Goal: Task Accomplishment & Management: Manage account settings

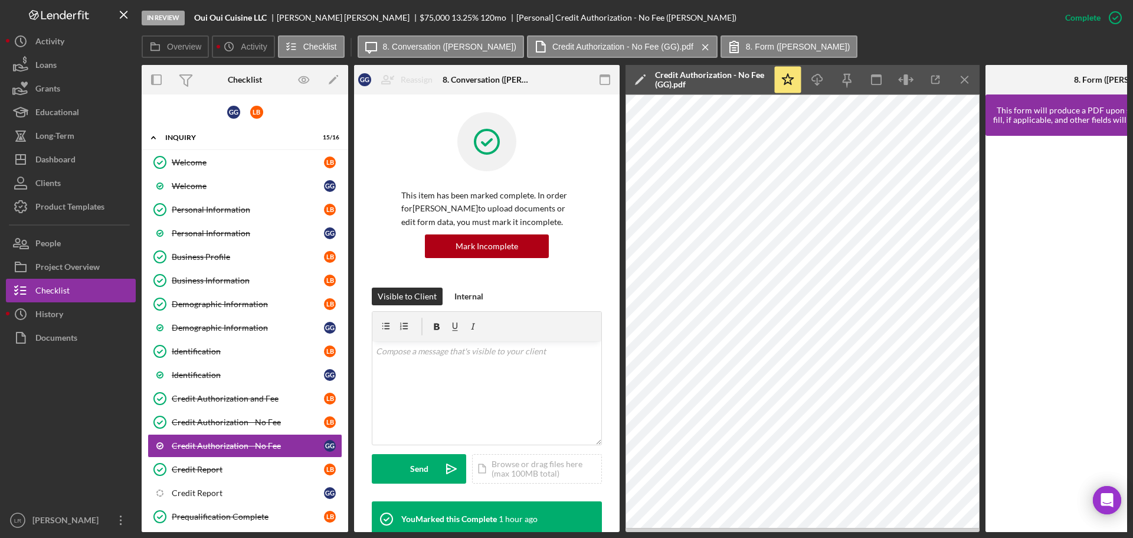
scroll to position [118, 0]
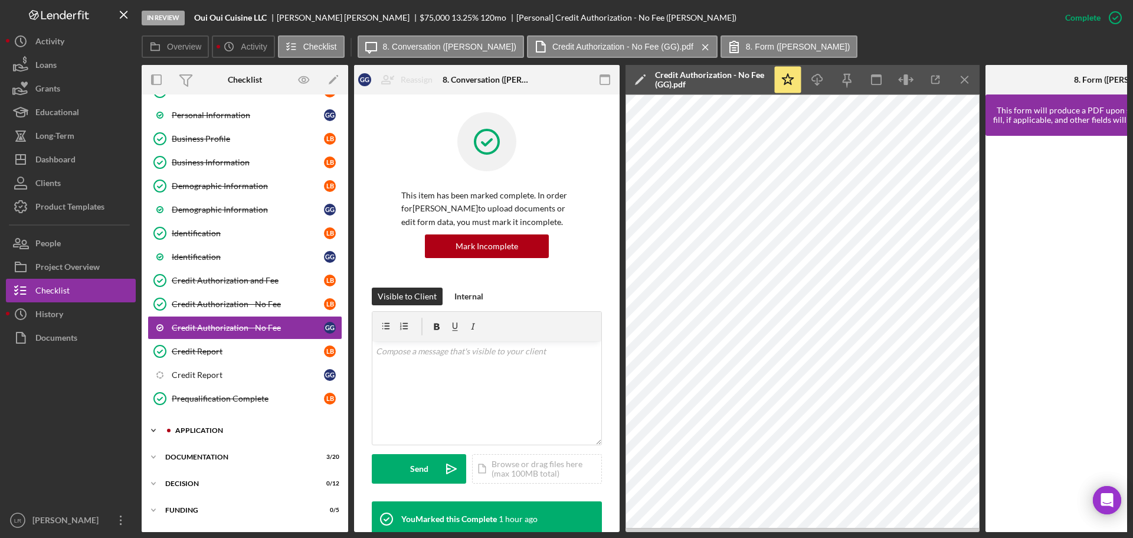
click at [243, 434] on div "Icon/Expander Application 2 / 8" at bounding box center [245, 431] width 207 height 24
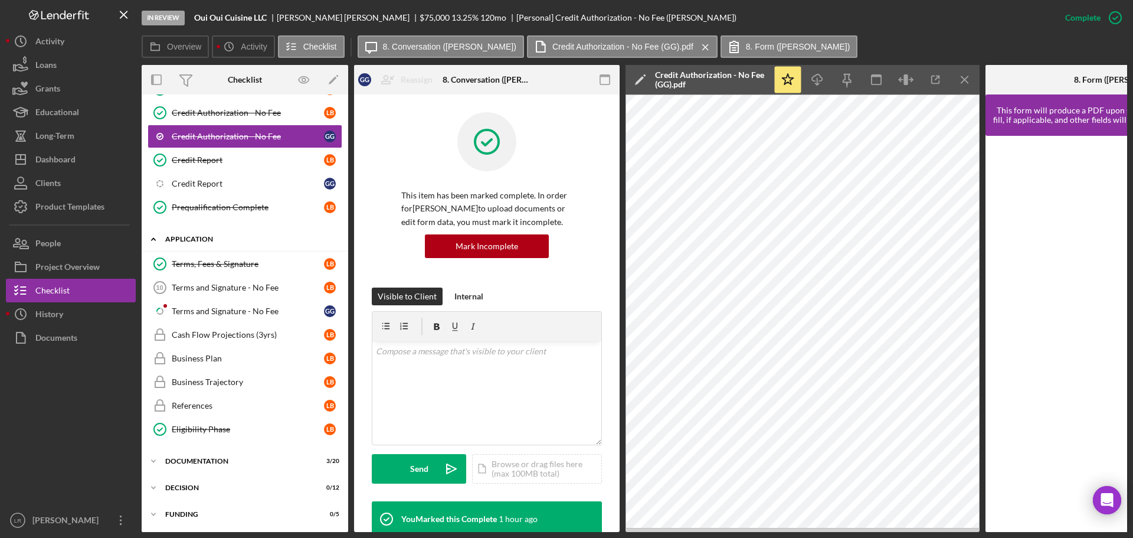
scroll to position [367, 0]
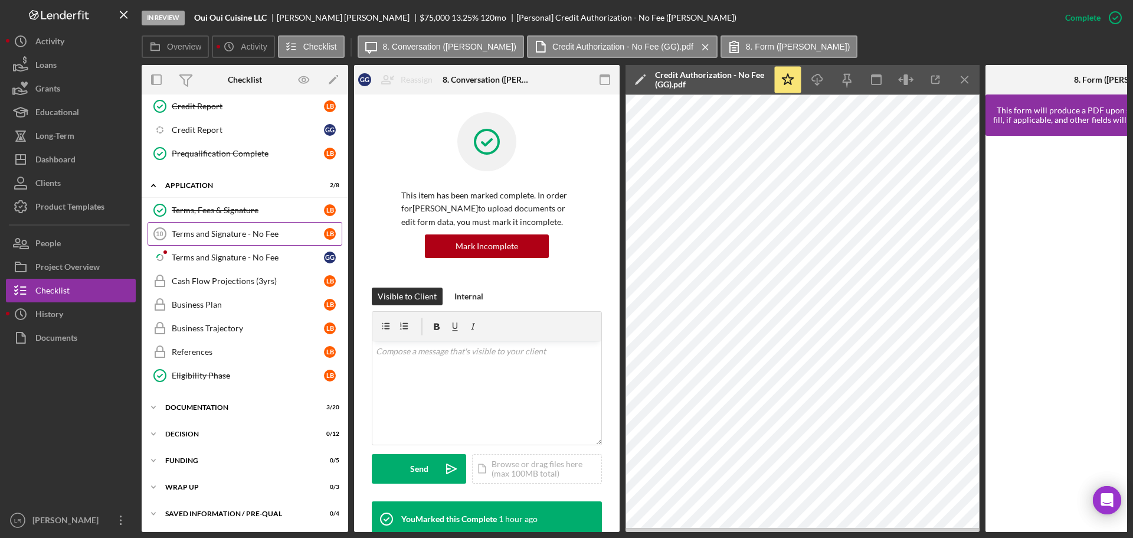
click at [220, 229] on div "Terms and Signature - No Fee" at bounding box center [248, 233] width 152 height 9
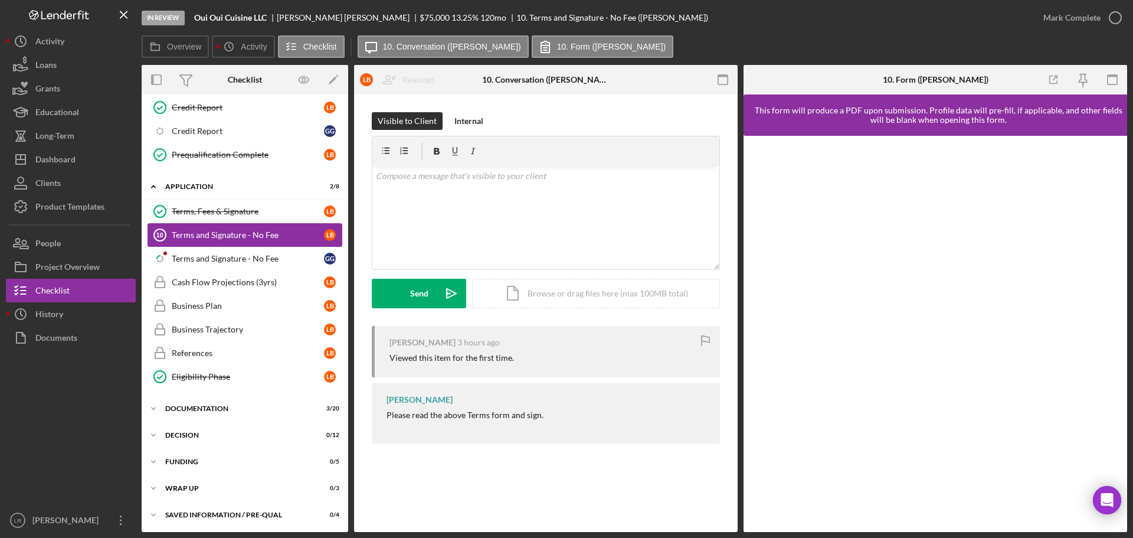
scroll to position [363, 0]
click at [1103, 12] on icon "button" at bounding box center [1116, 18] width 30 height 30
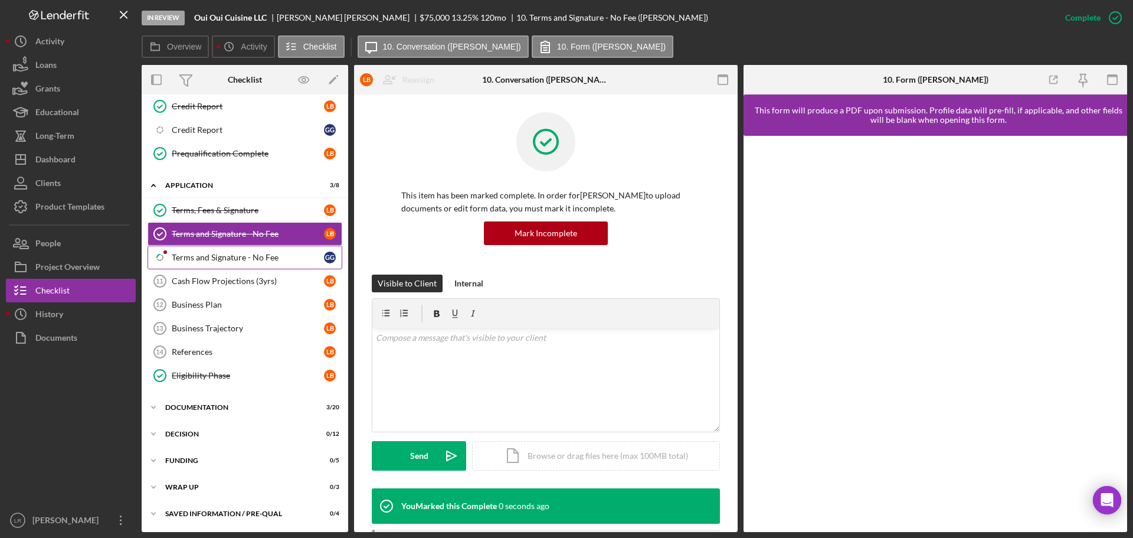
click at [188, 253] on div "Terms and Signature - No Fee" at bounding box center [248, 257] width 152 height 9
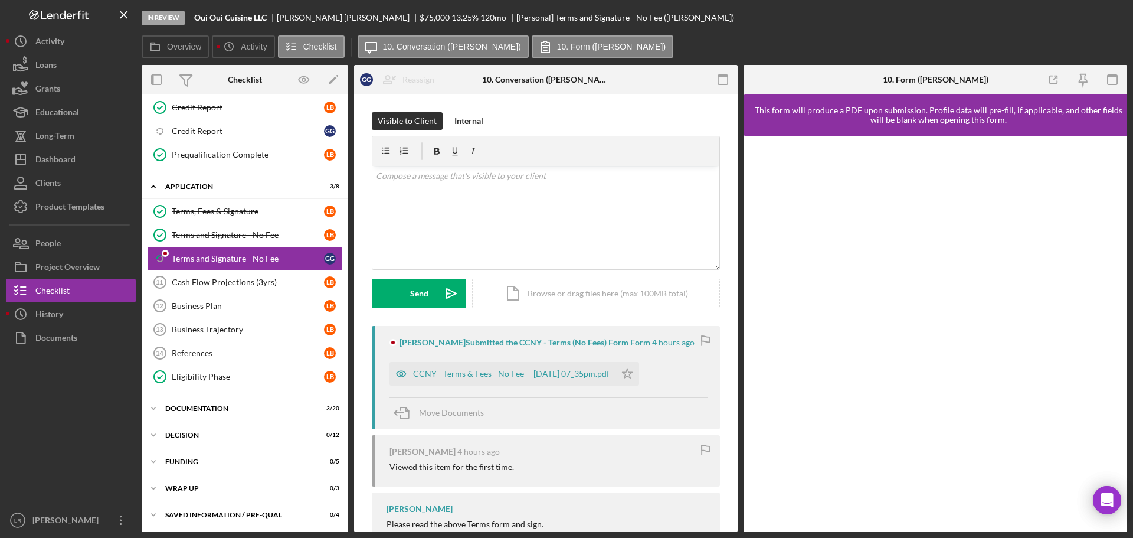
scroll to position [363, 0]
click at [449, 378] on div "CCNY - Terms & Fees - No Fee -- [DATE] 07_35pm.pdf" at bounding box center [511, 373] width 197 height 9
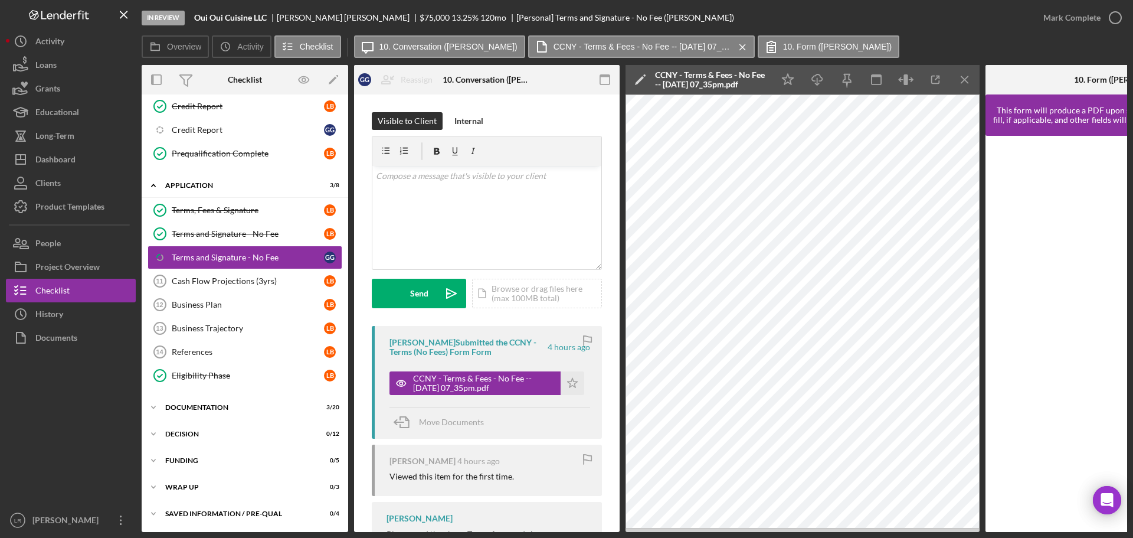
click at [635, 78] on icon "Icon/Edit" at bounding box center [641, 80] width 30 height 30
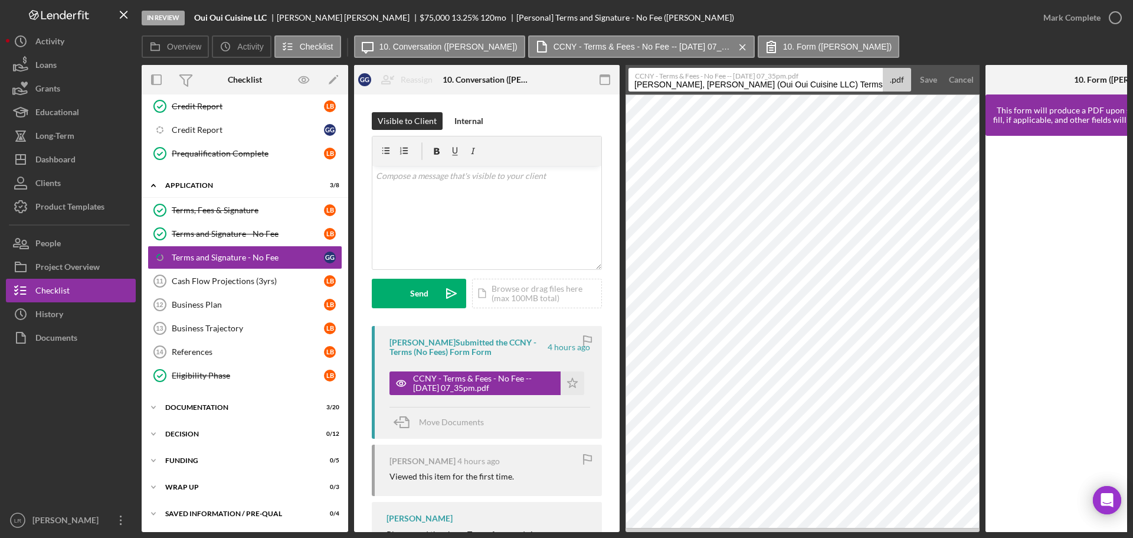
drag, startPoint x: 809, startPoint y: 83, endPoint x: -216, endPoint y: 76, distance: 1025.5
click at [0, 76] on html "In Review Oui Oui Cuisine LLC [PERSON_NAME] $75,000 $75,000 13.25 % 120 mo [Per…" at bounding box center [566, 269] width 1133 height 538
drag, startPoint x: 748, startPoint y: 83, endPoint x: 1008, endPoint y: 92, distance: 260.5
click at [1008, 92] on div "Overview Internal Workflow Stage In Review Icon/Dropdown Arrow Archive (can una…" at bounding box center [635, 298] width 986 height 467
type input "Terms and Signature - No Fee (GG)"
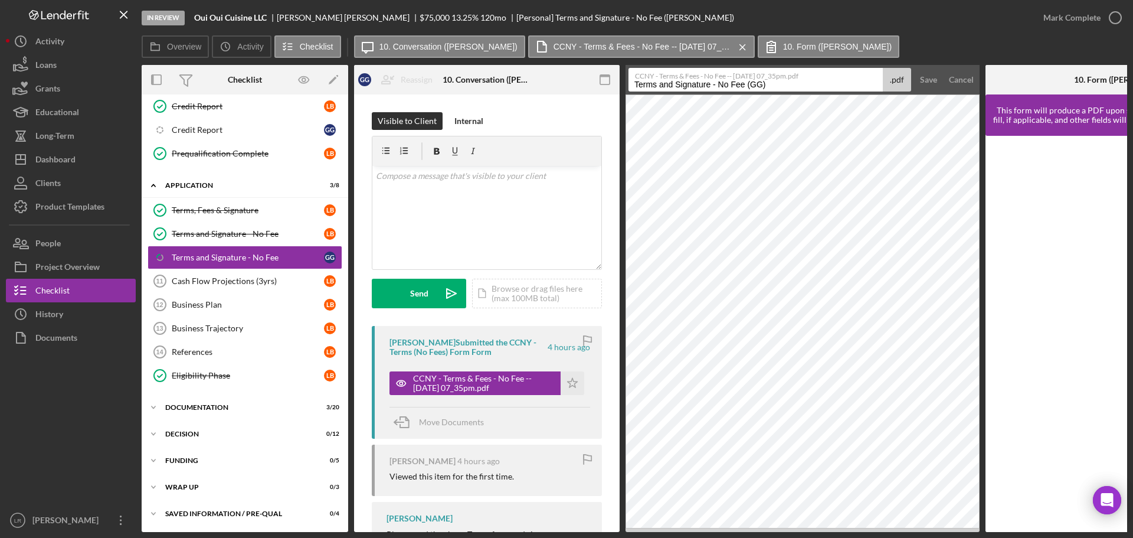
click at [914, 68] on button "Save" at bounding box center [928, 80] width 29 height 24
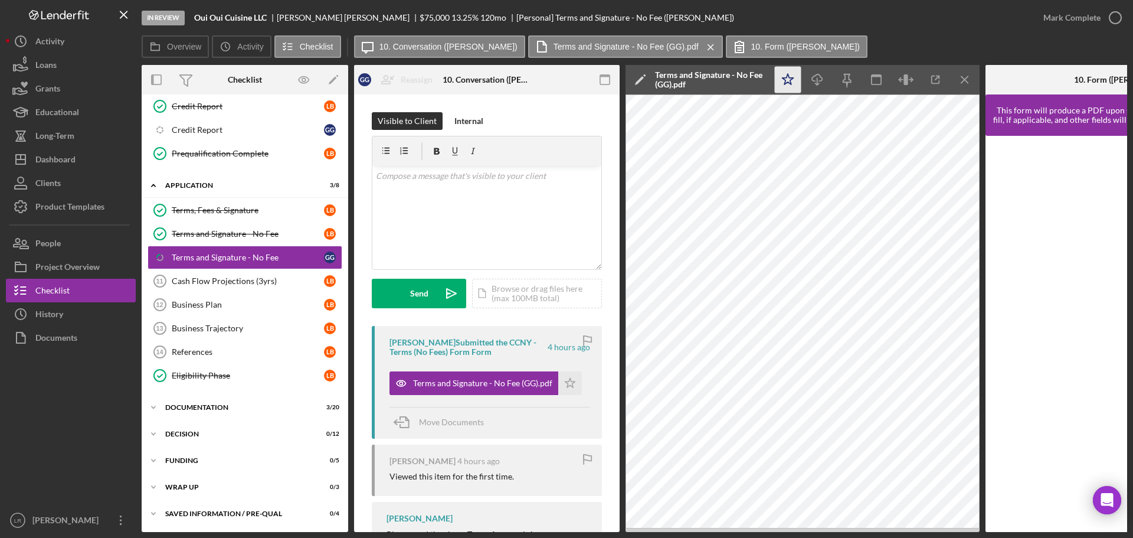
click at [792, 74] on icon "Icon/Star" at bounding box center [788, 80] width 27 height 27
click at [815, 77] on icon "Icon/Download" at bounding box center [818, 80] width 27 height 27
click at [1100, 18] on button "Mark Complete" at bounding box center [1080, 18] width 96 height 24
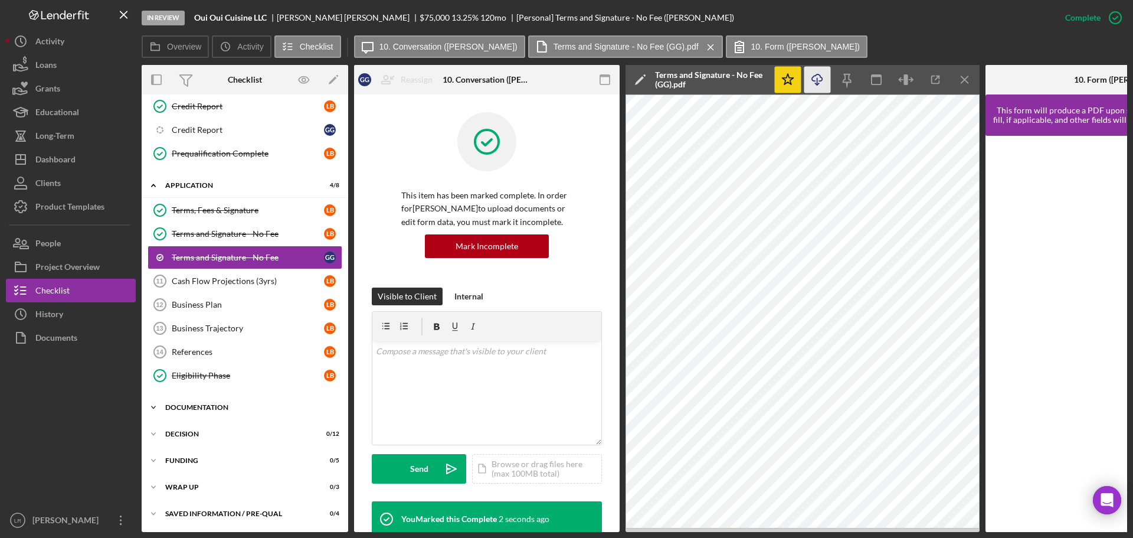
click at [223, 407] on div "Documentation" at bounding box center [249, 407] width 168 height 7
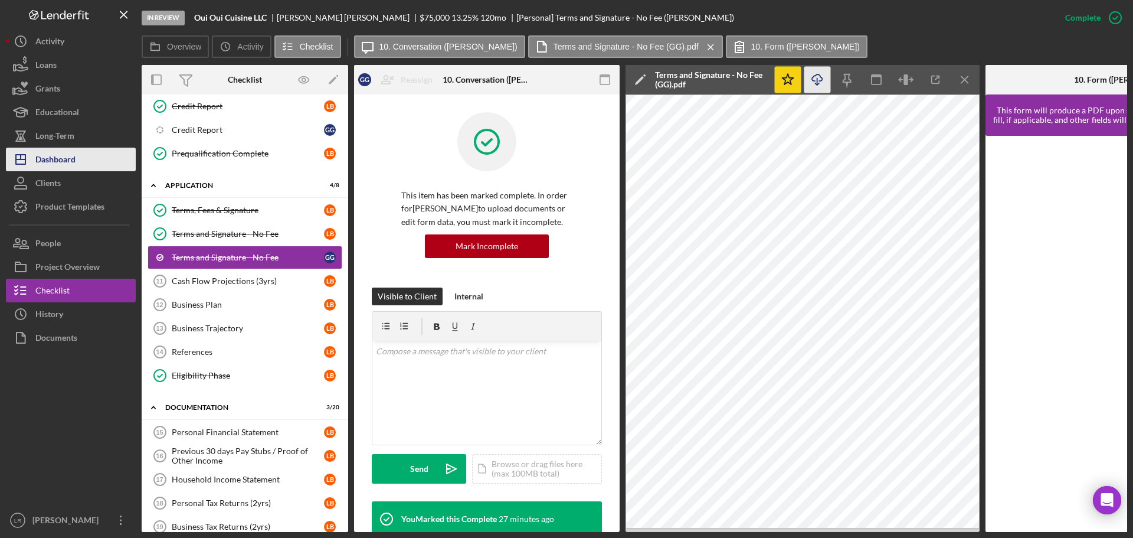
click at [84, 161] on button "Icon/Dashboard Dashboard" at bounding box center [71, 160] width 130 height 24
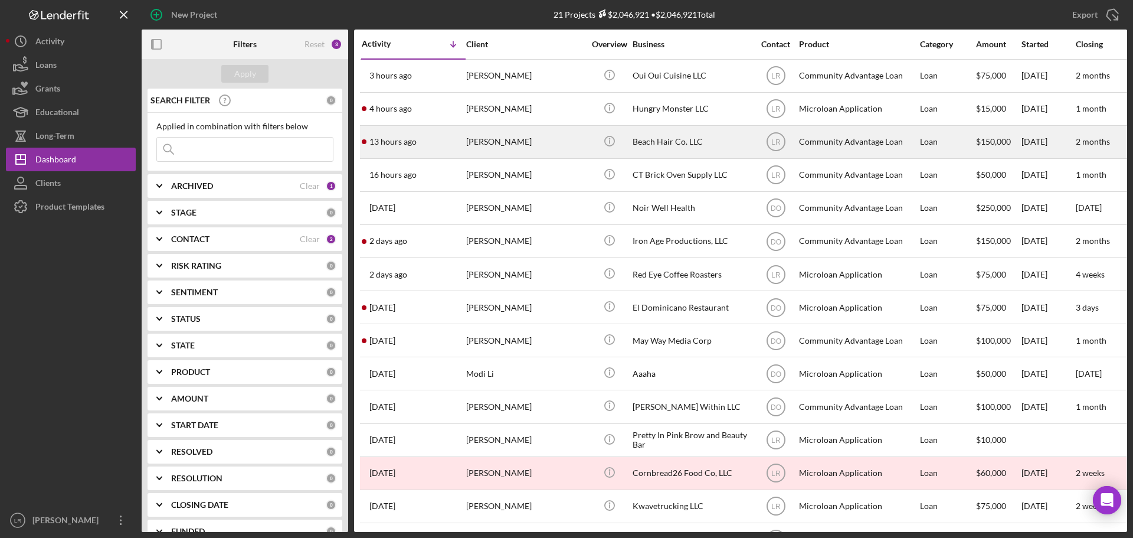
click at [511, 139] on div "[PERSON_NAME]" at bounding box center [525, 141] width 118 height 31
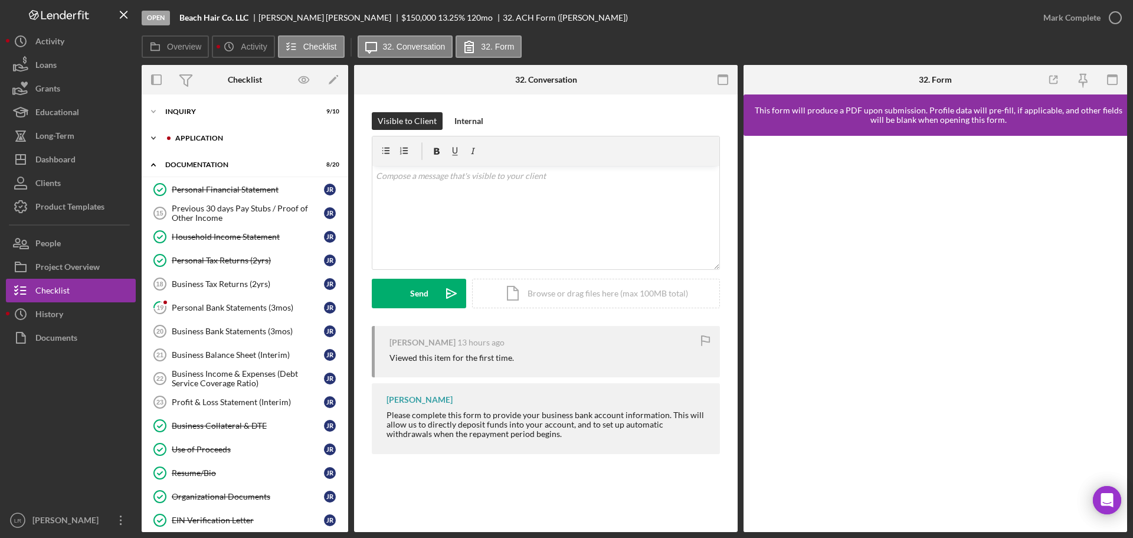
click at [236, 130] on div "Icon/Expander Application 4 / 6" at bounding box center [245, 138] width 207 height 24
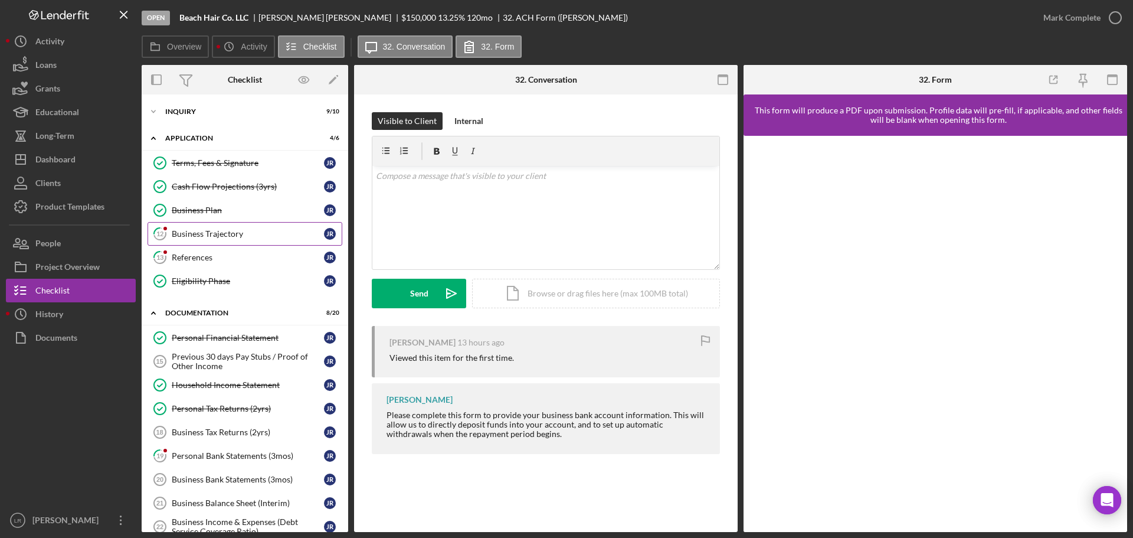
click at [195, 230] on div "Business Trajectory" at bounding box center [248, 233] width 152 height 9
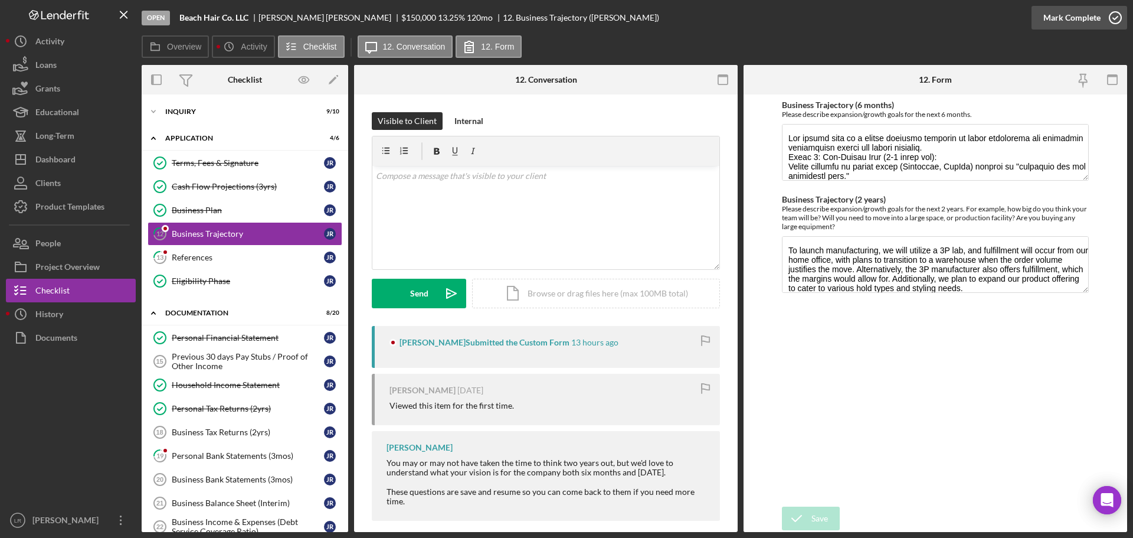
click at [1067, 13] on div "Mark Complete" at bounding box center [1072, 18] width 57 height 24
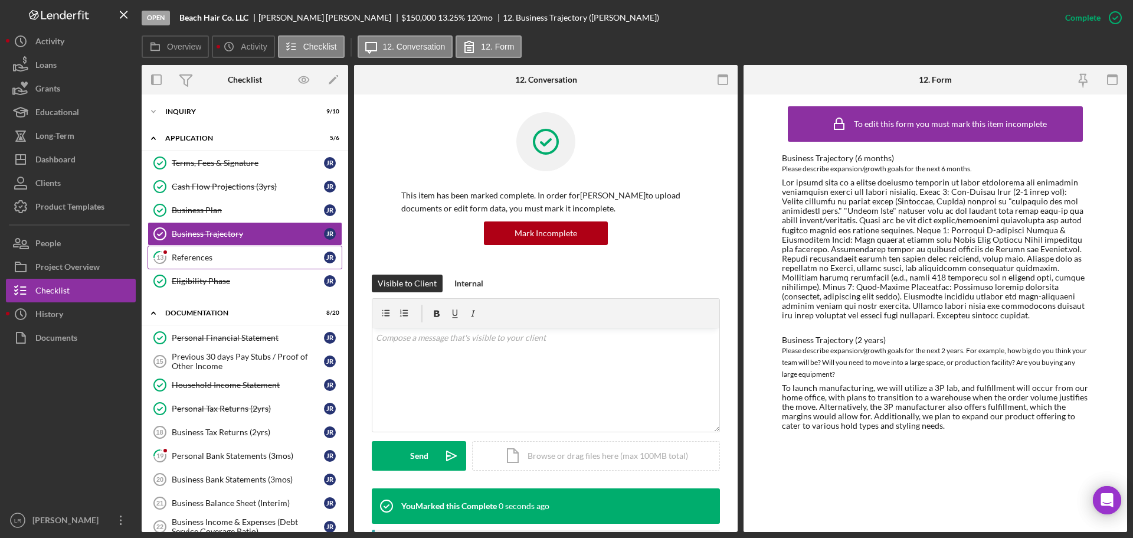
click at [236, 256] on div "References" at bounding box center [248, 257] width 152 height 9
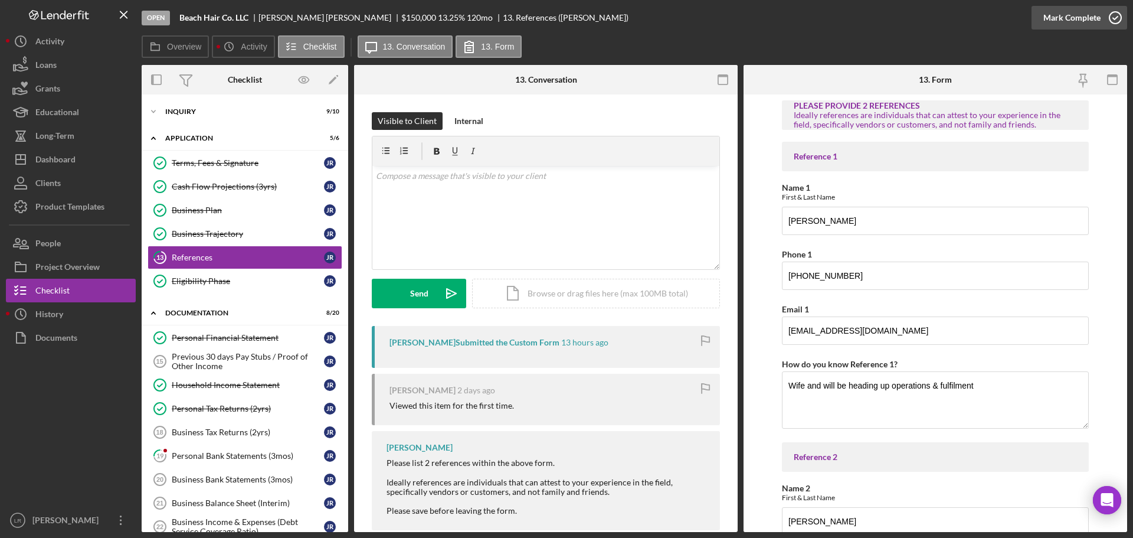
click at [1061, 20] on div "Mark Complete" at bounding box center [1072, 18] width 57 height 24
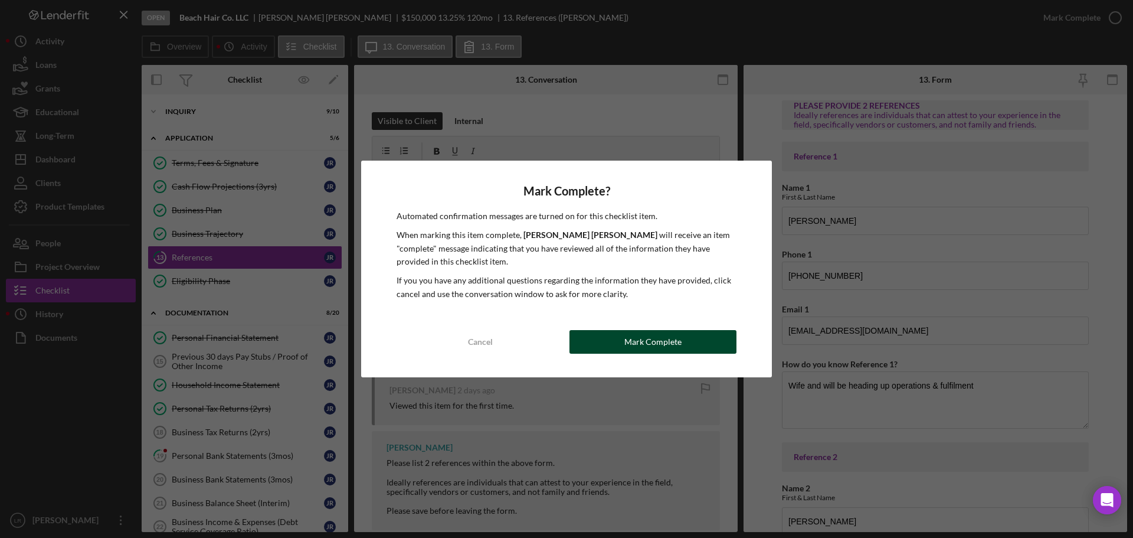
click at [641, 335] on div "Mark Complete" at bounding box center [653, 342] width 57 height 24
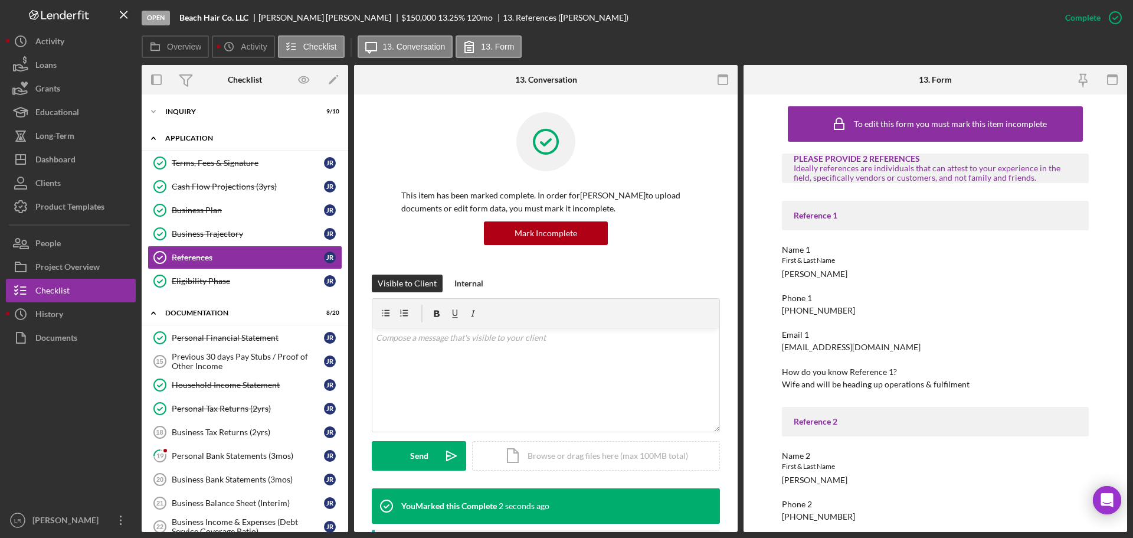
click at [180, 136] on div "Application" at bounding box center [249, 138] width 168 height 7
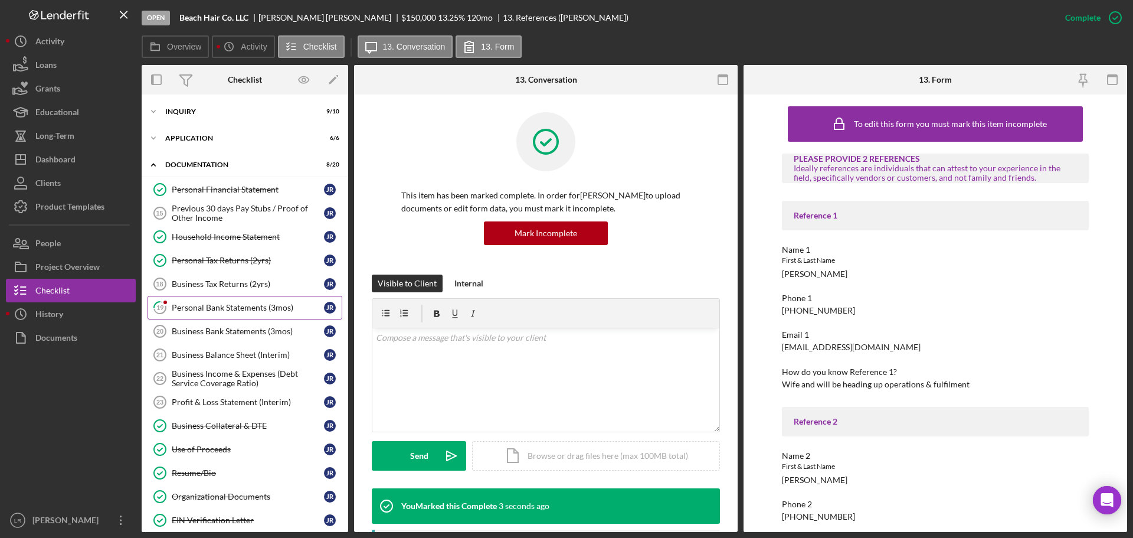
click at [197, 309] on div "Personal Bank Statements (3mos)" at bounding box center [248, 307] width 152 height 9
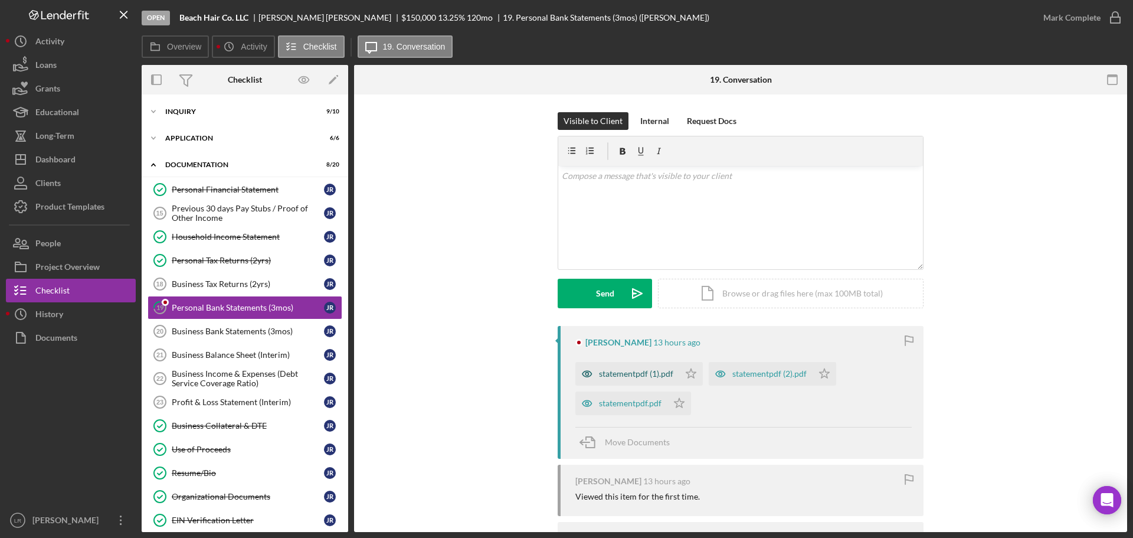
click at [630, 378] on div "statementpdf (1).pdf" at bounding box center [636, 373] width 74 height 9
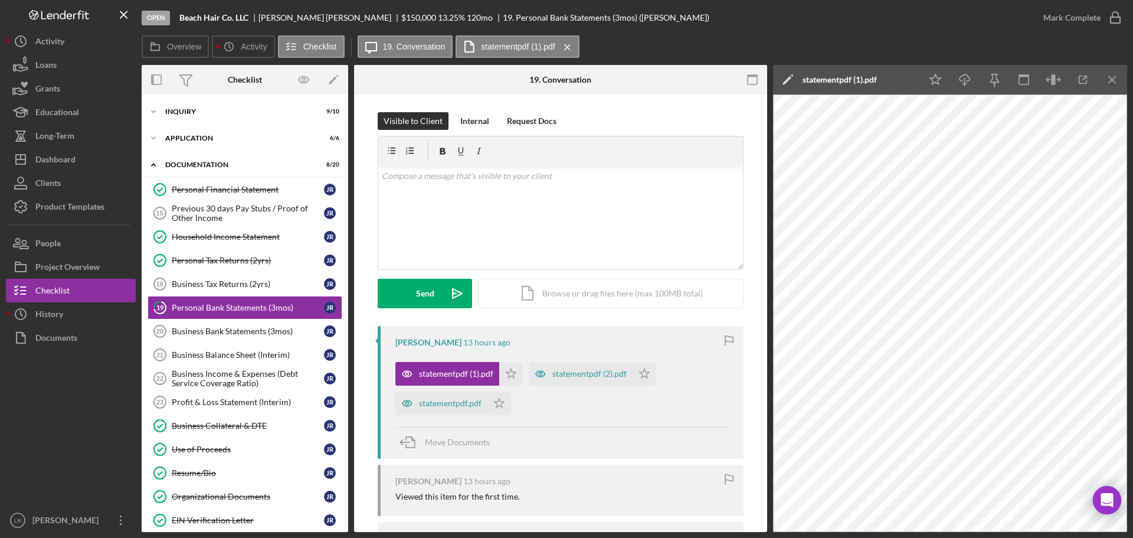
click at [785, 80] on icon "Icon/Edit" at bounding box center [788, 80] width 30 height 30
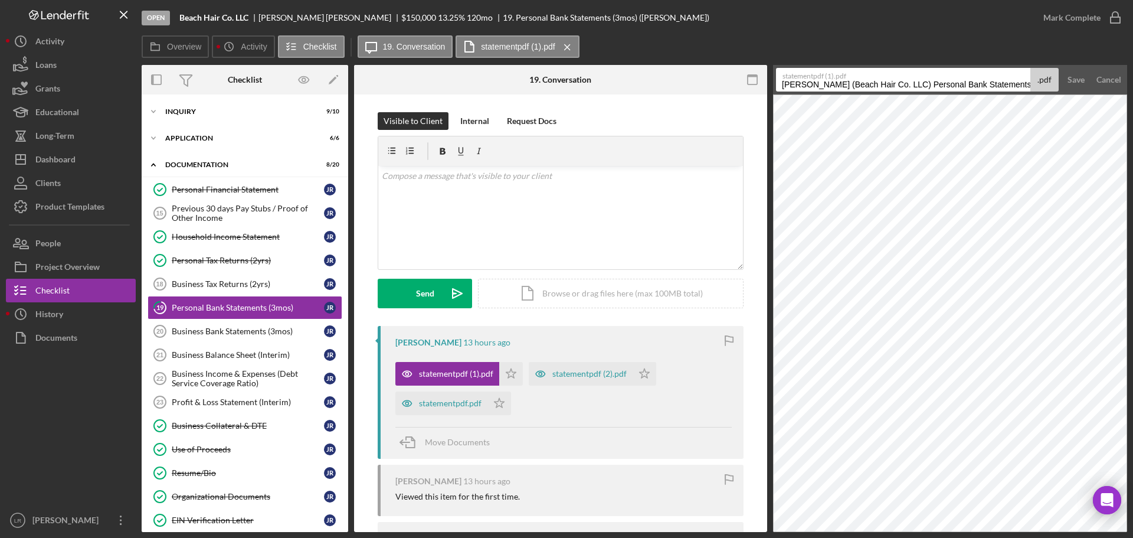
drag, startPoint x: 908, startPoint y: 84, endPoint x: 391, endPoint y: 85, distance: 516.6
click at [391, 85] on div "Overview Internal Workflow Stage Open Icon/Dropdown Arrow Archive (can unarchiv…" at bounding box center [635, 298] width 986 height 467
drag, startPoint x: 877, startPoint y: 86, endPoint x: 1133, endPoint y: 88, distance: 256.2
click at [1133, 88] on div "Open Beach Hair Co. LLC [PERSON_NAME] $150,000 $150,000 13.25 % 120 mo 19. Pers…" at bounding box center [566, 269] width 1133 height 538
type input "Personal Bank Statement - Aug"
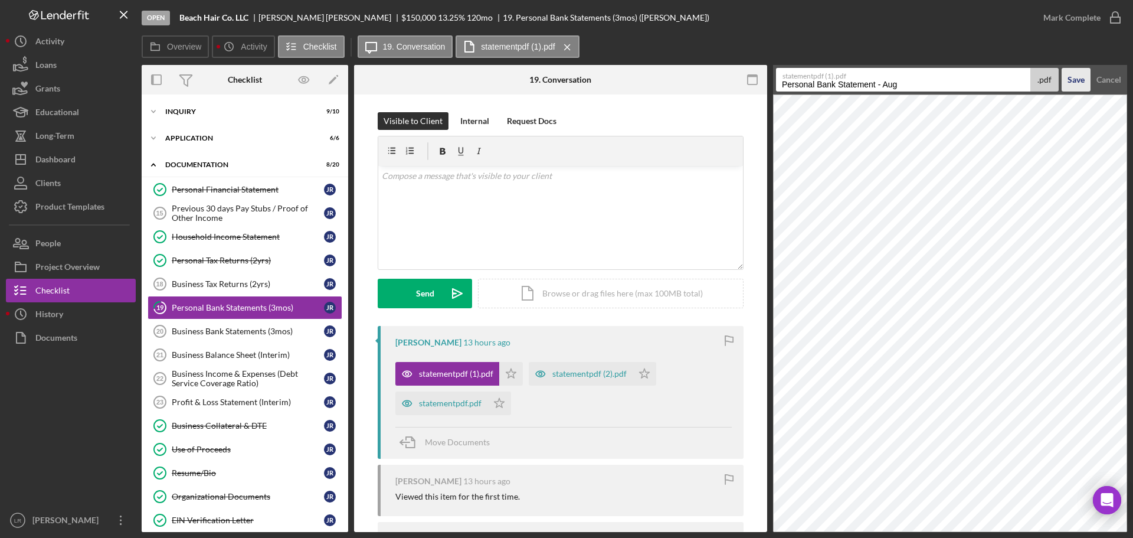
click at [1072, 77] on div "Save" at bounding box center [1076, 80] width 17 height 24
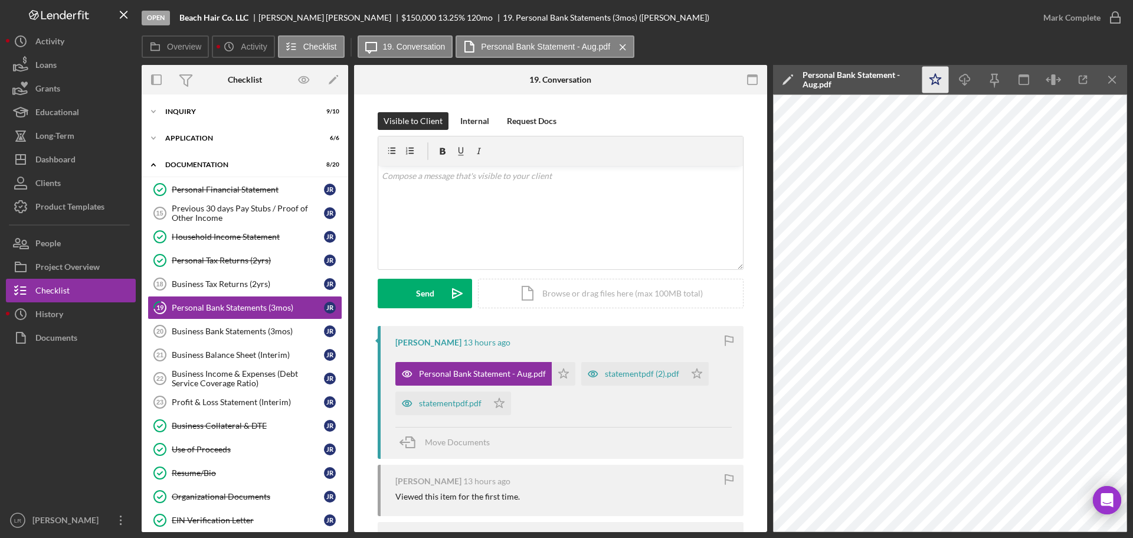
drag, startPoint x: 929, startPoint y: 76, endPoint x: 953, endPoint y: 76, distance: 24.2
click at [930, 76] on icon "Icon/Star" at bounding box center [936, 80] width 27 height 27
click at [965, 79] on line "button" at bounding box center [965, 81] width 0 height 6
click at [824, 35] on div "Open Beach Hair Co. LLC [PERSON_NAME] $150,000 $150,000 13.25 % 120 mo 19. Pers…" at bounding box center [587, 17] width 890 height 35
click at [616, 374] on div "statementpdf (2).pdf" at bounding box center [642, 373] width 74 height 9
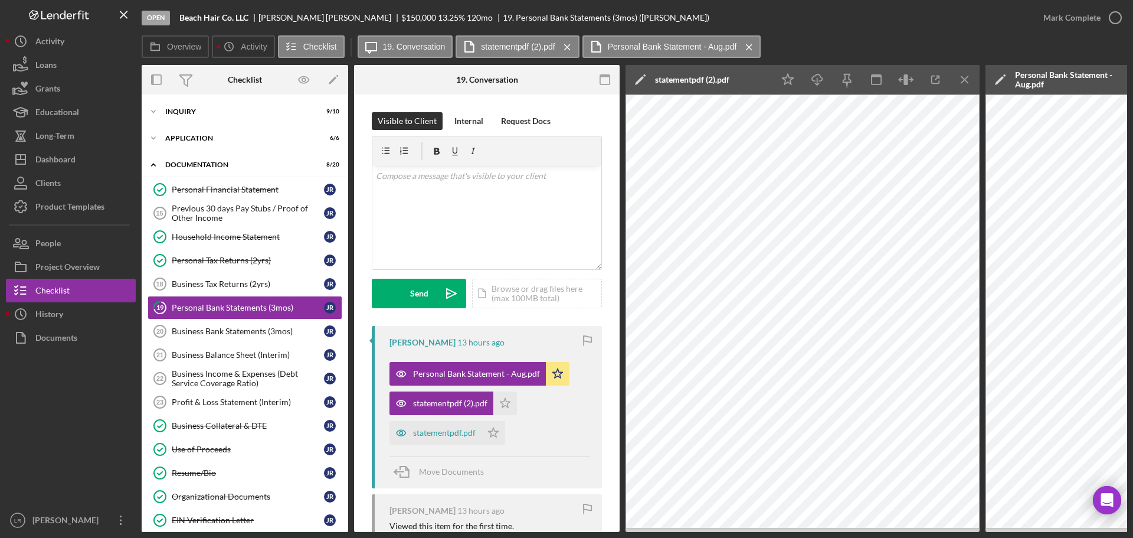
click at [636, 76] on icon "Icon/Edit" at bounding box center [641, 80] width 30 height 30
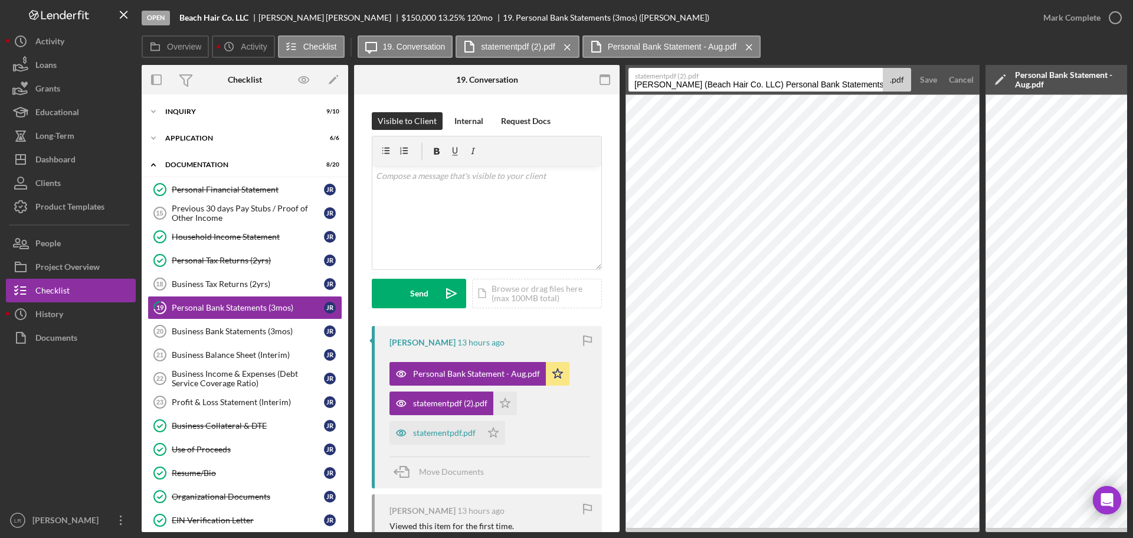
drag, startPoint x: 757, startPoint y: 87, endPoint x: -32, endPoint y: 71, distance: 789.4
click at [0, 71] on html "Open Beach Hair Co. LLC [PERSON_NAME] $150,000 $150,000 13.25 % 120 mo 19. Pers…" at bounding box center [566, 269] width 1133 height 538
drag, startPoint x: 731, startPoint y: 86, endPoint x: 1076, endPoint y: 80, distance: 344.8
click at [1076, 80] on div "Overview Internal Workflow Stage Open Icon/Dropdown Arrow Archive (can unarchiv…" at bounding box center [635, 298] width 986 height 467
click at [812, 90] on input "Personal Bank Statement -" at bounding box center [756, 80] width 254 height 24
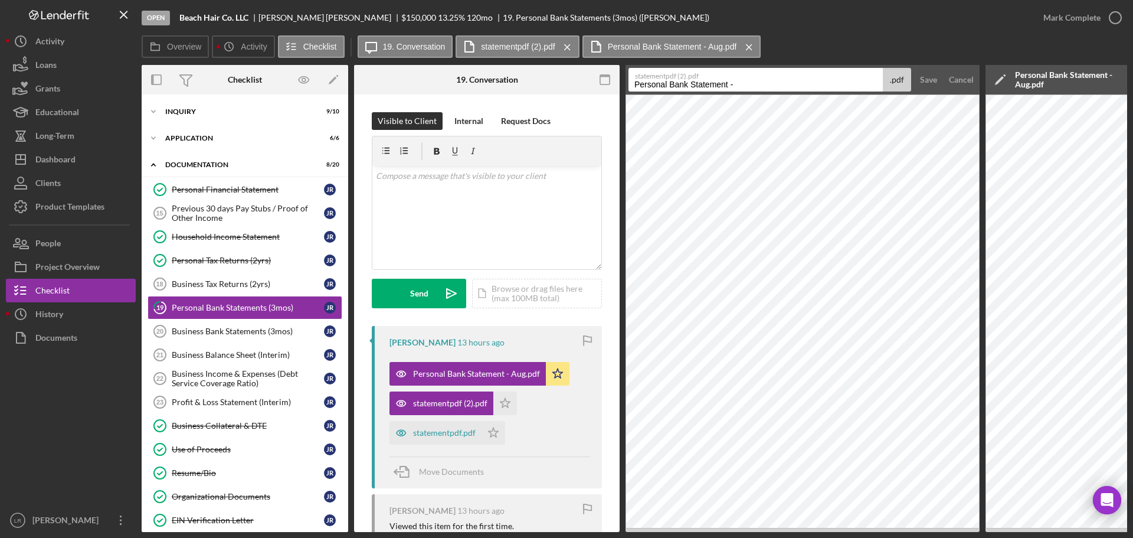
click at [896, 45] on div "Overview Icon/History Activity Checklist Icon/Message 19. Conversation statemen…" at bounding box center [635, 47] width 986 height 24
click at [754, 83] on input "Personal Bank Statement -" at bounding box center [756, 80] width 254 height 24
type input "Personal Bank Statement - [DATE]"
click at [932, 79] on div "Save" at bounding box center [928, 80] width 17 height 24
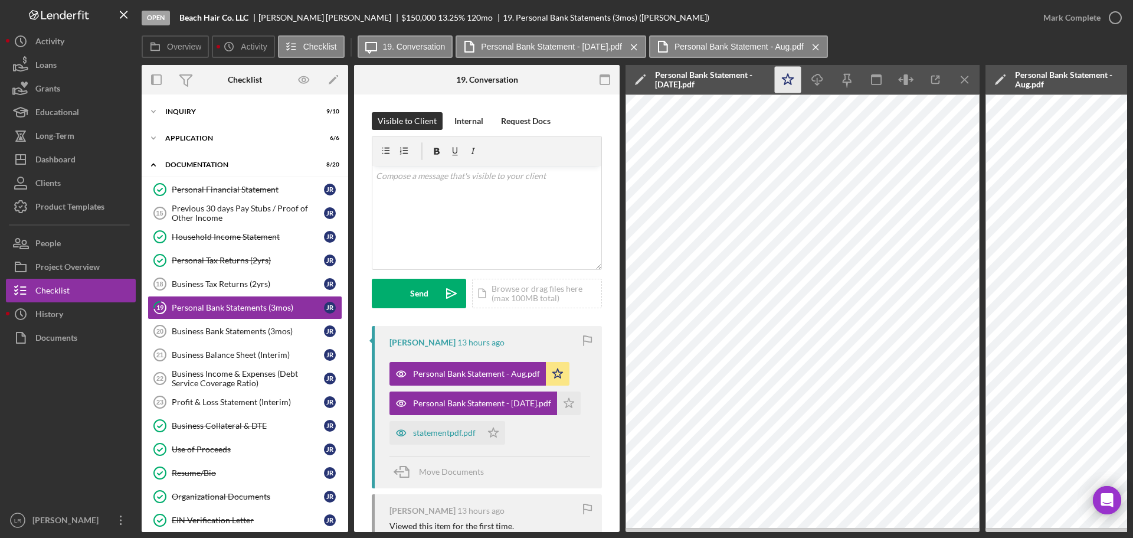
click at [793, 77] on icon "Icon/Star" at bounding box center [788, 80] width 27 height 27
click at [819, 77] on icon "Icon/Download" at bounding box center [818, 80] width 27 height 27
click at [844, 42] on div "Overview Icon/History Activity Checklist Icon/Message 19. Conversation Personal…" at bounding box center [635, 47] width 986 height 24
click at [961, 80] on icon "Icon/Menu Close" at bounding box center [965, 80] width 27 height 27
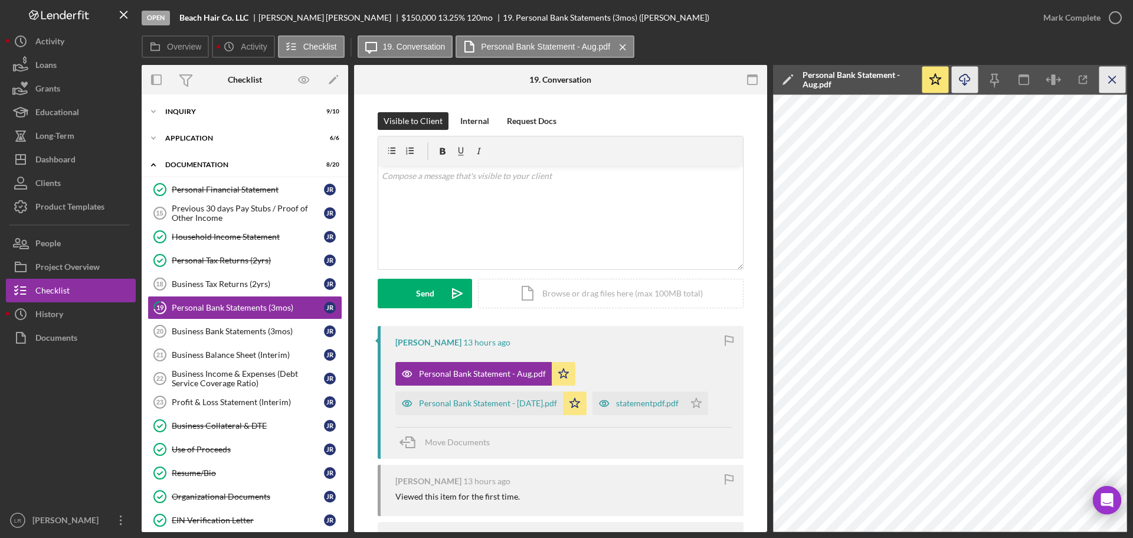
click at [1110, 77] on line "button" at bounding box center [1112, 79] width 6 height 6
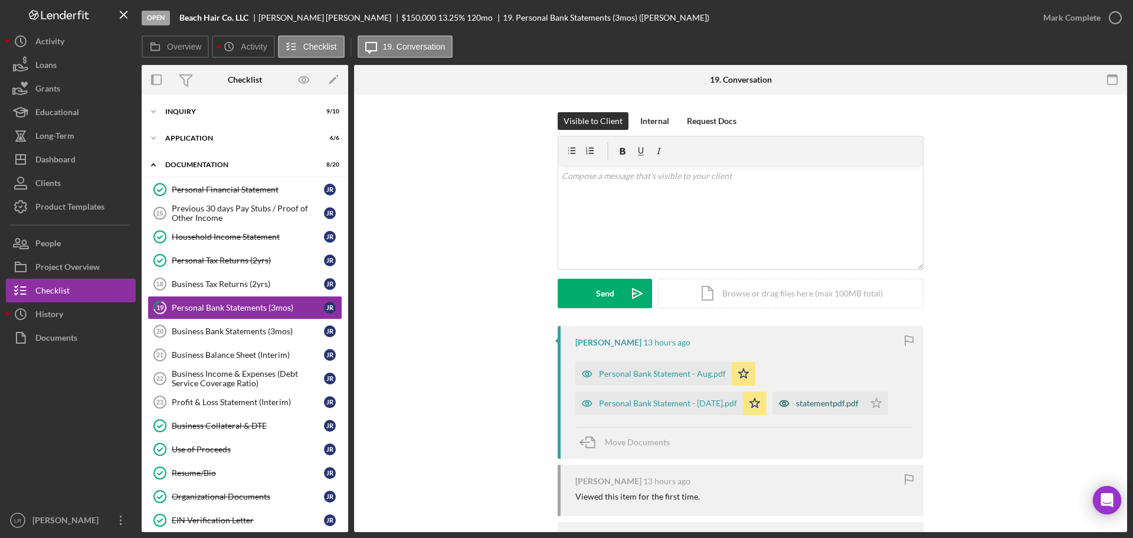
click at [796, 405] on div "statementpdf.pdf" at bounding box center [827, 402] width 63 height 9
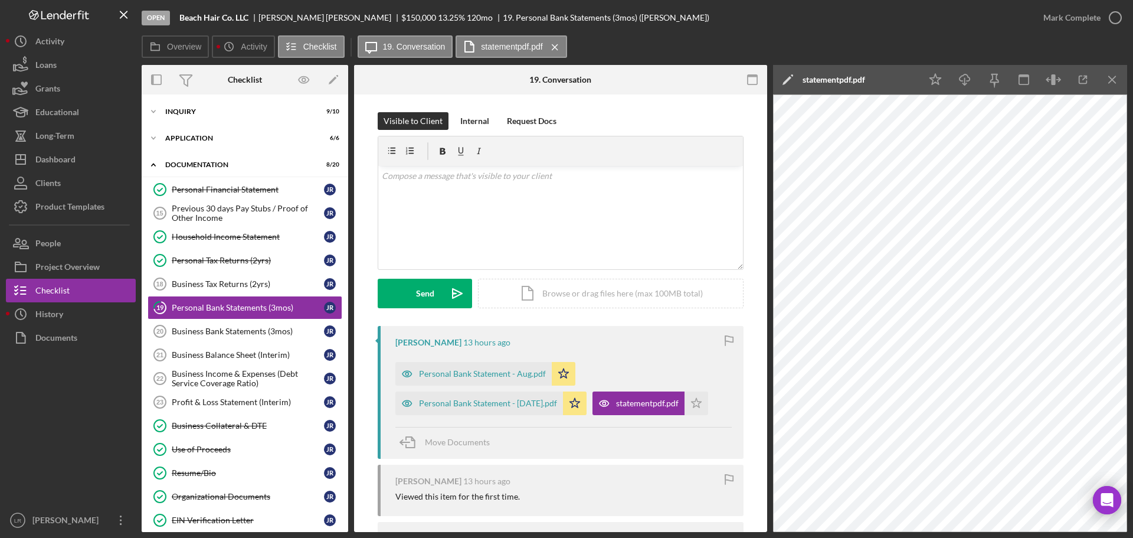
click at [791, 77] on polygon at bounding box center [787, 80] width 9 height 9
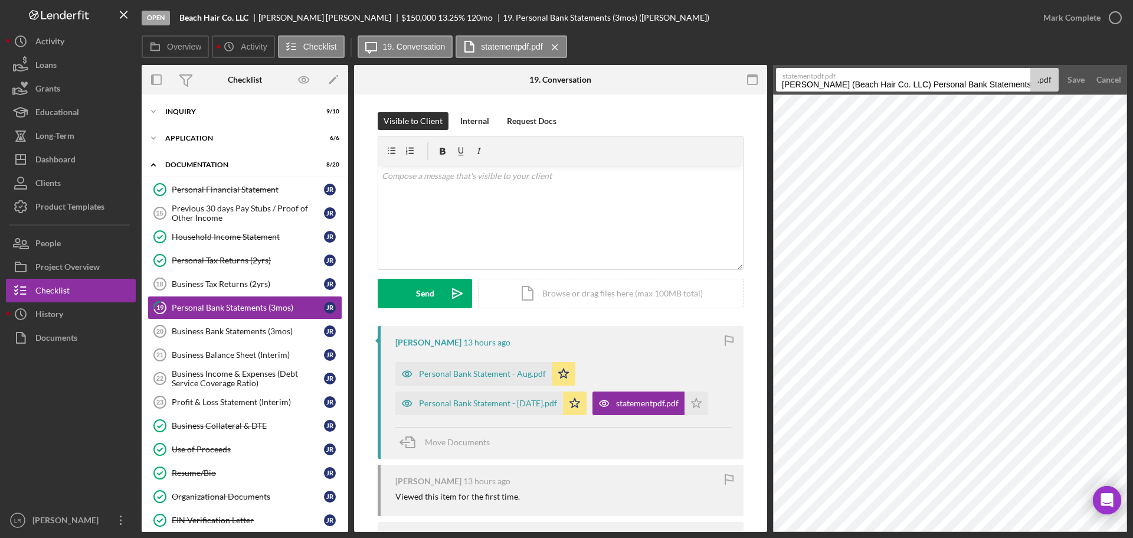
drag, startPoint x: 908, startPoint y: 84, endPoint x: 362, endPoint y: 85, distance: 546.1
click at [362, 85] on div "Overview Internal Workflow Stage Open Icon/Dropdown Arrow Archive (can unarchiv…" at bounding box center [635, 298] width 986 height 467
drag, startPoint x: 877, startPoint y: 85, endPoint x: 1126, endPoint y: 79, distance: 249.2
click at [1126, 79] on form "statementpdf.pdf Personal Bank Statements (3mos) 20251007 .pdf Save Cancel" at bounding box center [950, 80] width 354 height 30
type input "Personal Bank Statement - Sep"
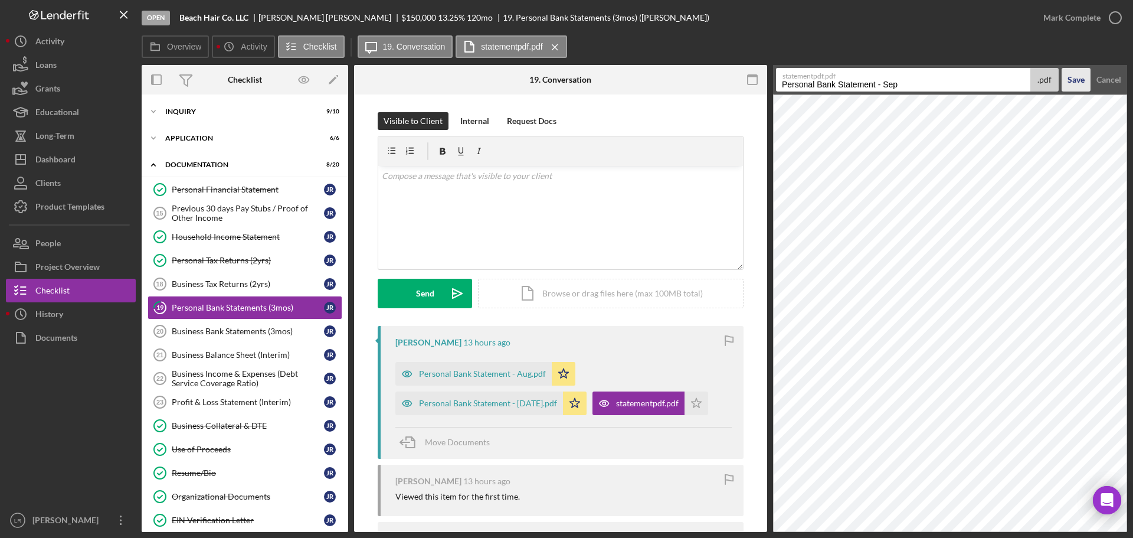
click at [1074, 83] on div "Save" at bounding box center [1076, 80] width 17 height 24
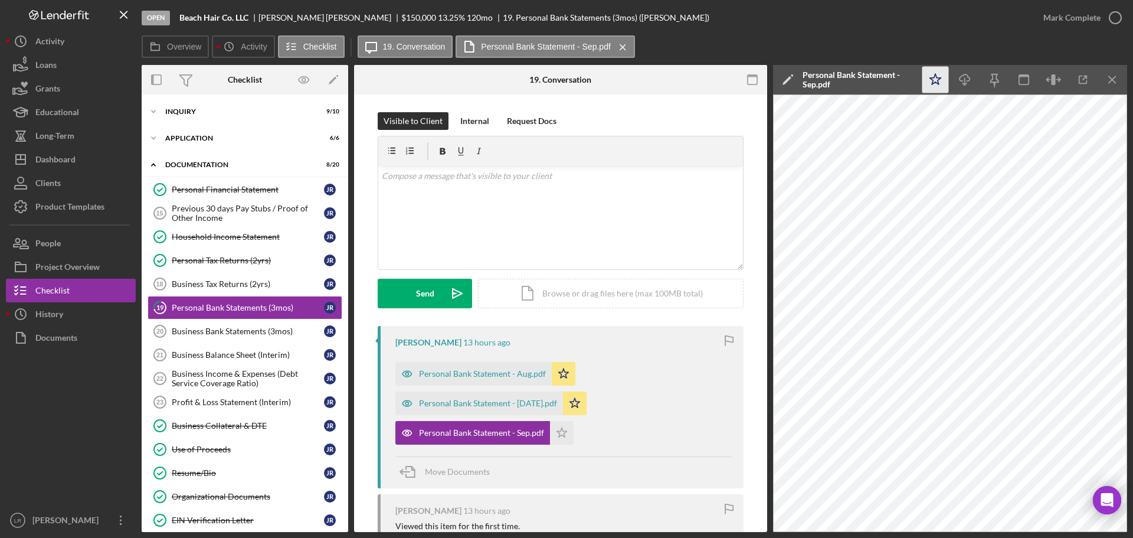
click at [939, 79] on polygon "button" at bounding box center [935, 79] width 11 height 11
click at [966, 79] on icon "Icon/Download" at bounding box center [965, 80] width 27 height 27
click at [1113, 19] on icon "button" at bounding box center [1116, 18] width 30 height 30
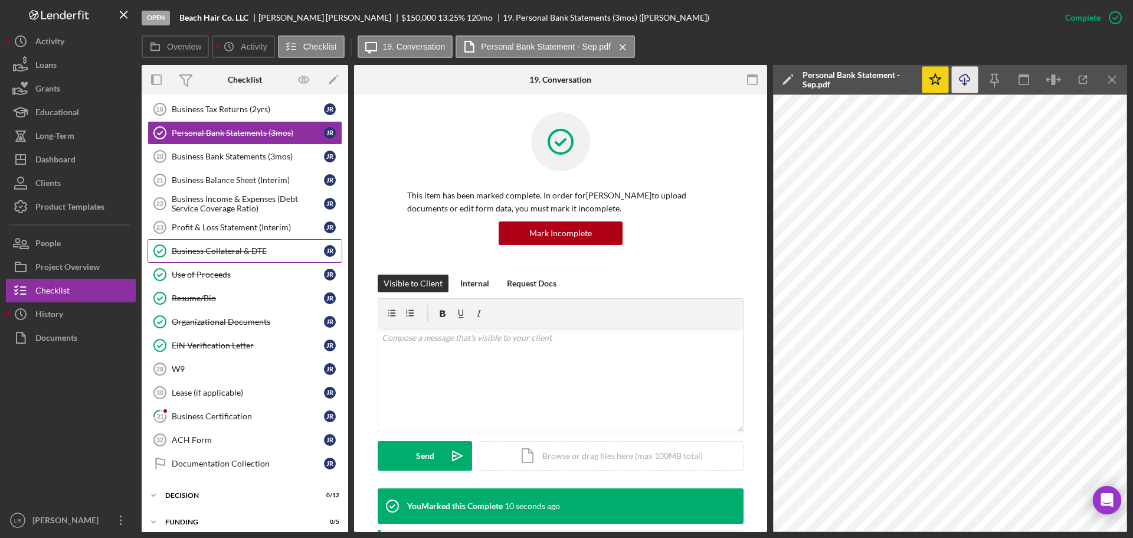
scroll to position [177, 0]
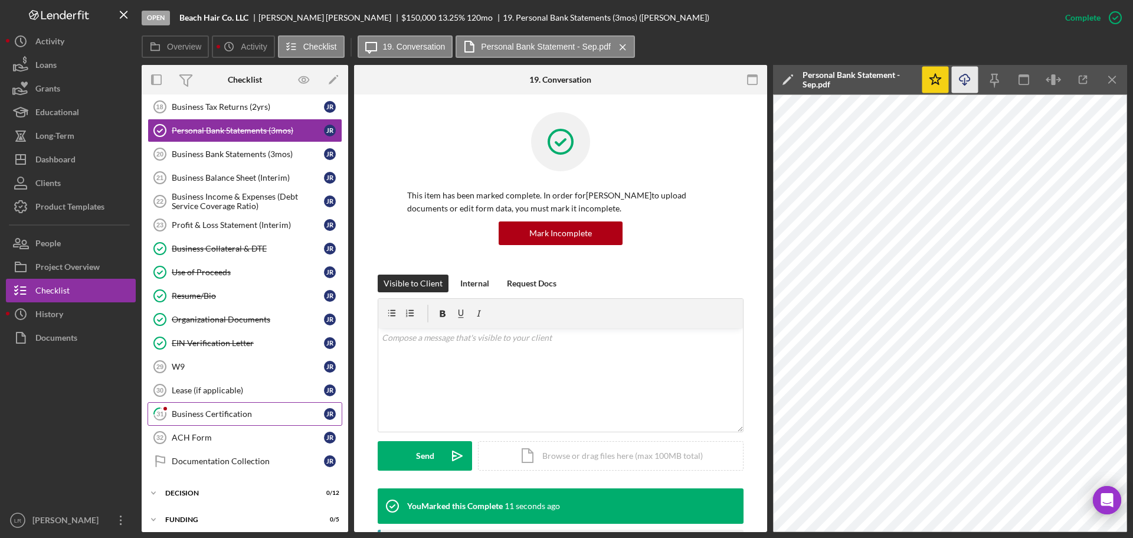
click at [221, 404] on link "31 Business Certification J R" at bounding box center [245, 414] width 195 height 24
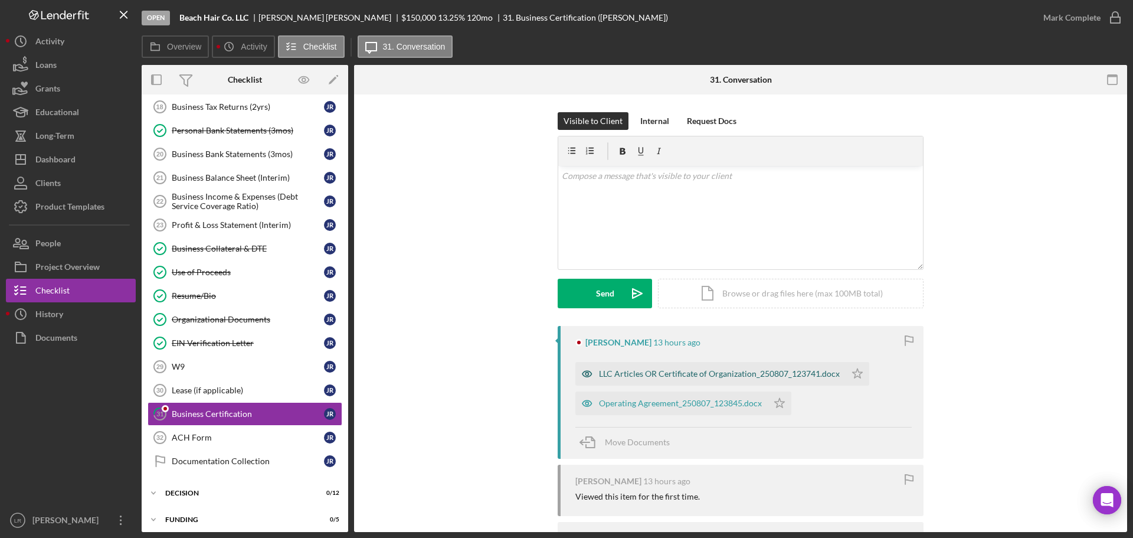
click at [660, 373] on div "LLC Articles OR Certificate of Organization_250807_123741.docx" at bounding box center [719, 373] width 241 height 9
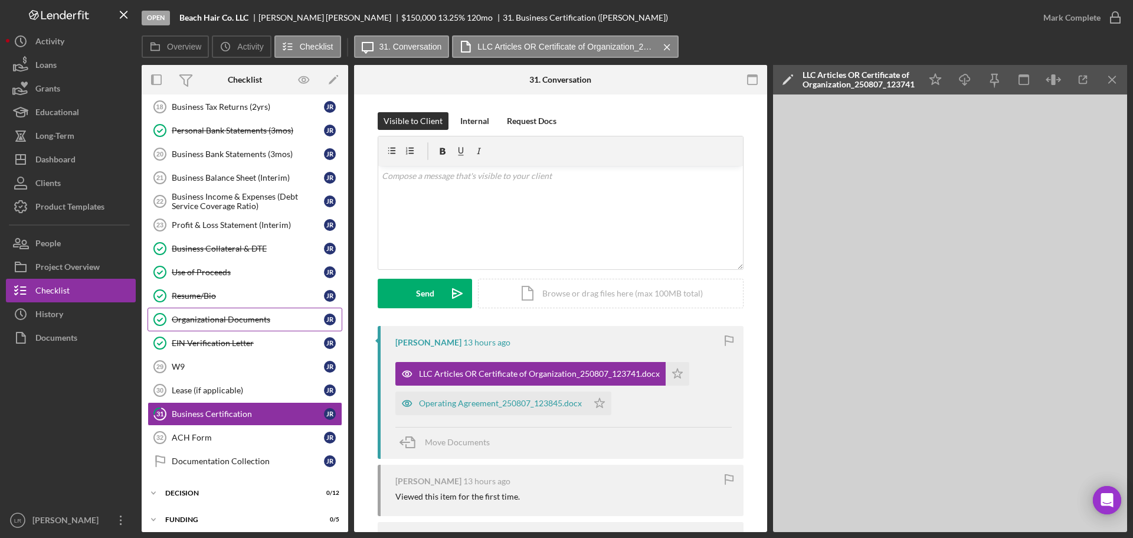
click at [231, 327] on link "Organizational Documents Organizational Documents J R" at bounding box center [245, 320] width 195 height 24
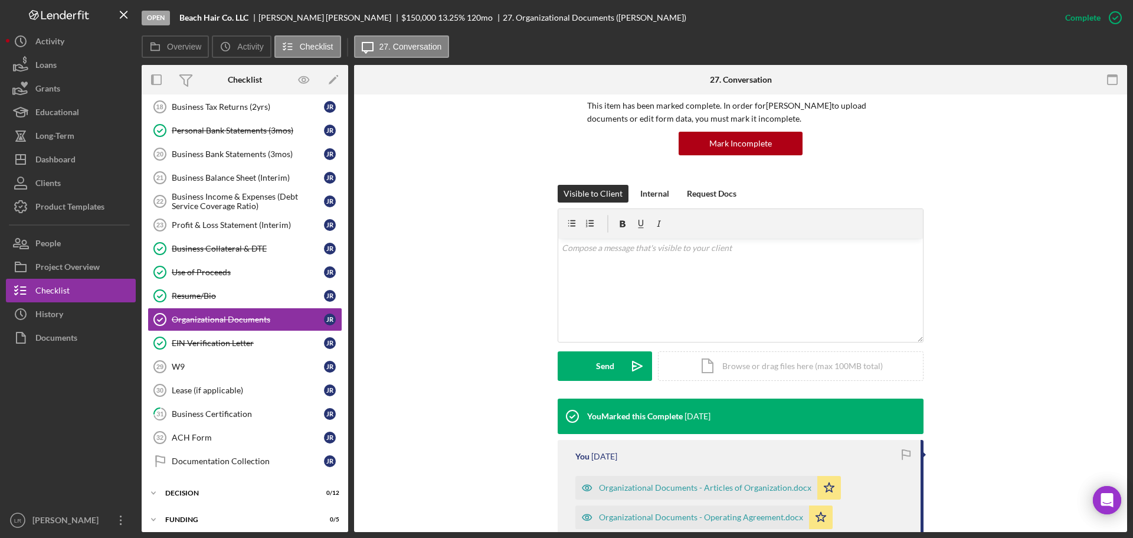
scroll to position [278, 0]
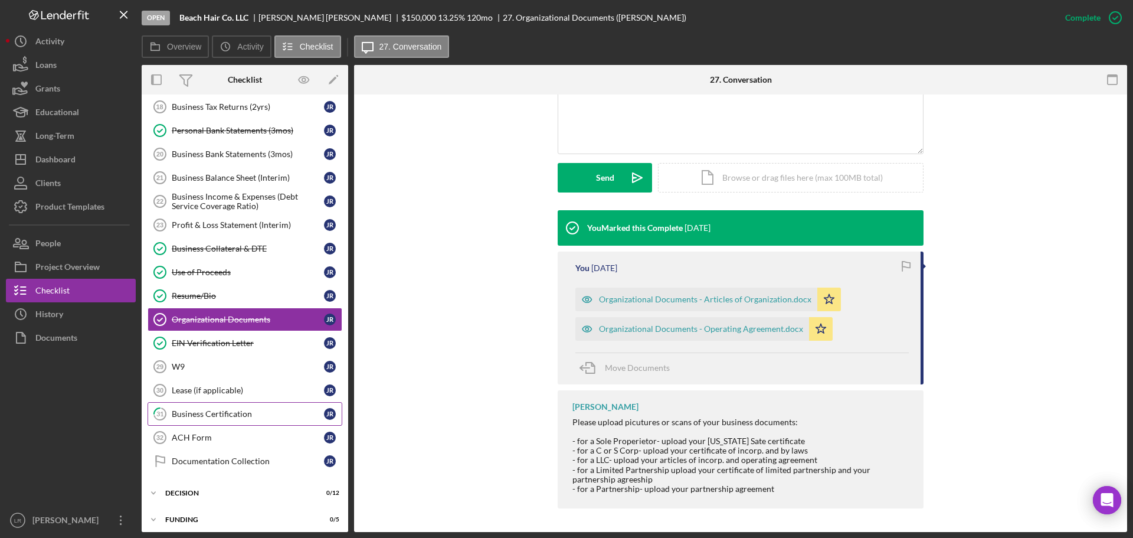
click at [214, 411] on div "Business Certification" at bounding box center [248, 413] width 152 height 9
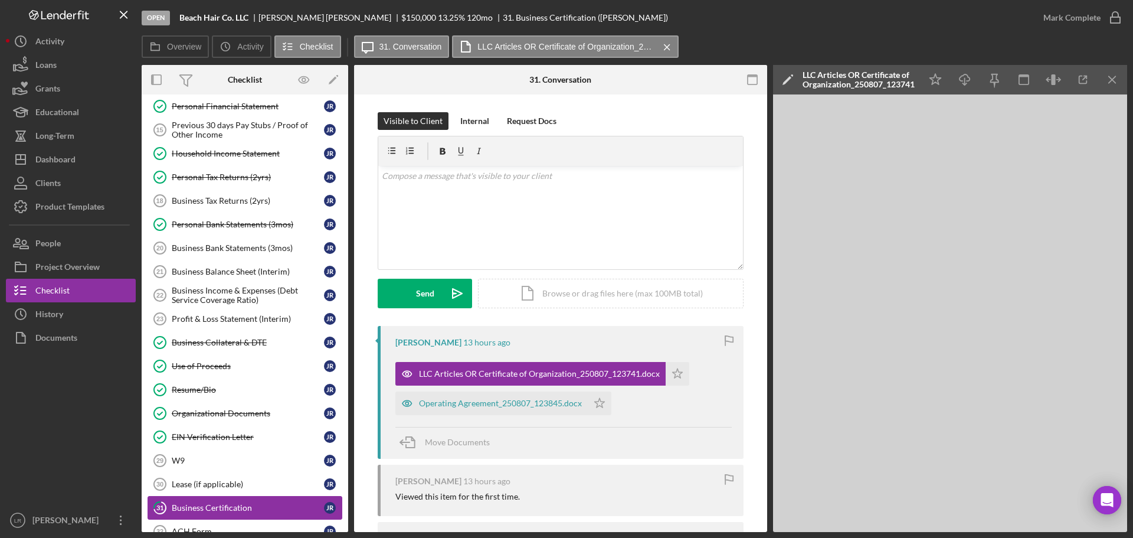
scroll to position [236, 0]
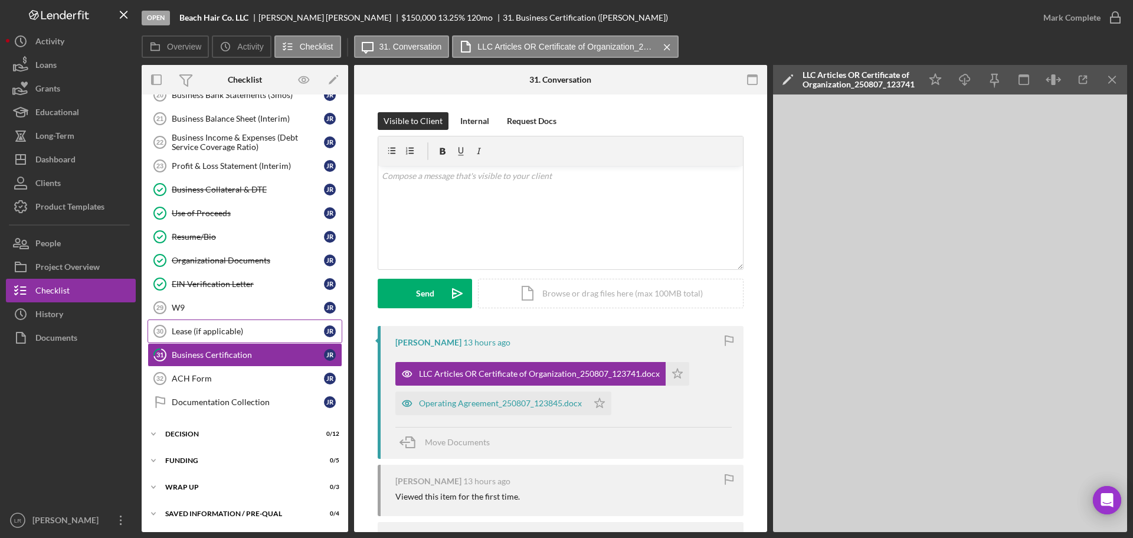
click at [198, 332] on div "Lease (if applicable)" at bounding box center [248, 330] width 152 height 9
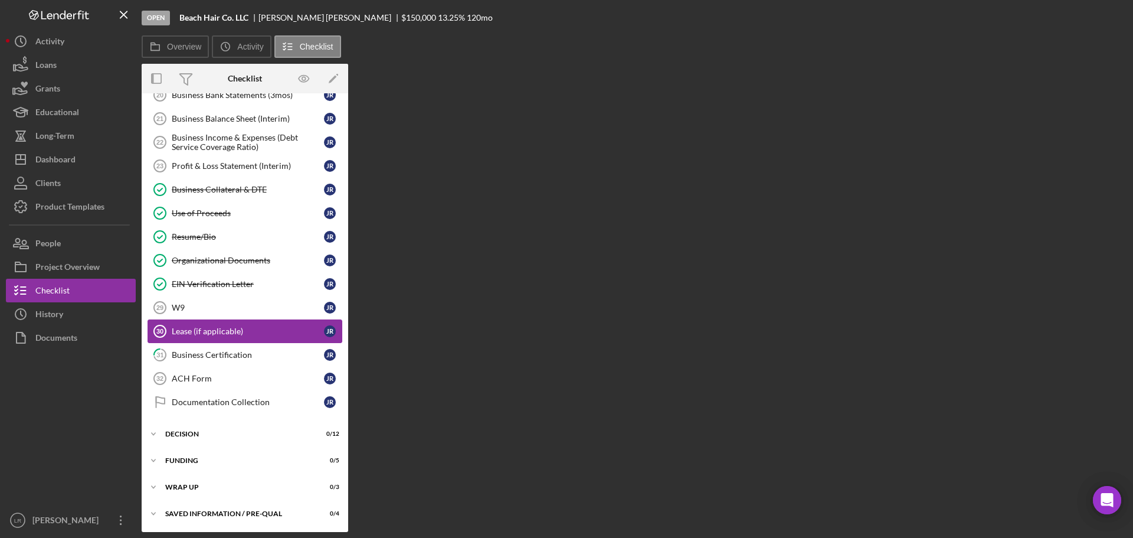
scroll to position [236, 0]
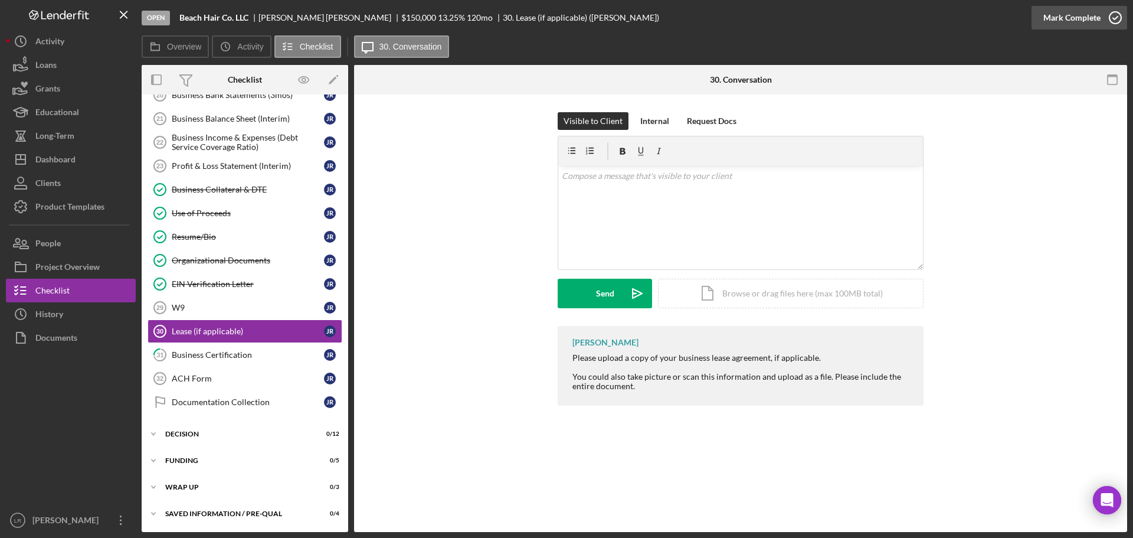
click at [1099, 15] on div "Mark Complete" at bounding box center [1072, 18] width 57 height 24
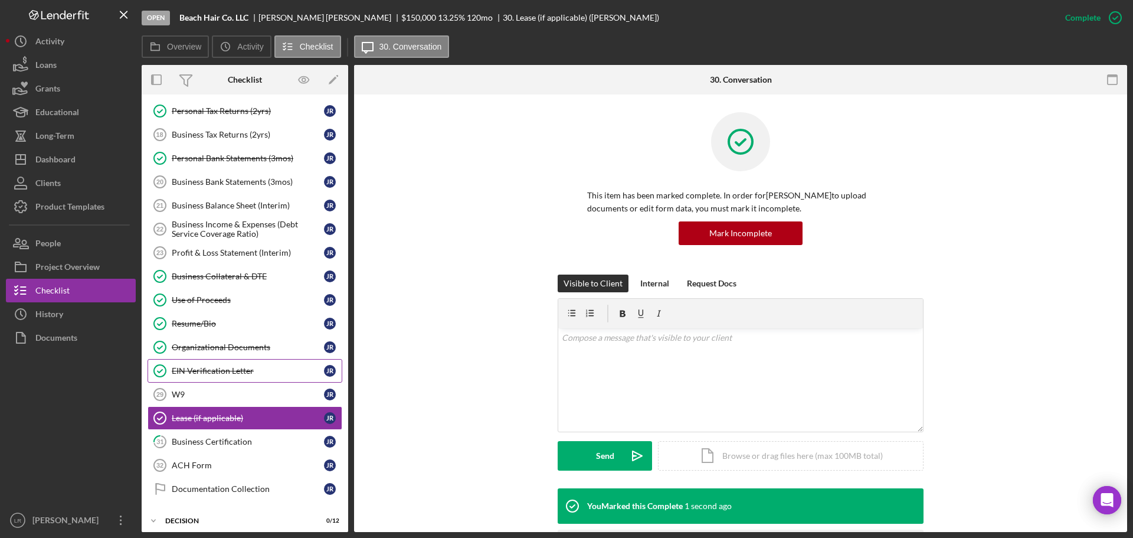
scroll to position [118, 0]
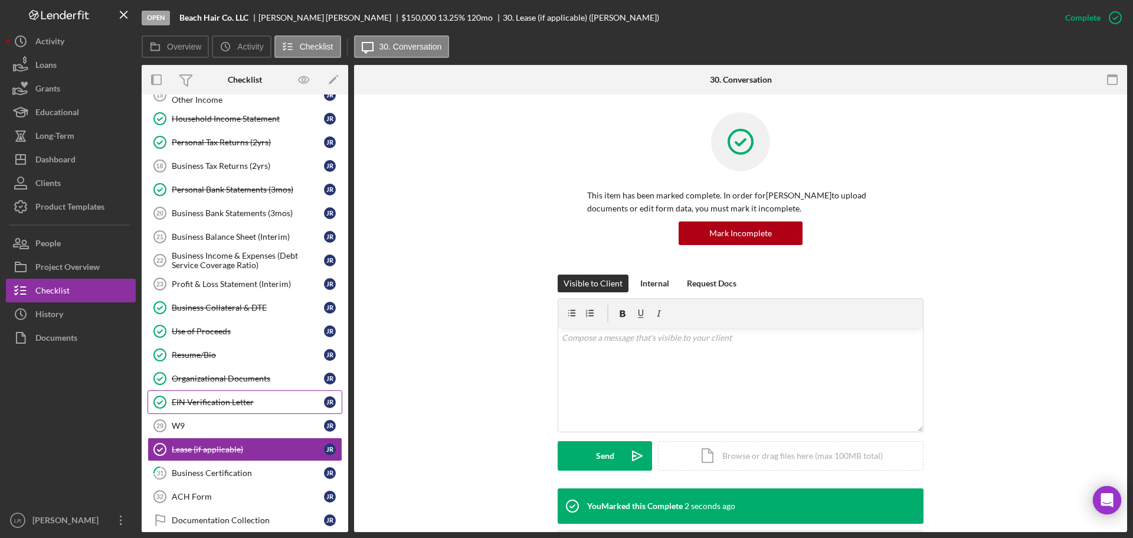
click at [237, 288] on div "Profit & Loss Statement (Interim)" at bounding box center [248, 283] width 152 height 9
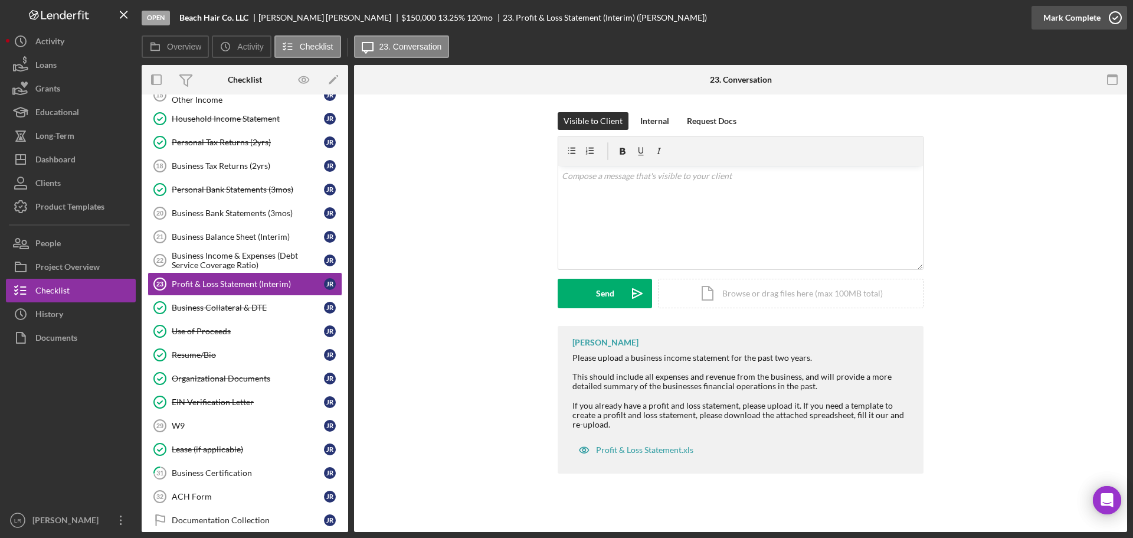
click at [1099, 17] on div "Mark Complete" at bounding box center [1072, 18] width 57 height 24
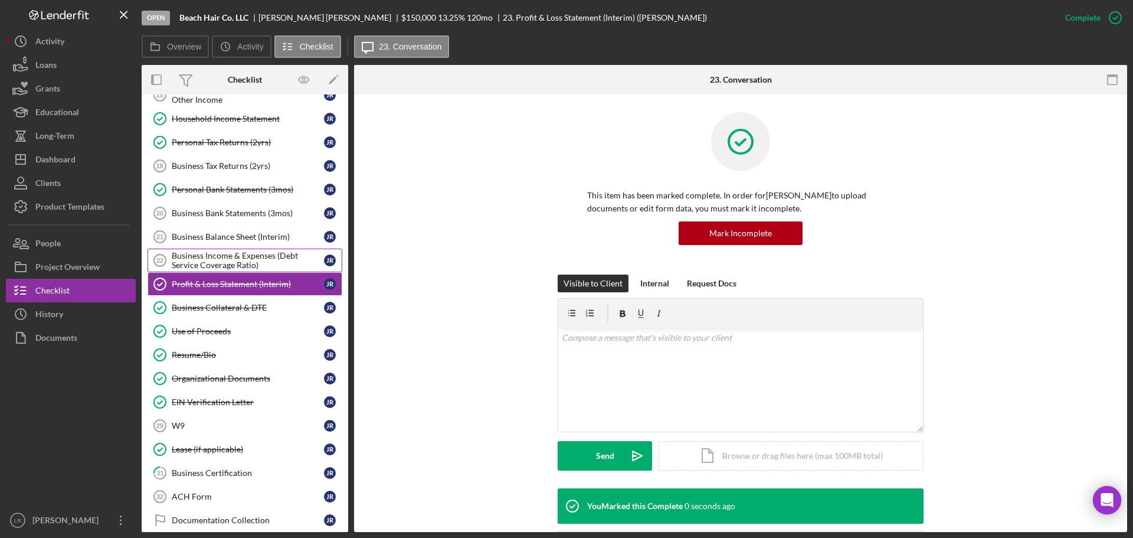
click at [202, 262] on div "Business Income & Expenses (Debt Service Coverage Ratio)" at bounding box center [248, 260] width 152 height 19
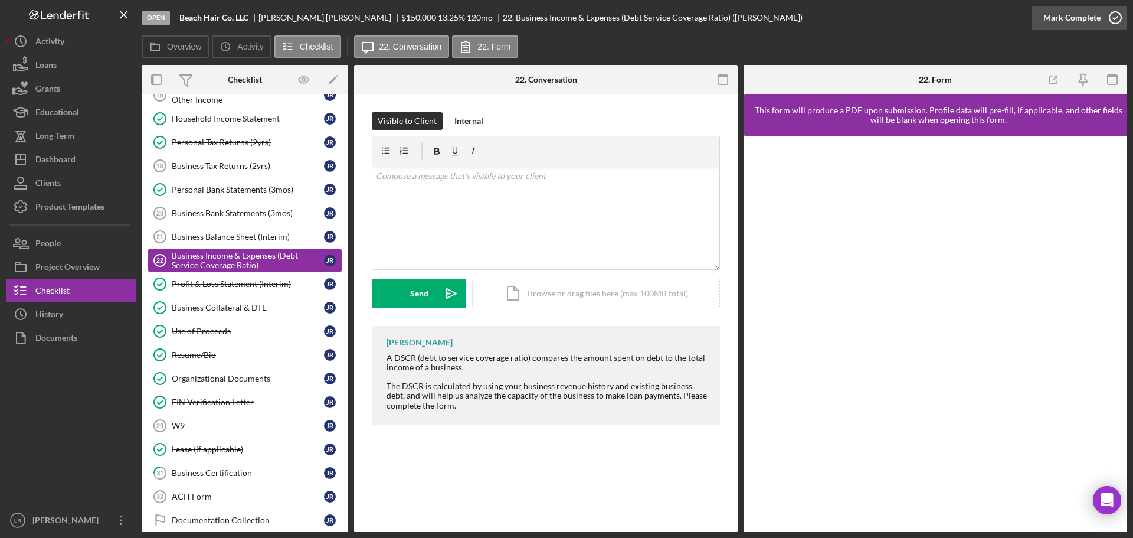
click at [1086, 19] on div "Mark Complete" at bounding box center [1072, 18] width 57 height 24
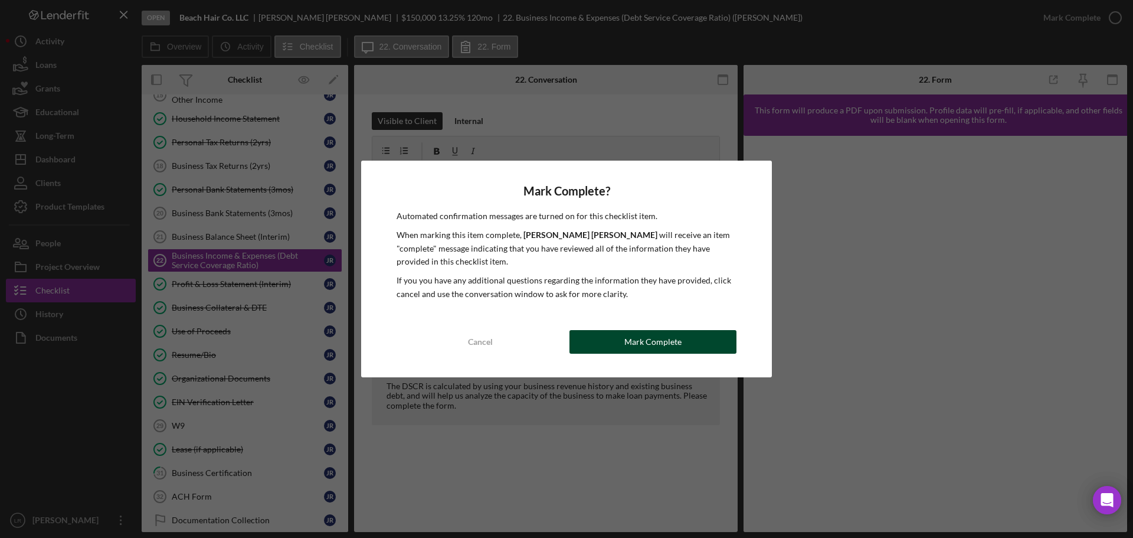
click at [686, 343] on button "Mark Complete" at bounding box center [653, 342] width 167 height 24
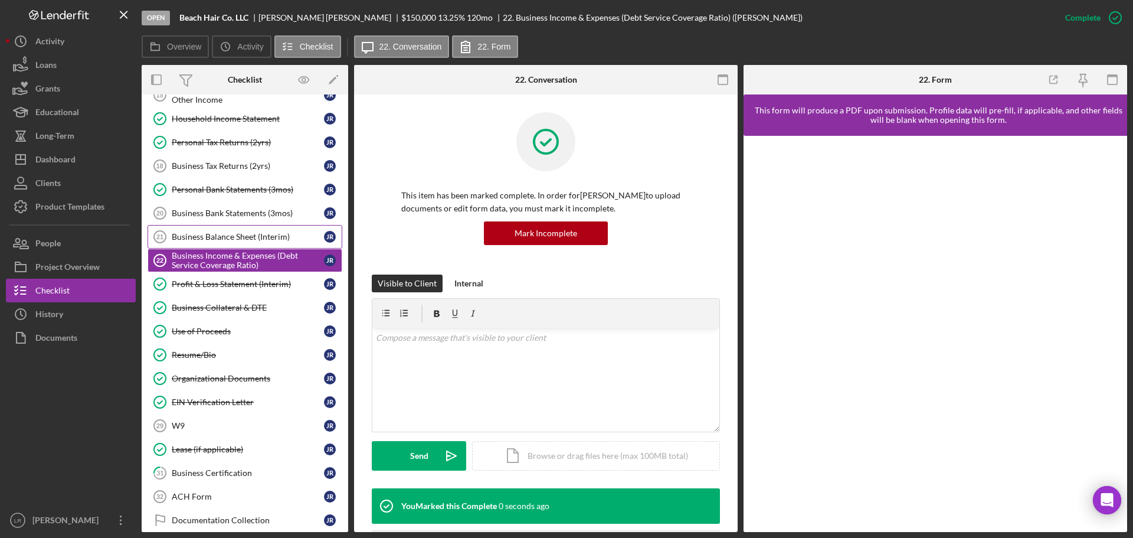
click at [266, 237] on div "Business Balance Sheet (Interim)" at bounding box center [248, 236] width 152 height 9
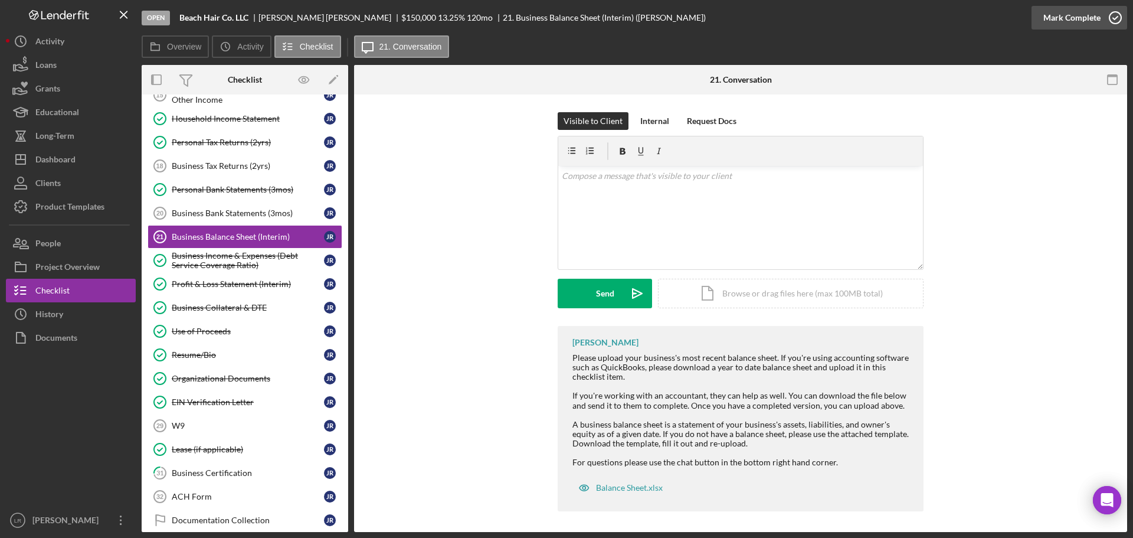
click at [1100, 15] on button "Mark Complete" at bounding box center [1080, 18] width 96 height 24
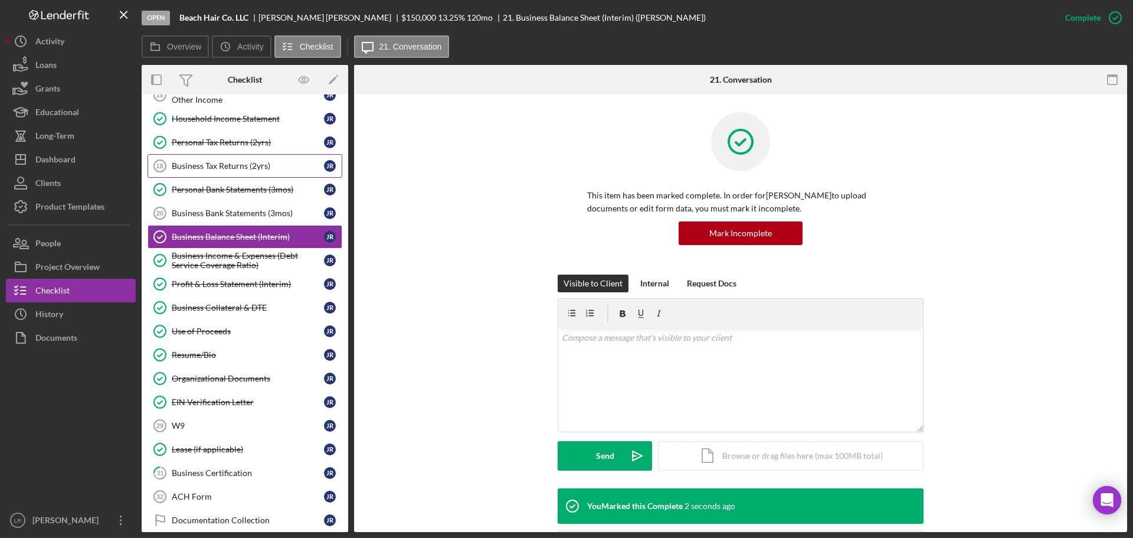
click at [229, 168] on div "Business Tax Returns (2yrs)" at bounding box center [248, 165] width 152 height 9
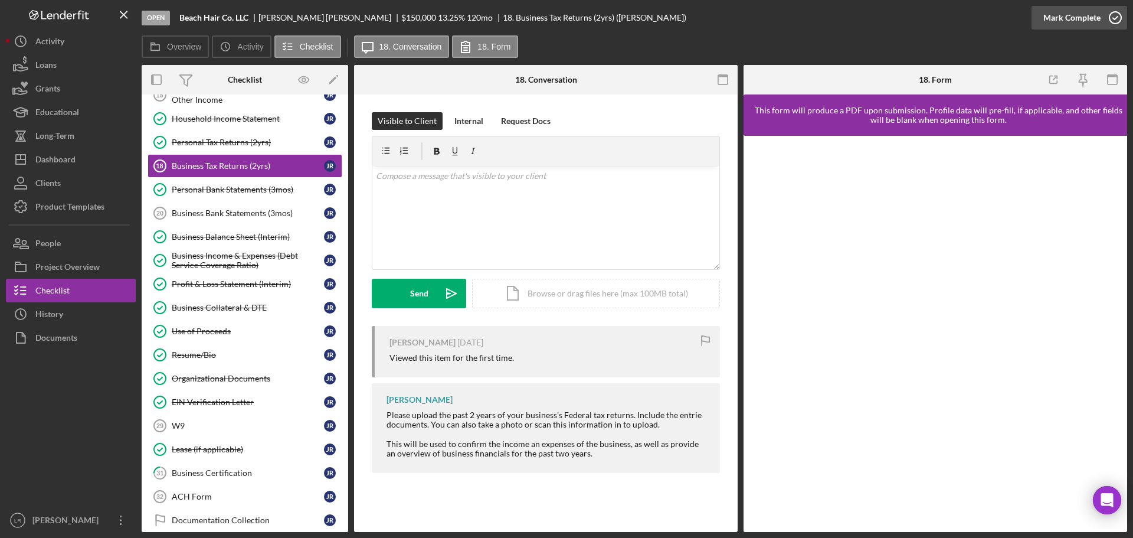
click at [1083, 22] on div "Mark Complete" at bounding box center [1072, 18] width 57 height 24
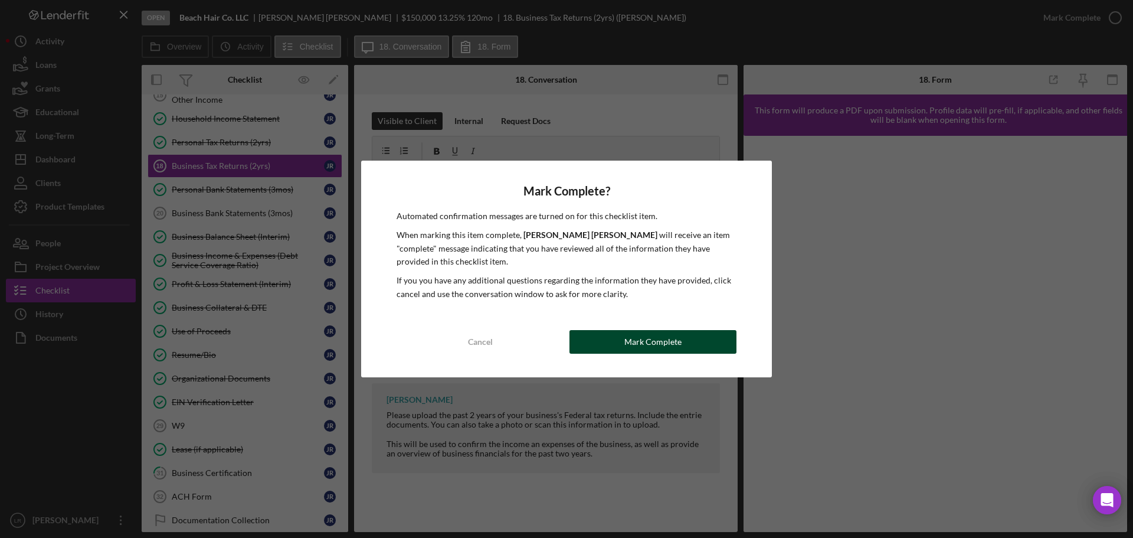
click at [644, 339] on div "Mark Complete" at bounding box center [653, 342] width 57 height 24
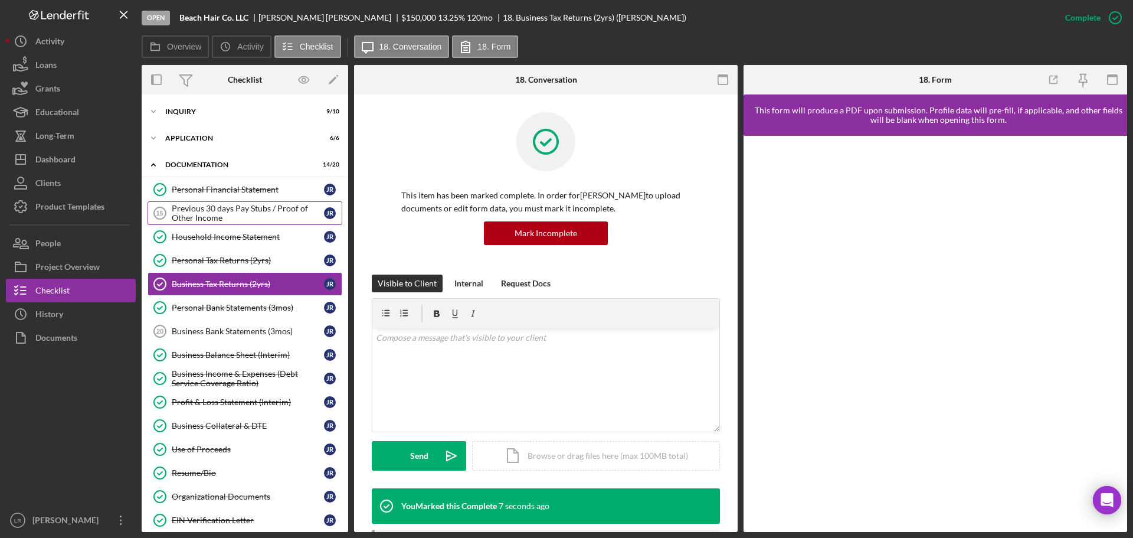
click at [223, 209] on div "Previous 30 days Pay Stubs / Proof of Other Income" at bounding box center [248, 213] width 152 height 19
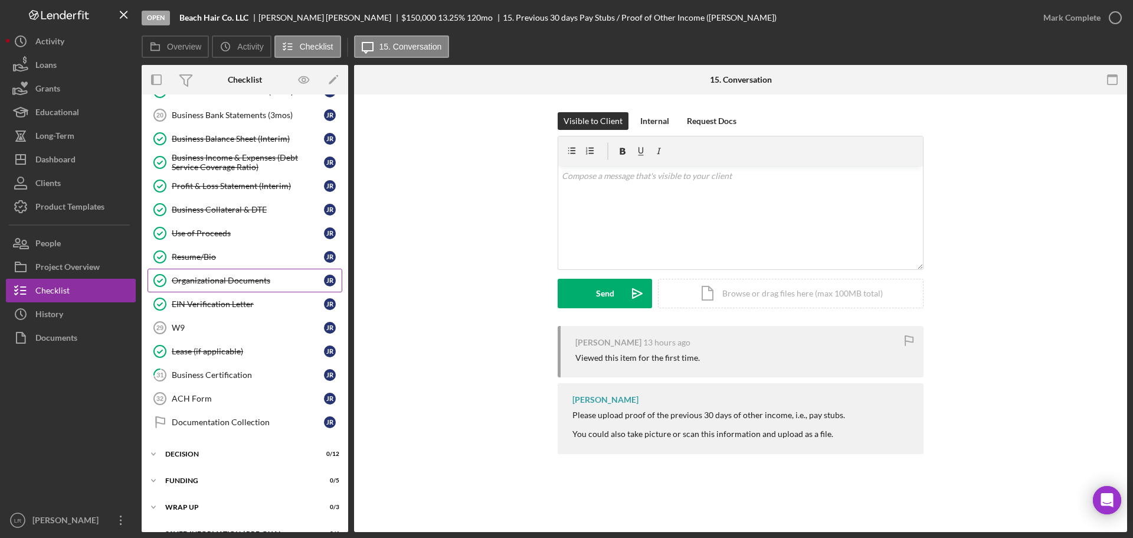
scroll to position [236, 0]
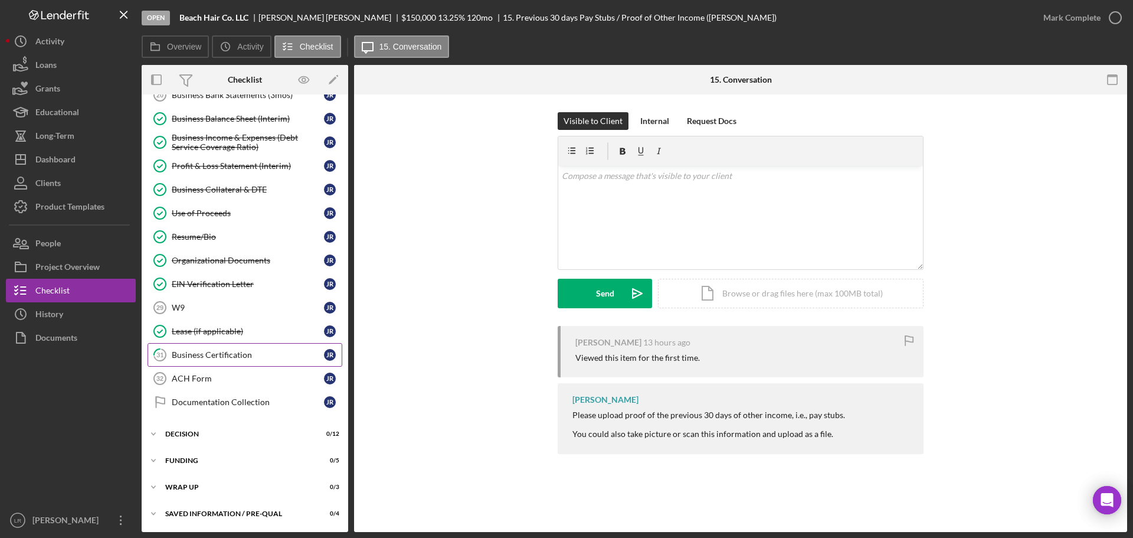
click at [204, 351] on div "Business Certification" at bounding box center [248, 354] width 152 height 9
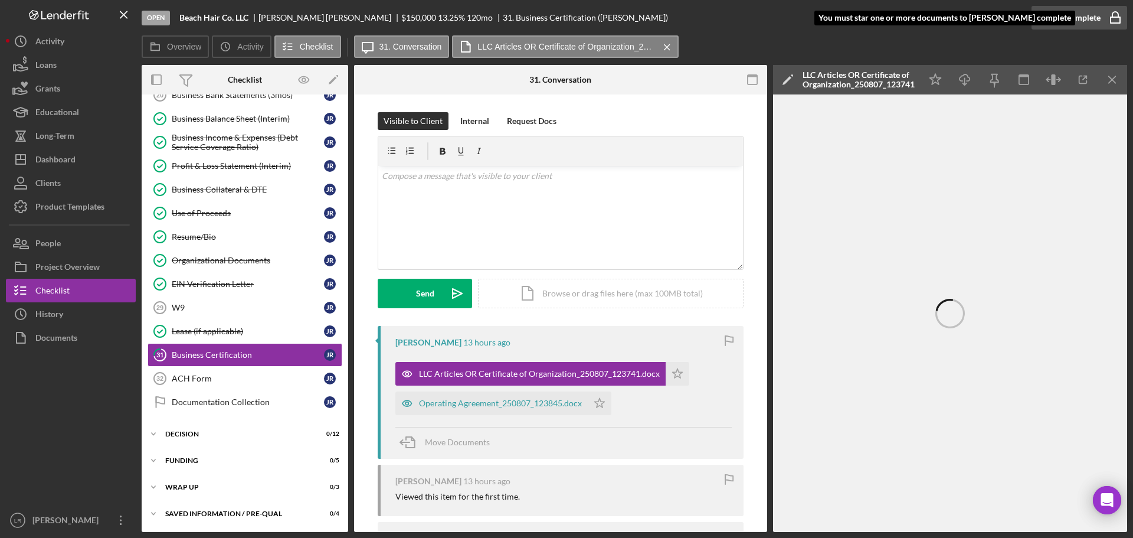
click at [1079, 17] on div "Mark Complete" at bounding box center [1072, 18] width 57 height 24
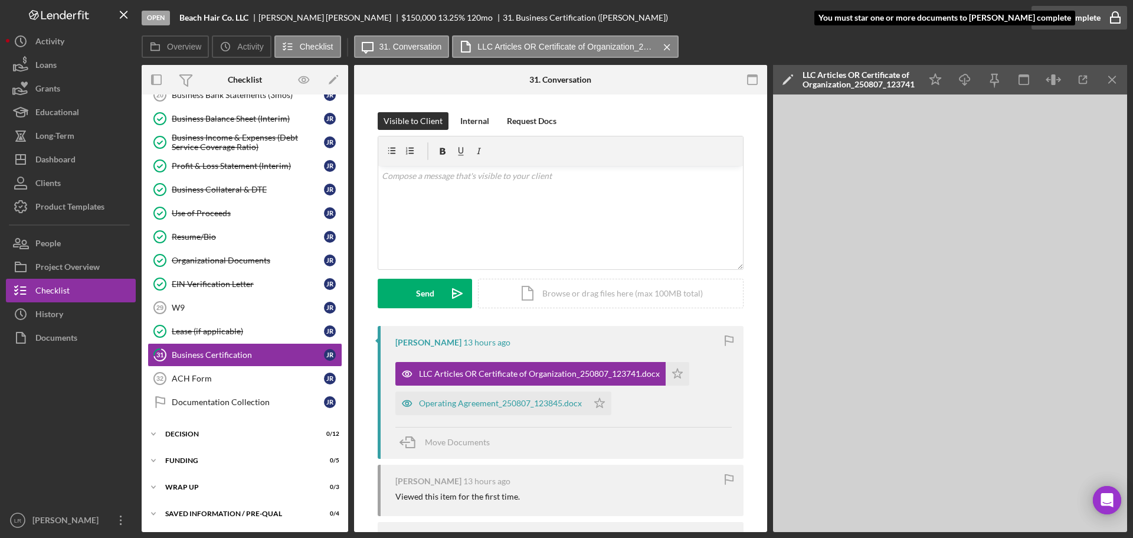
click at [1079, 17] on div "Mark Complete" at bounding box center [1072, 18] width 57 height 24
click at [442, 443] on span "Move Documents" at bounding box center [457, 442] width 65 height 10
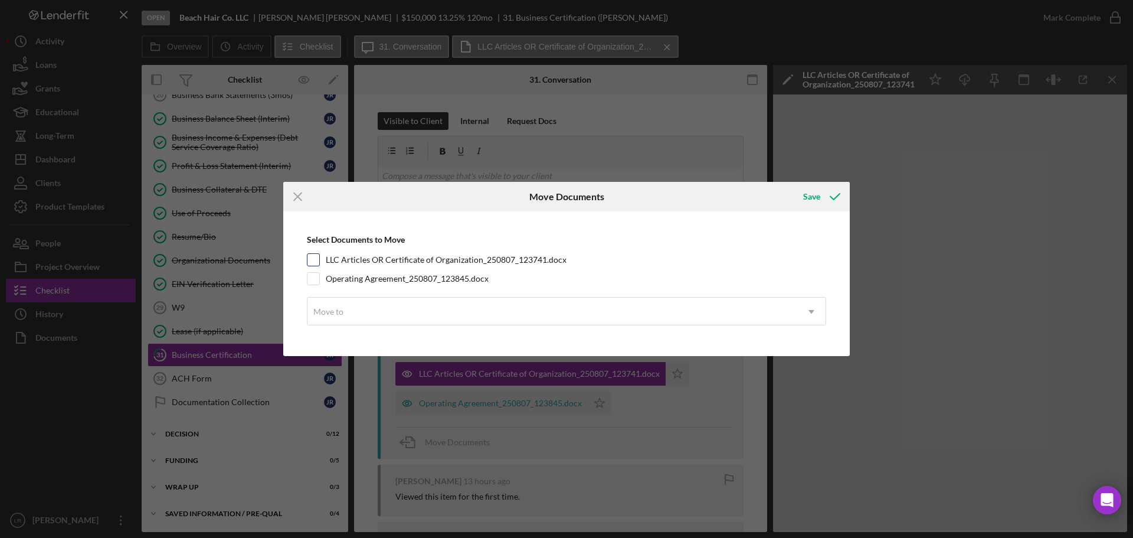
click at [316, 259] on input "LLC Articles OR Certificate of Organization_250807_123741.docx" at bounding box center [314, 260] width 12 height 12
checkbox input "true"
click at [312, 277] on input "Operating Agreement_250807_123845.docx" at bounding box center [314, 279] width 12 height 12
checkbox input "true"
click at [321, 307] on div "Move to" at bounding box center [328, 311] width 30 height 9
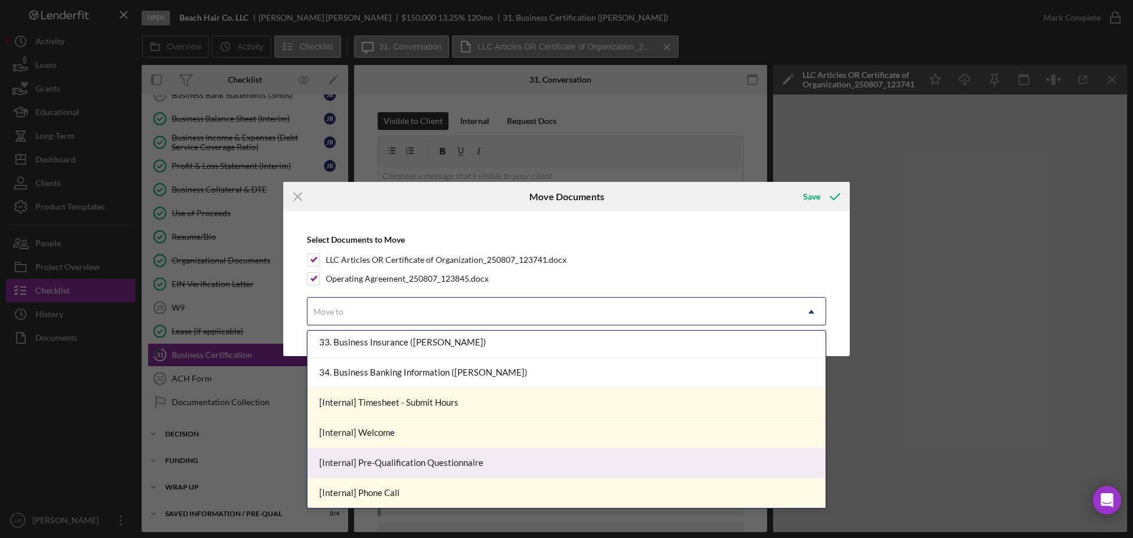
scroll to position [667, 0]
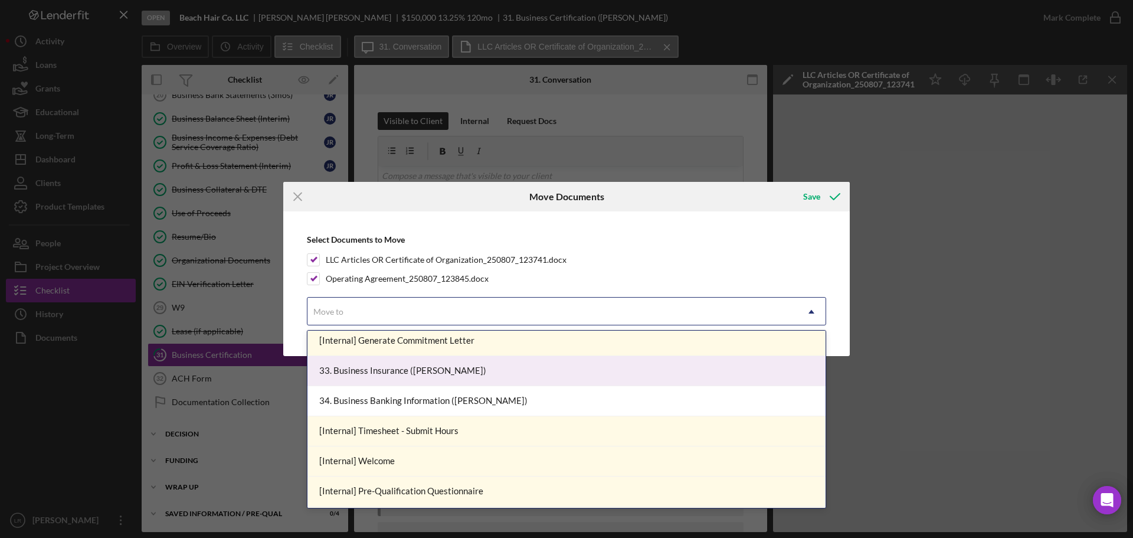
click at [394, 370] on div "33. Business Insurance ([PERSON_NAME])" at bounding box center [567, 371] width 518 height 30
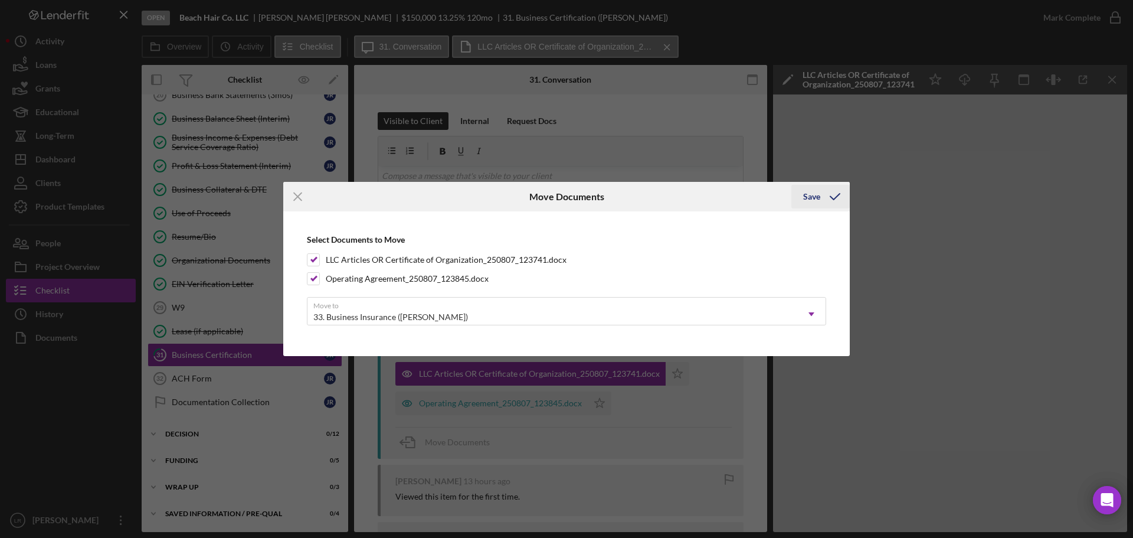
click at [818, 201] on div "Save" at bounding box center [811, 197] width 17 height 24
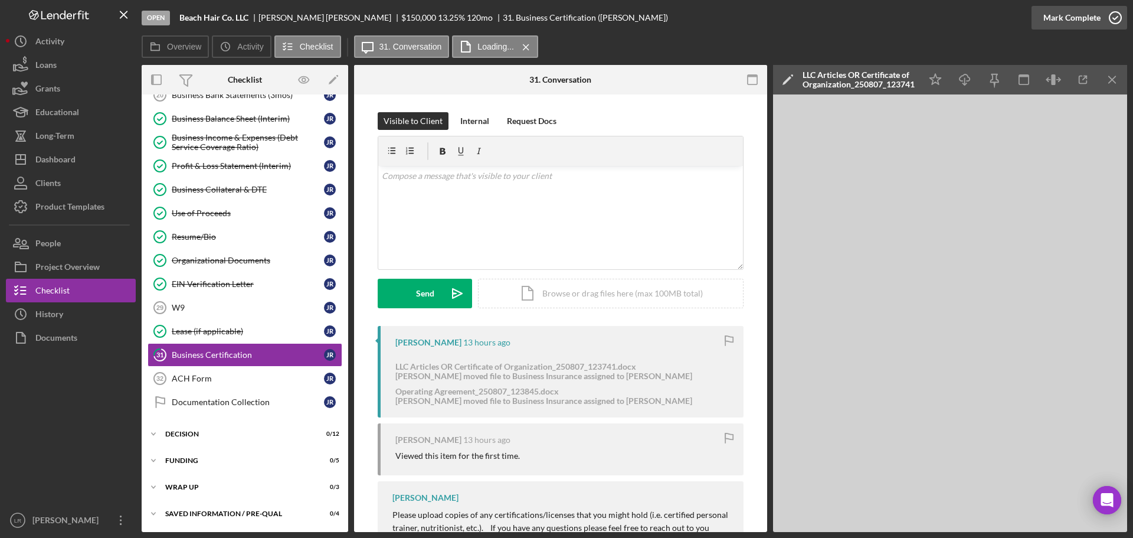
click at [1089, 16] on div "Mark Complete" at bounding box center [1072, 18] width 57 height 24
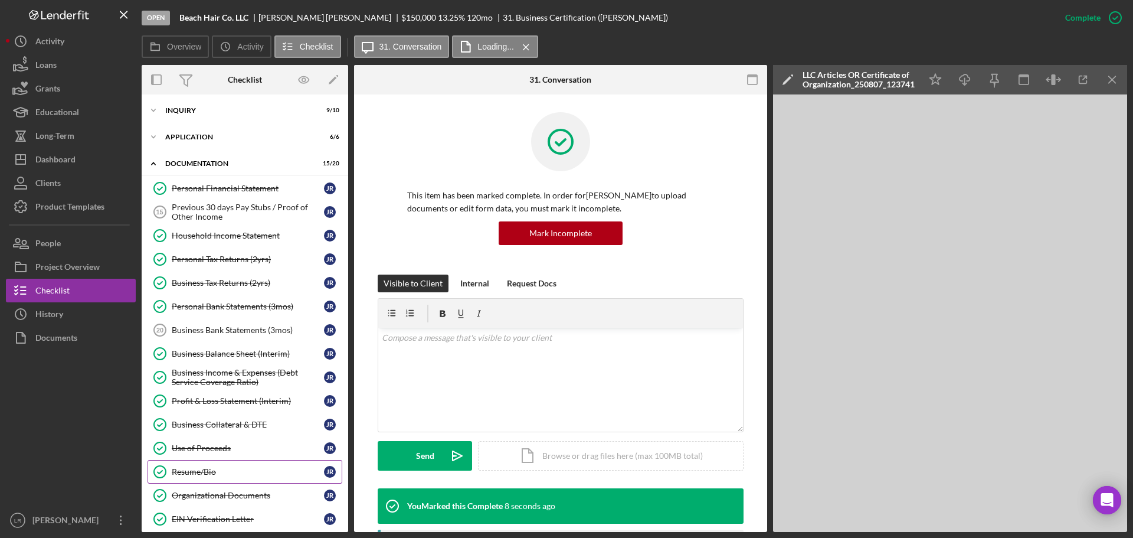
scroll to position [0, 0]
drag, startPoint x: 198, startPoint y: 499, endPoint x: 192, endPoint y: 493, distance: 8.8
click at [198, 499] on div "Organizational Documents" at bounding box center [248, 496] width 152 height 9
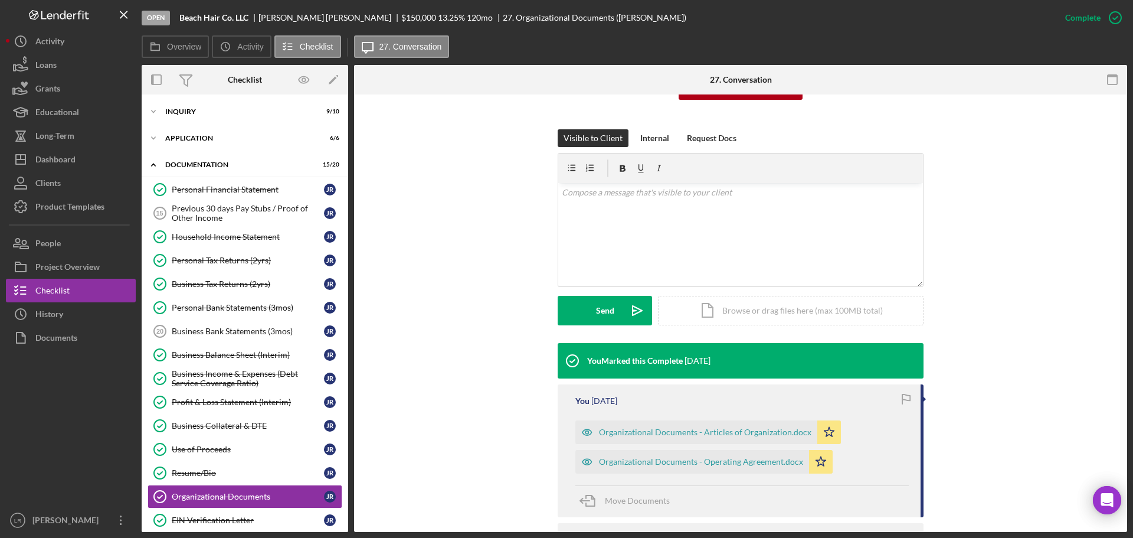
scroll to position [278, 0]
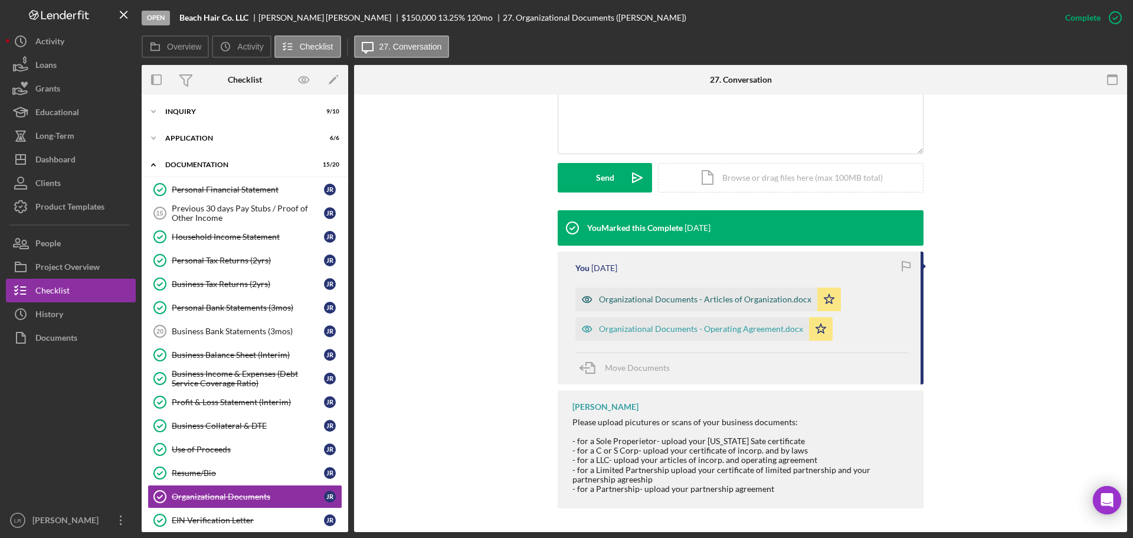
click at [643, 303] on div "Organizational Documents - Articles of Organization.docx" at bounding box center [705, 299] width 213 height 9
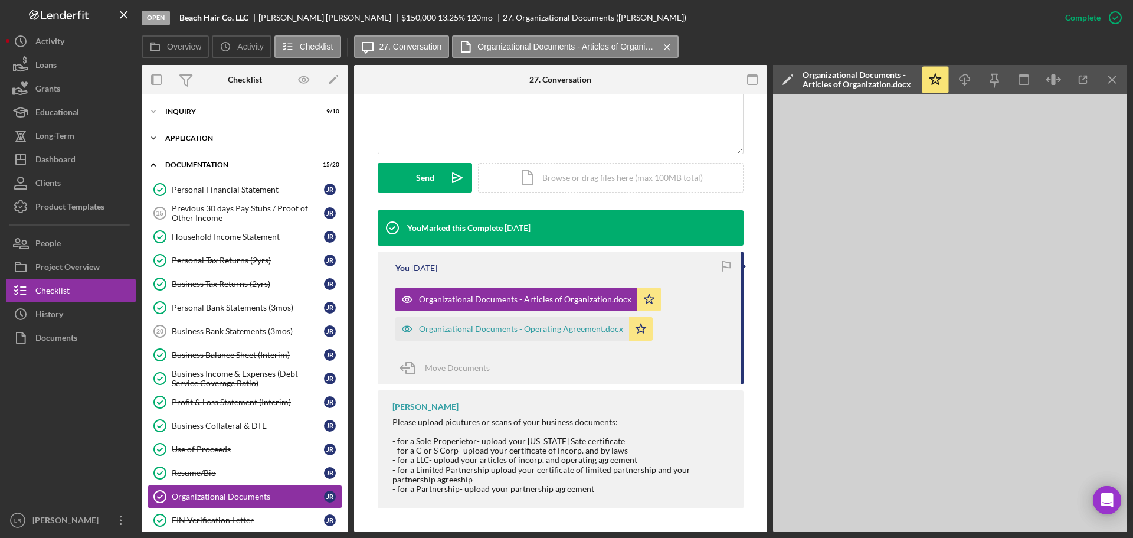
click at [208, 136] on div "Application" at bounding box center [249, 138] width 168 height 7
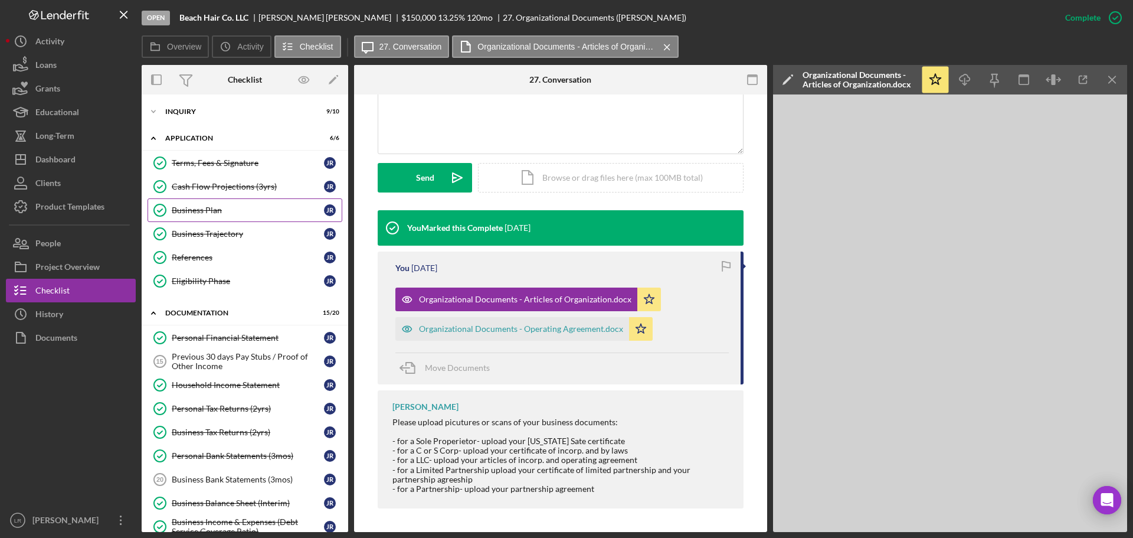
click at [213, 217] on link "Business Plan Business Plan J R" at bounding box center [245, 210] width 195 height 24
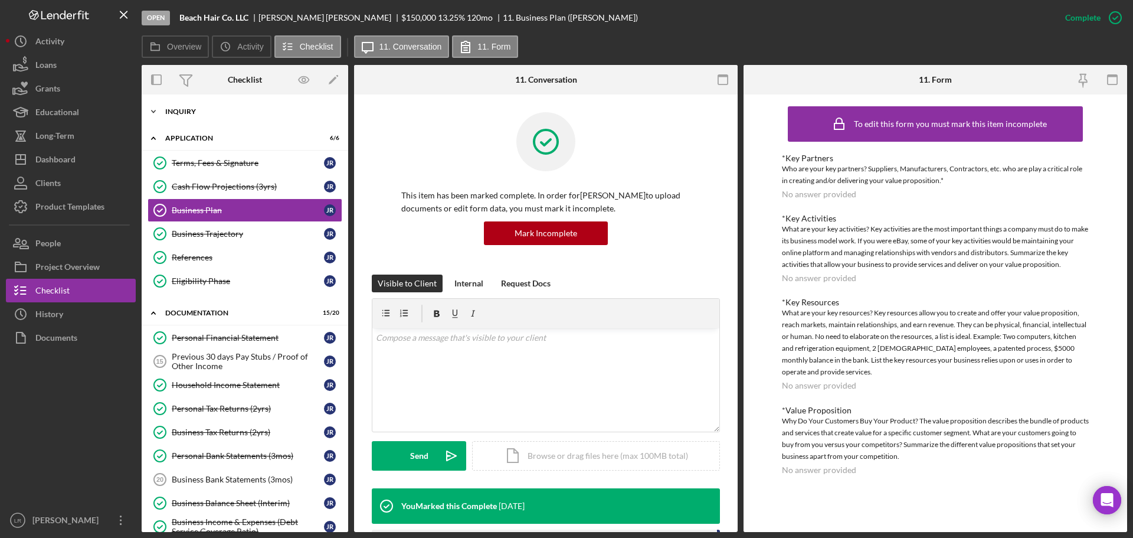
click at [207, 107] on div "Icon/Expander Inquiry 9 / 10" at bounding box center [245, 112] width 207 height 24
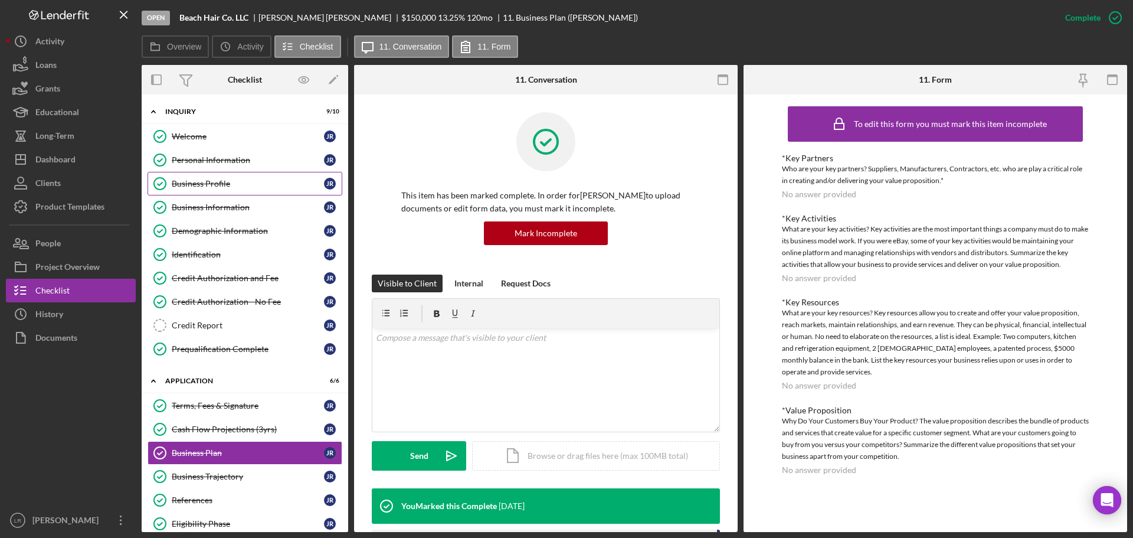
click at [215, 185] on div "Business Profile" at bounding box center [248, 183] width 152 height 9
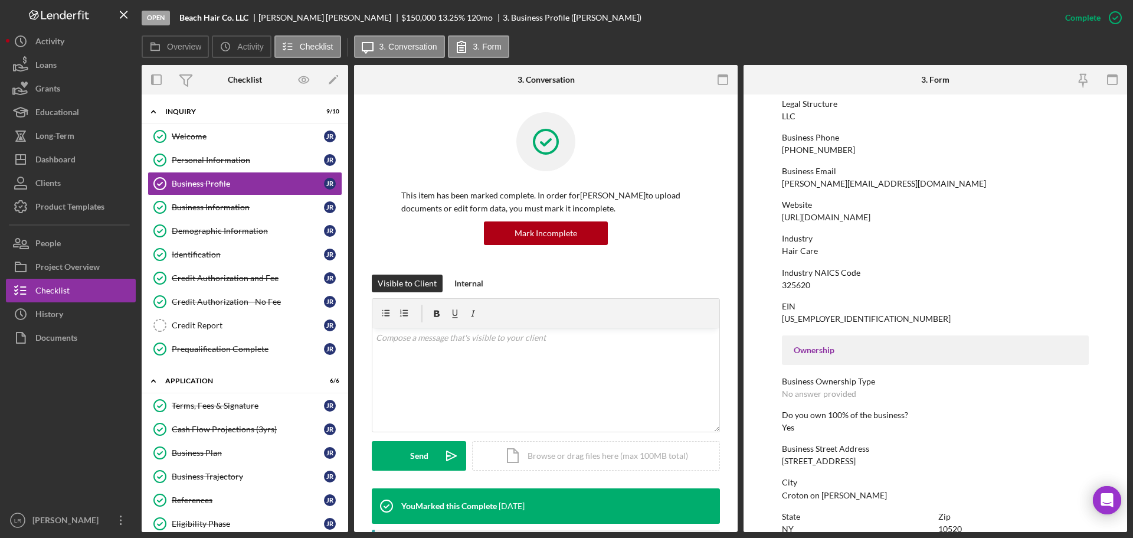
scroll to position [177, 0]
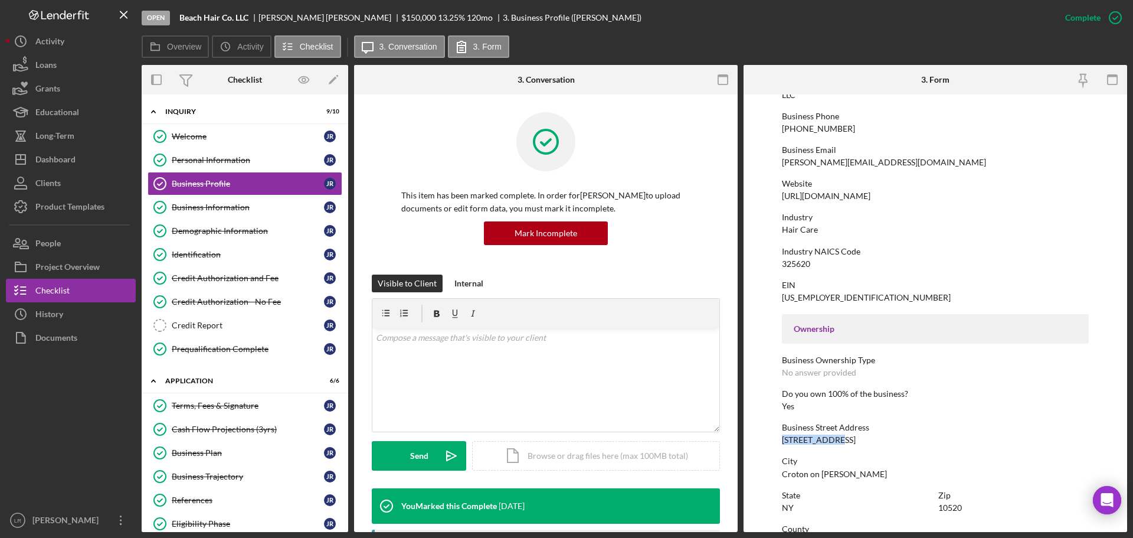
drag, startPoint x: 835, startPoint y: 436, endPoint x: 756, endPoint y: 441, distance: 79.8
click at [756, 441] on form "To edit this form you must mark this item incomplete Business Name Beach Hair C…" at bounding box center [936, 312] width 384 height 437
copy div "[STREET_ADDRESS]"
drag, startPoint x: 848, startPoint y: 475, endPoint x: 780, endPoint y: 476, distance: 68.5
click at [780, 476] on form "To edit this form you must mark this item incomplete Business Name Beach Hair C…" at bounding box center [936, 312] width 384 height 437
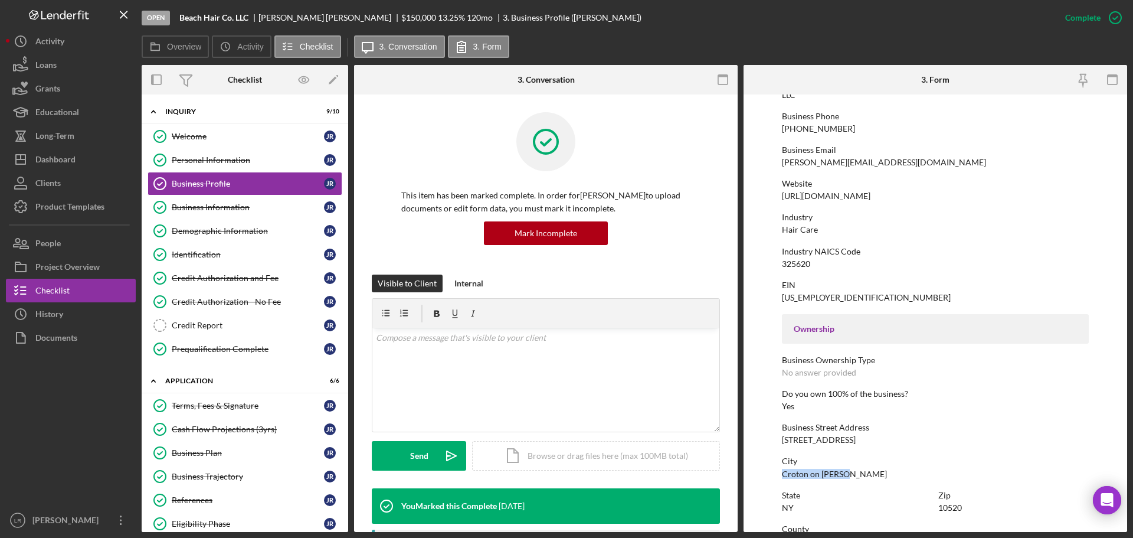
copy div "Croton on [PERSON_NAME]"
drag, startPoint x: 818, startPoint y: 261, endPoint x: 773, endPoint y: 264, distance: 45.0
click at [773, 264] on form "To edit this form you must mark this item incomplete Business Name Beach Hair C…" at bounding box center [936, 312] width 384 height 437
copy div "325620"
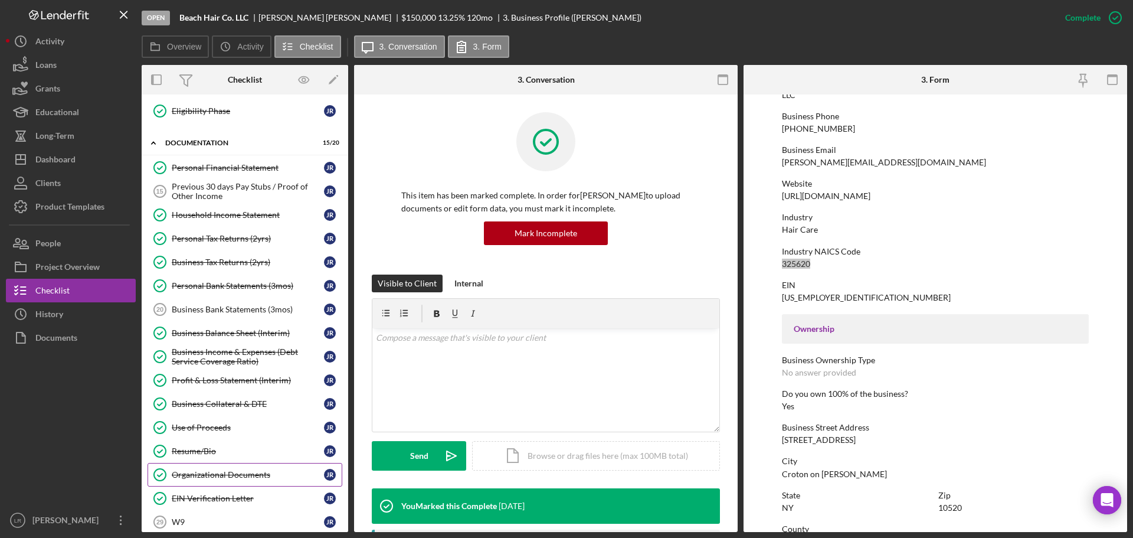
scroll to position [413, 0]
click at [204, 472] on div "Organizational Documents" at bounding box center [248, 473] width 152 height 9
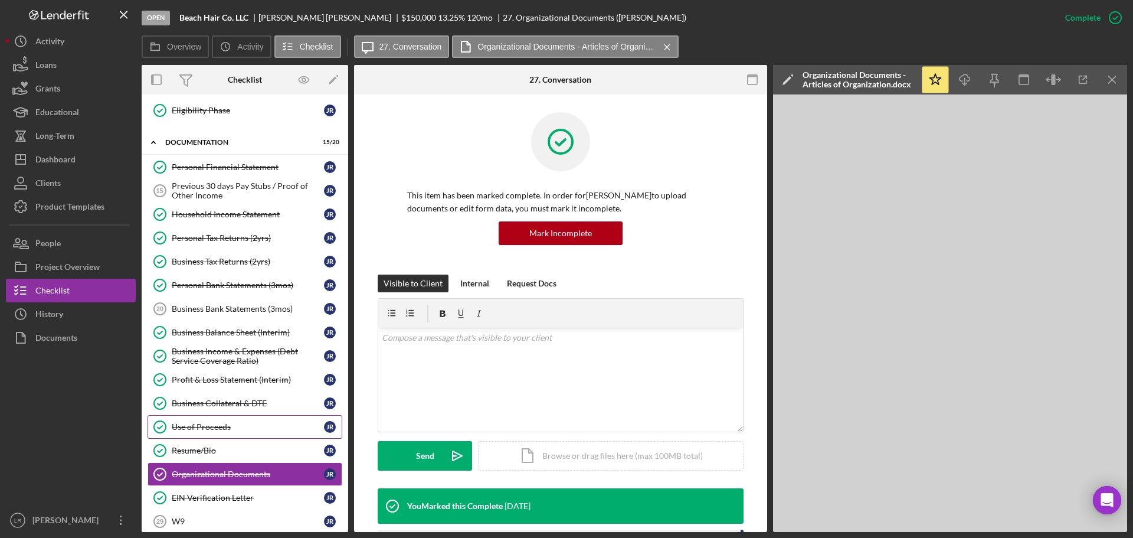
drag, startPoint x: 230, startPoint y: 425, endPoint x: 208, endPoint y: 431, distance: 23.2
click at [230, 425] on div "Use of Proceeds" at bounding box center [248, 426] width 152 height 9
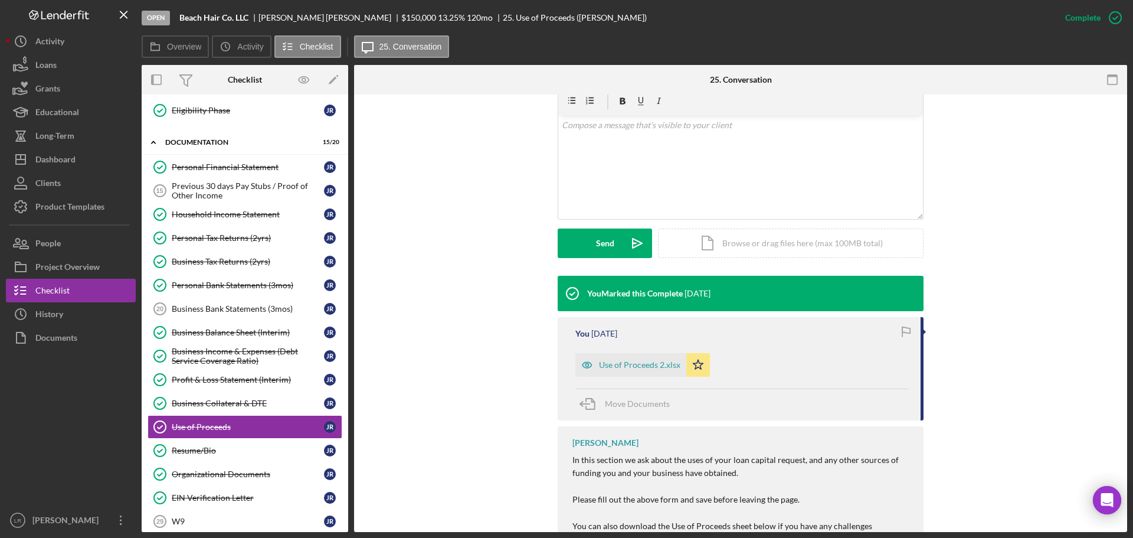
scroll to position [295, 0]
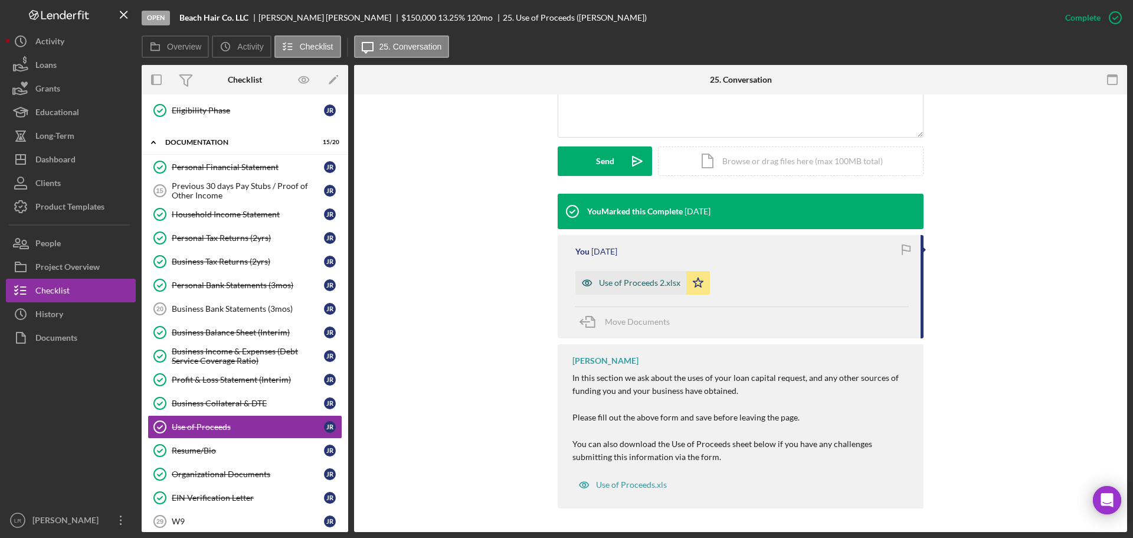
click at [630, 273] on div "Use of Proceeds 2.xlsx" at bounding box center [631, 283] width 111 height 24
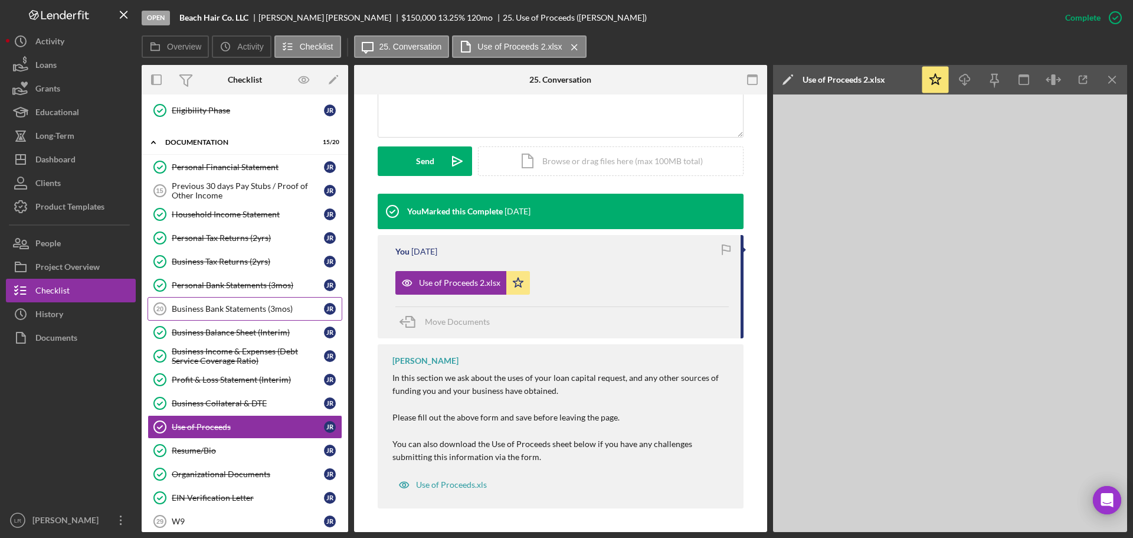
scroll to position [0, 0]
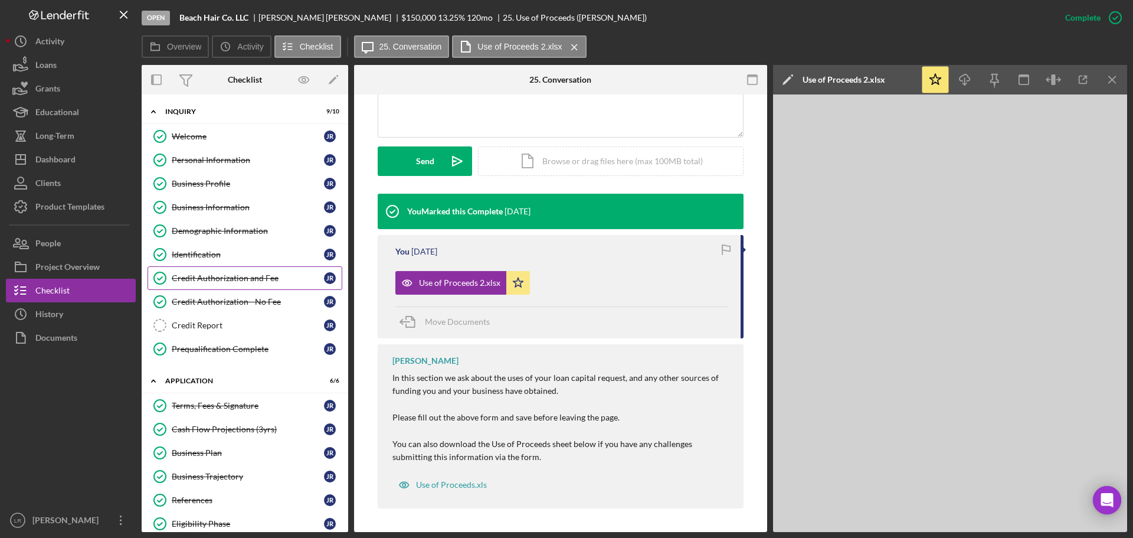
click at [217, 276] on div "Credit Authorization and Fee" at bounding box center [248, 277] width 152 height 9
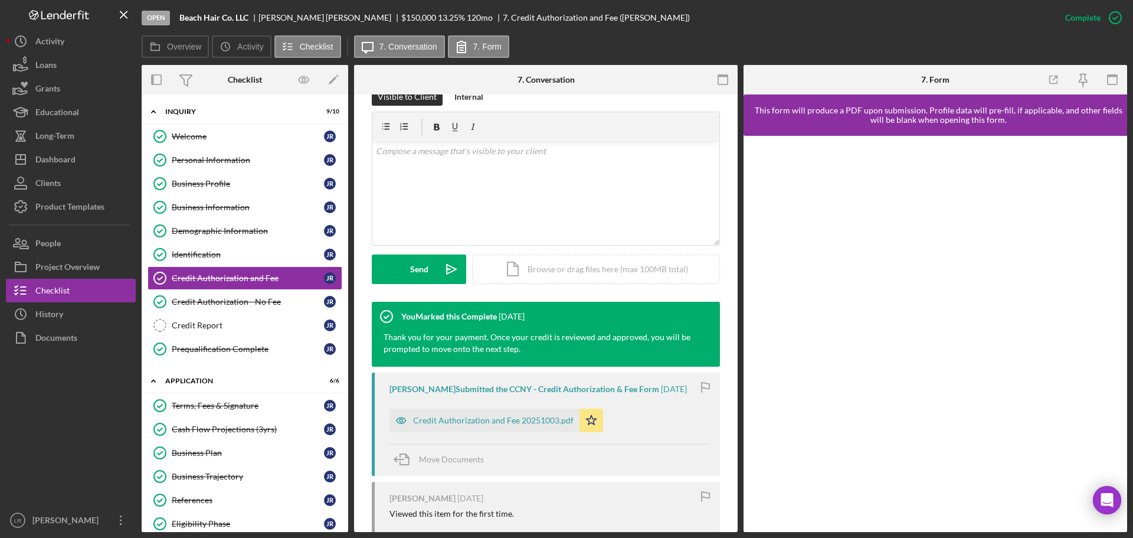
scroll to position [236, 0]
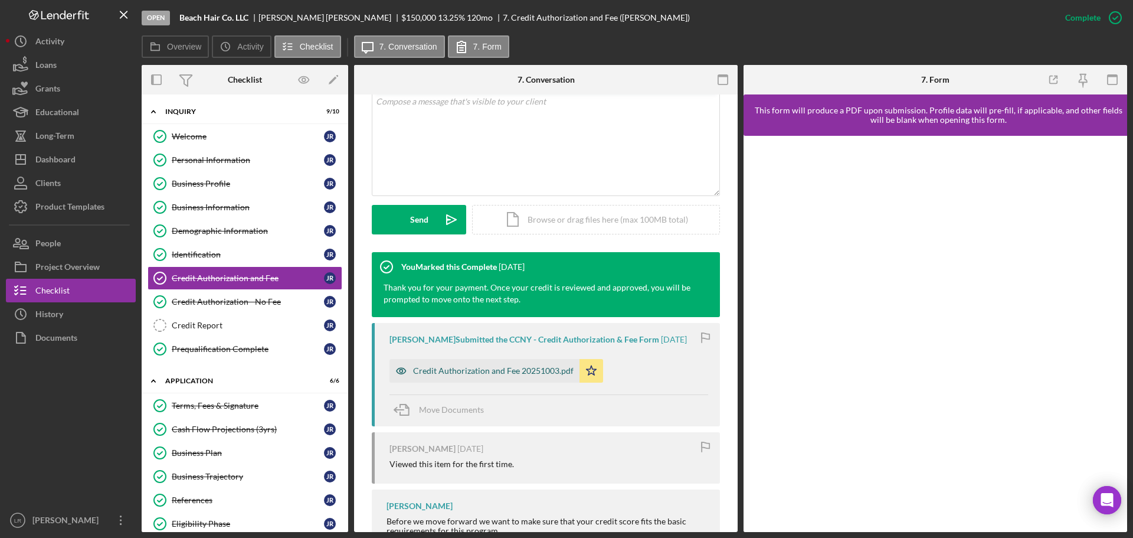
click at [489, 369] on div "Credit Authorization and Fee 20251003.pdf" at bounding box center [493, 370] width 161 height 9
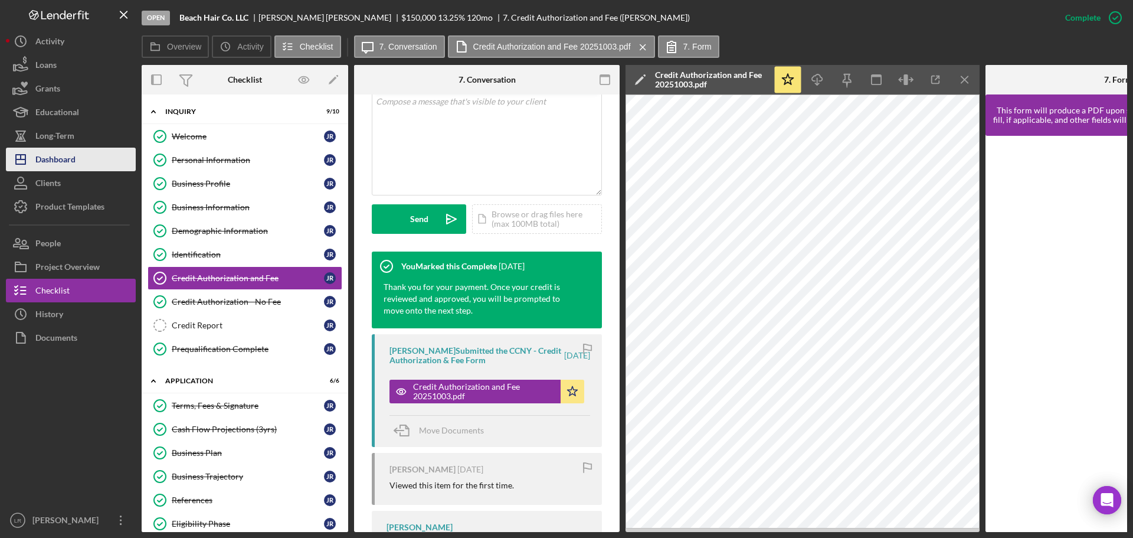
click at [54, 160] on div "Dashboard" at bounding box center [55, 161] width 40 height 27
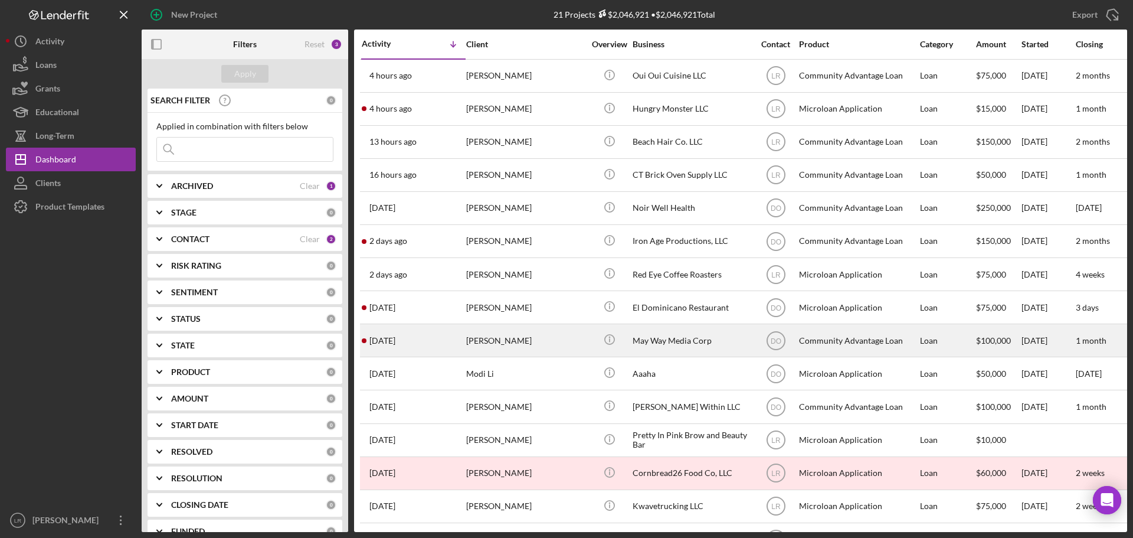
click at [535, 340] on div "[PERSON_NAME]" at bounding box center [525, 340] width 118 height 31
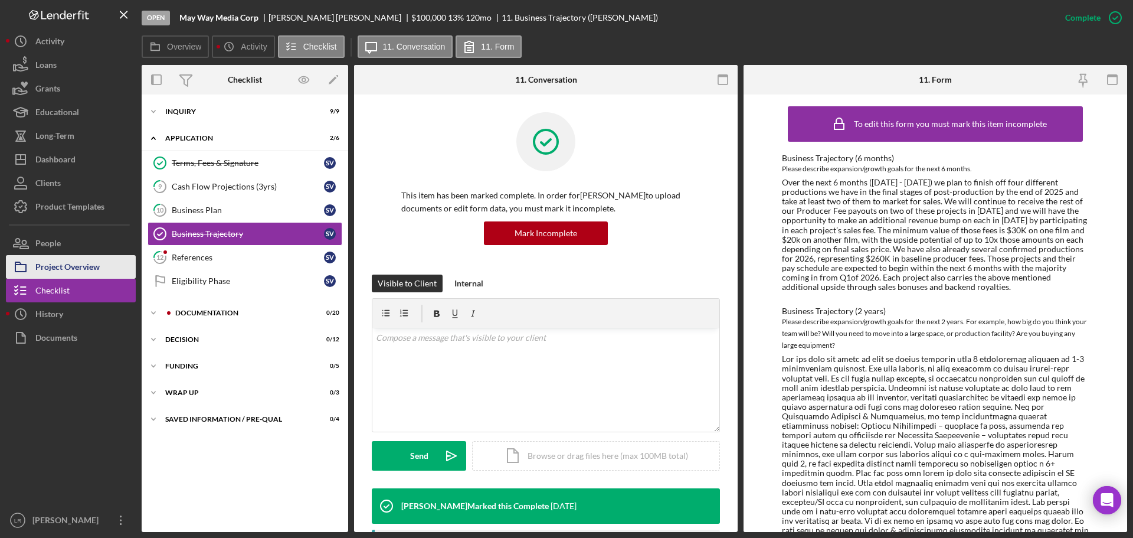
click at [51, 268] on div "Project Overview" at bounding box center [67, 268] width 64 height 27
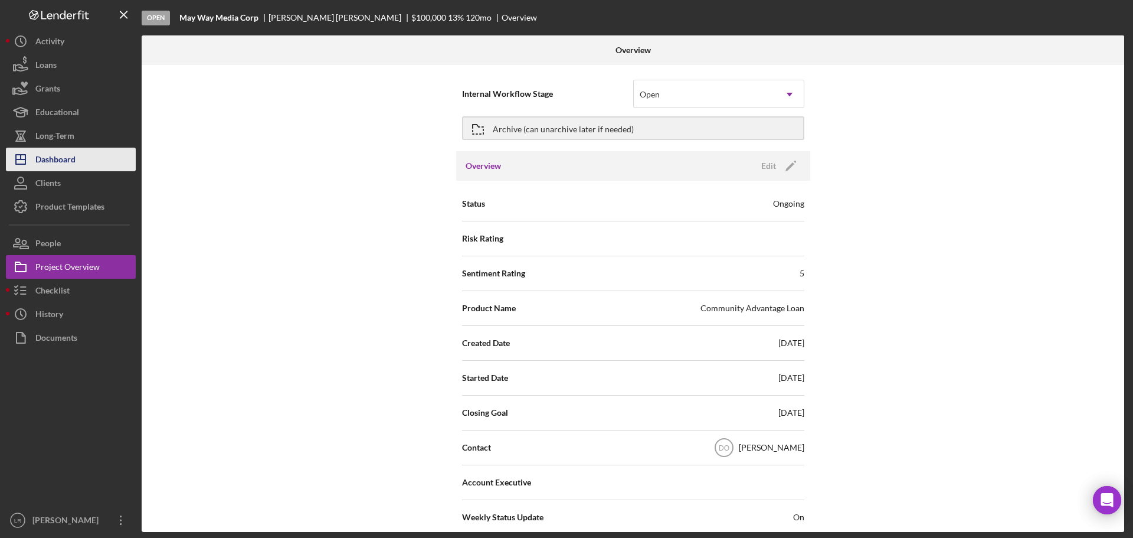
click at [71, 160] on div "Dashboard" at bounding box center [55, 161] width 40 height 27
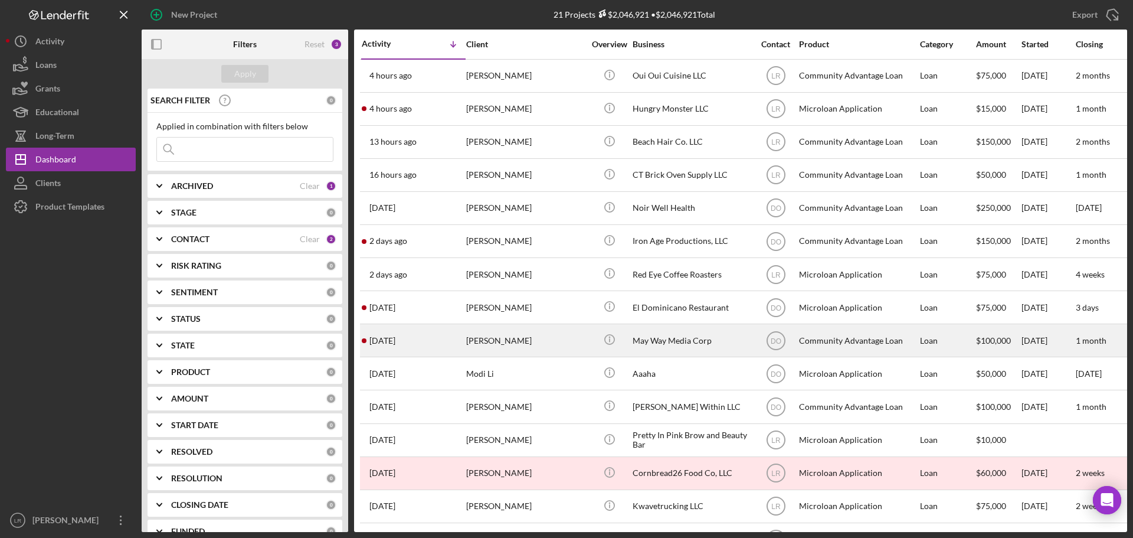
click at [514, 341] on div "[PERSON_NAME]" at bounding box center [525, 340] width 118 height 31
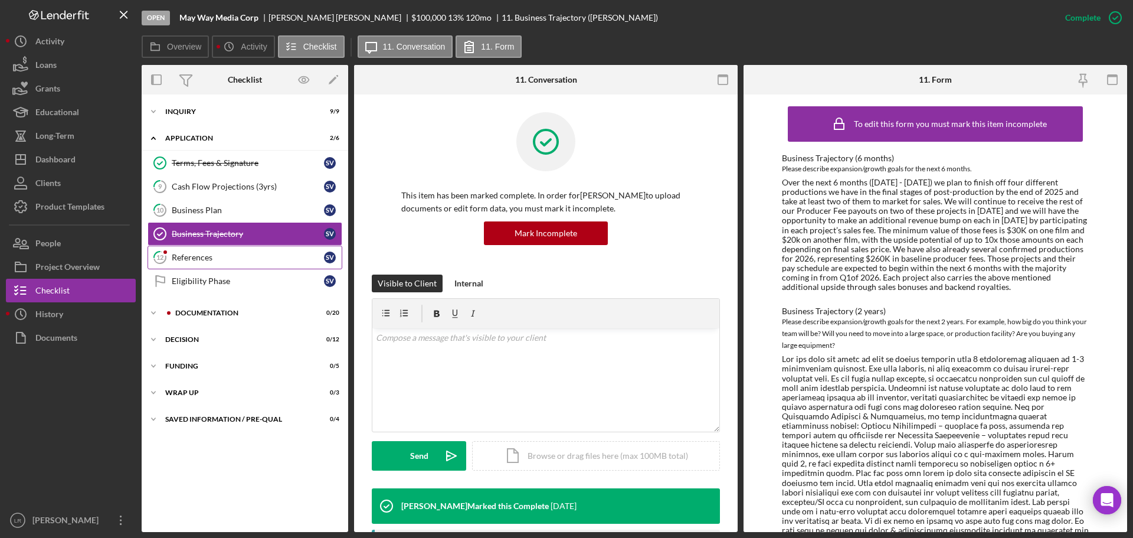
drag, startPoint x: 193, startPoint y: 253, endPoint x: 213, endPoint y: 251, distance: 20.1
click at [193, 253] on div "References" at bounding box center [248, 257] width 152 height 9
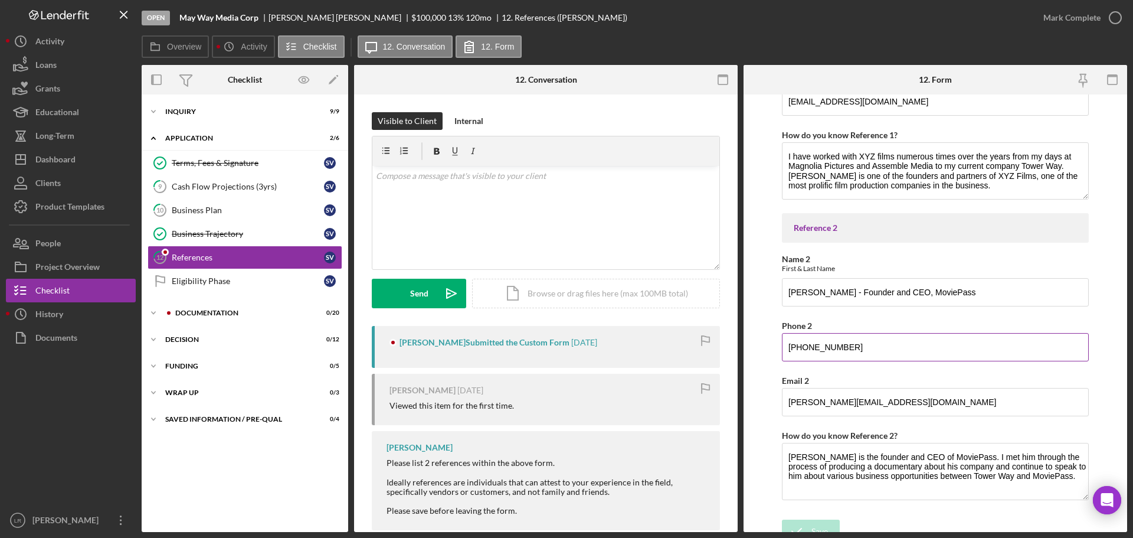
scroll to position [242, 0]
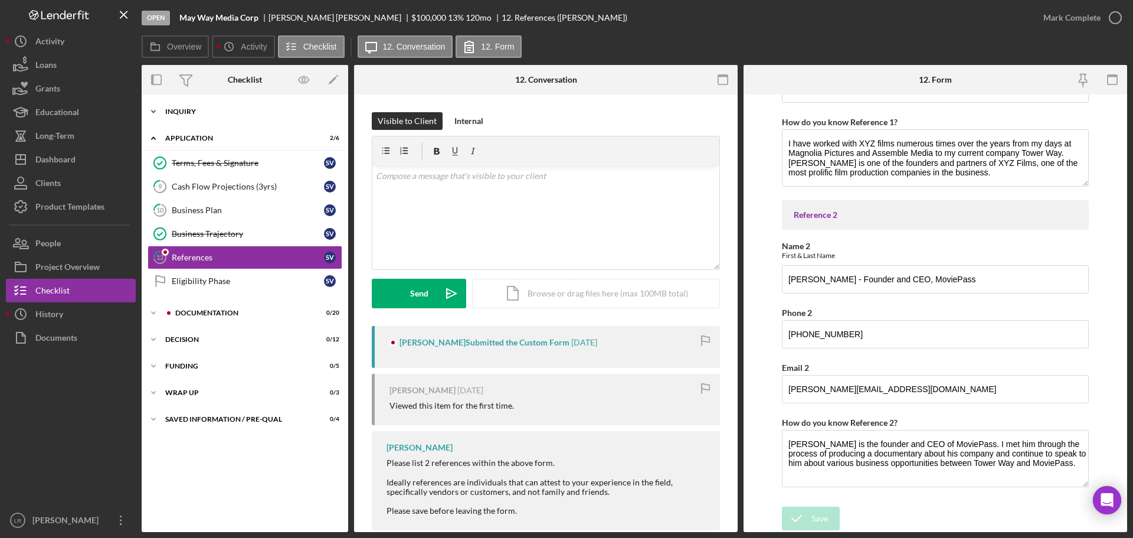
click at [194, 107] on div "Icon/Expander Inquiry 9 / 9" at bounding box center [245, 112] width 207 height 24
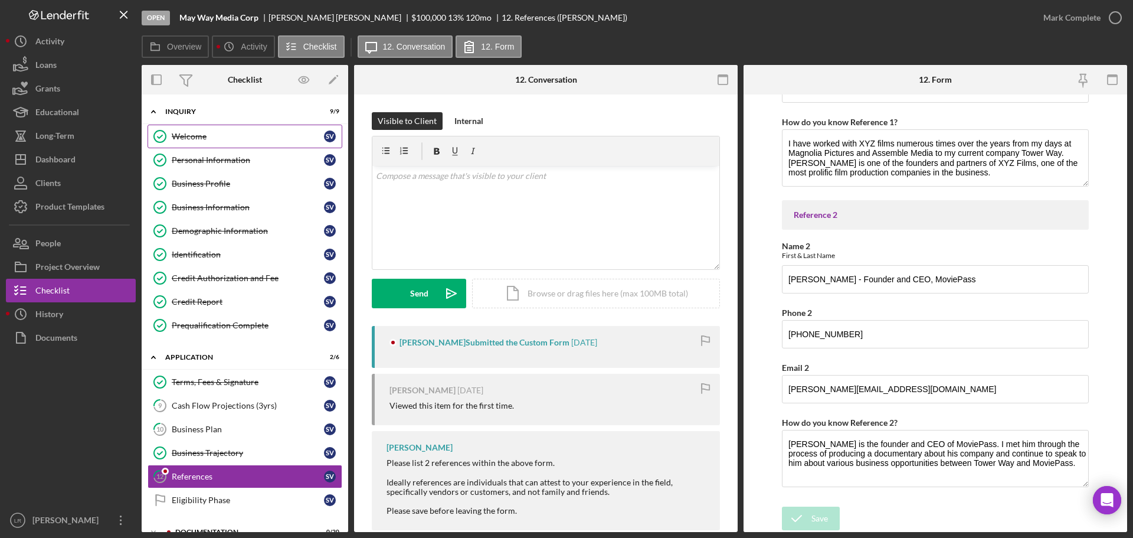
click at [204, 136] on div "Welcome" at bounding box center [248, 136] width 152 height 9
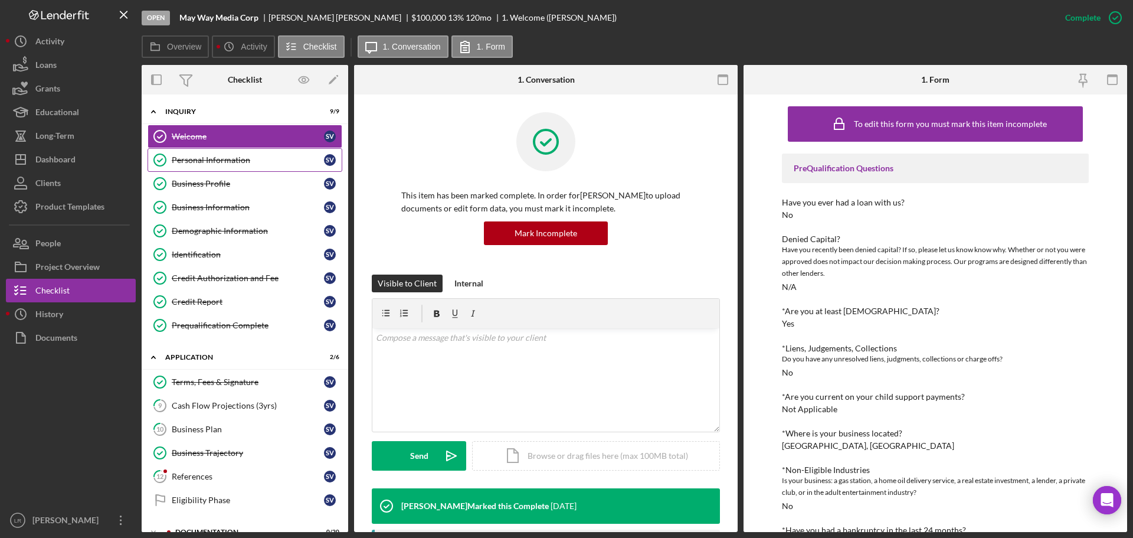
click at [214, 161] on div "Personal Information" at bounding box center [248, 159] width 152 height 9
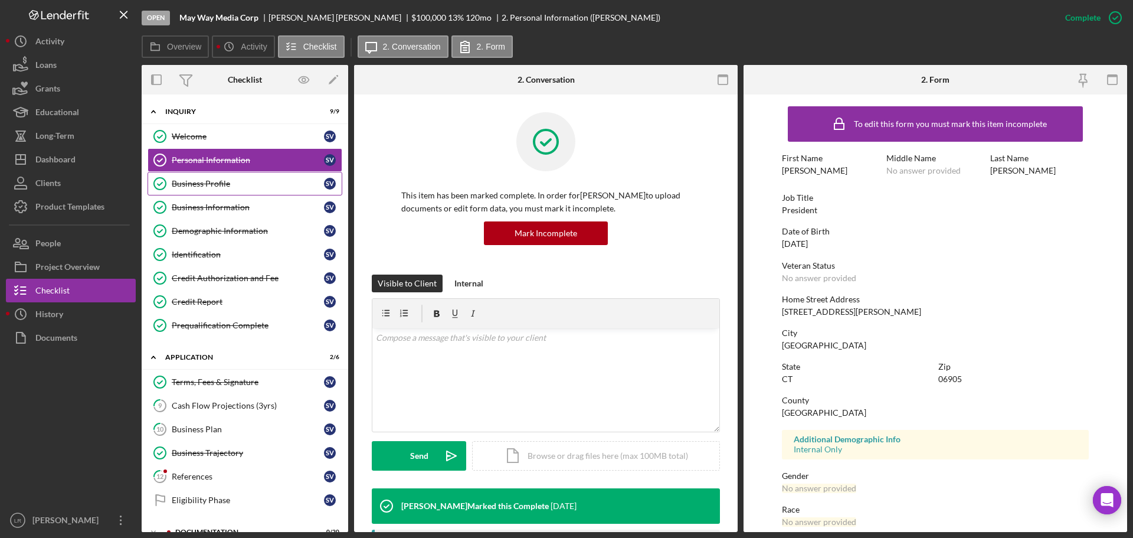
click at [214, 184] on div "Business Profile" at bounding box center [248, 183] width 152 height 9
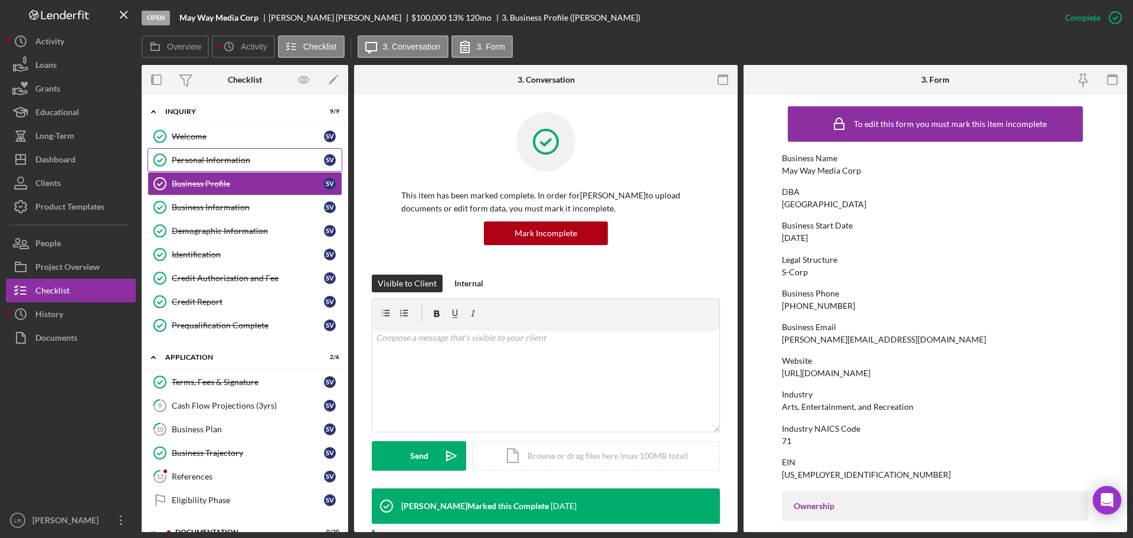
click at [209, 156] on div "Personal Information" at bounding box center [248, 159] width 152 height 9
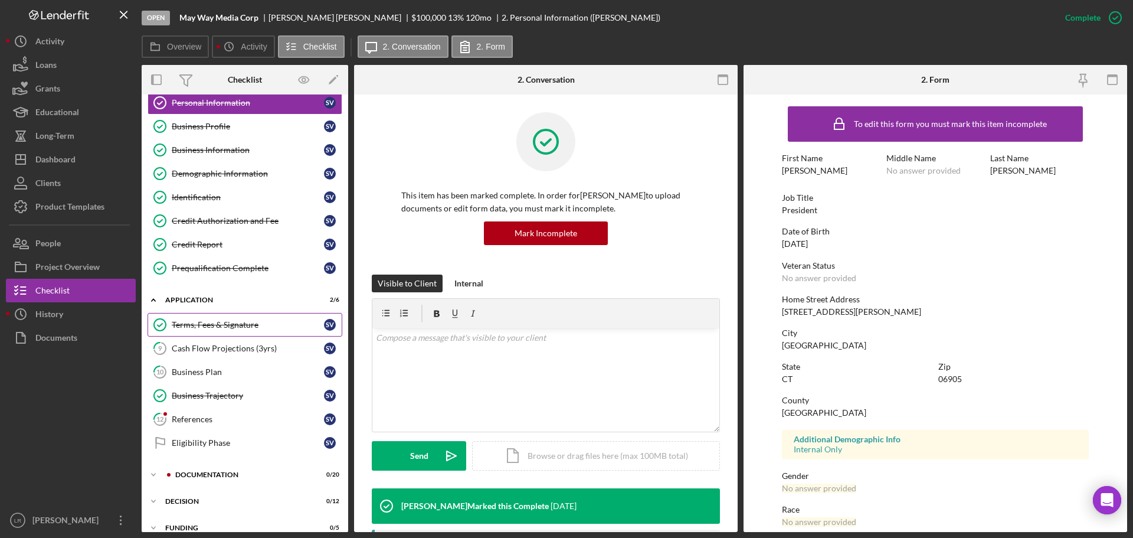
scroll to position [125, 0]
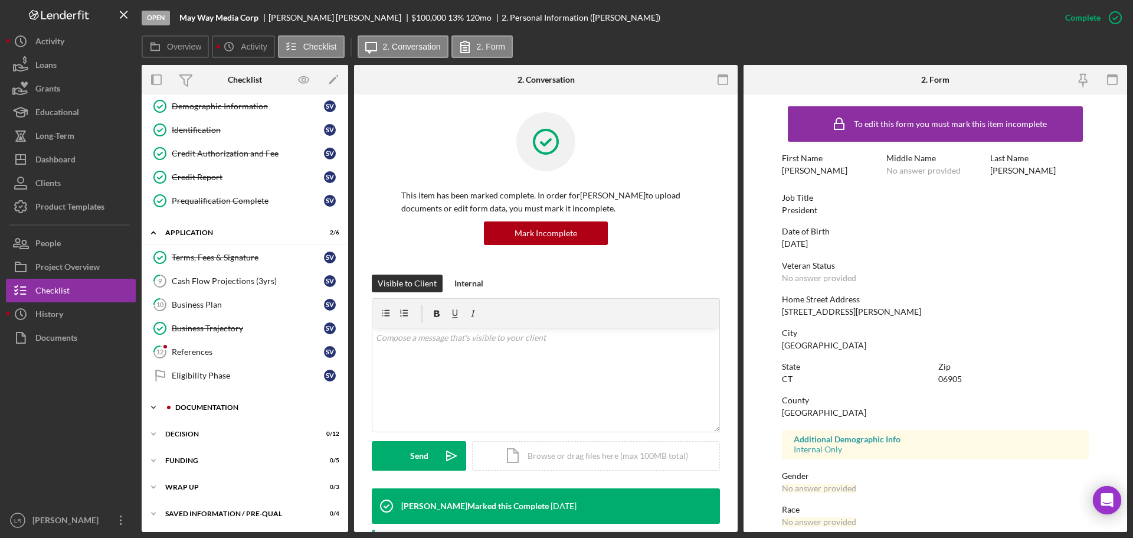
click at [203, 410] on div "Documentation" at bounding box center [254, 407] width 158 height 7
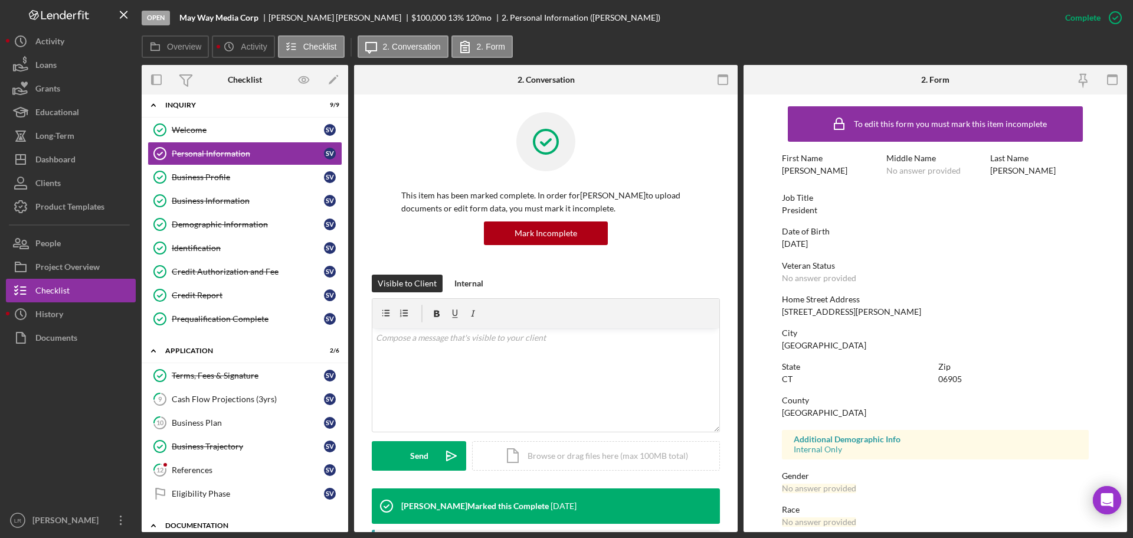
scroll to position [0, 0]
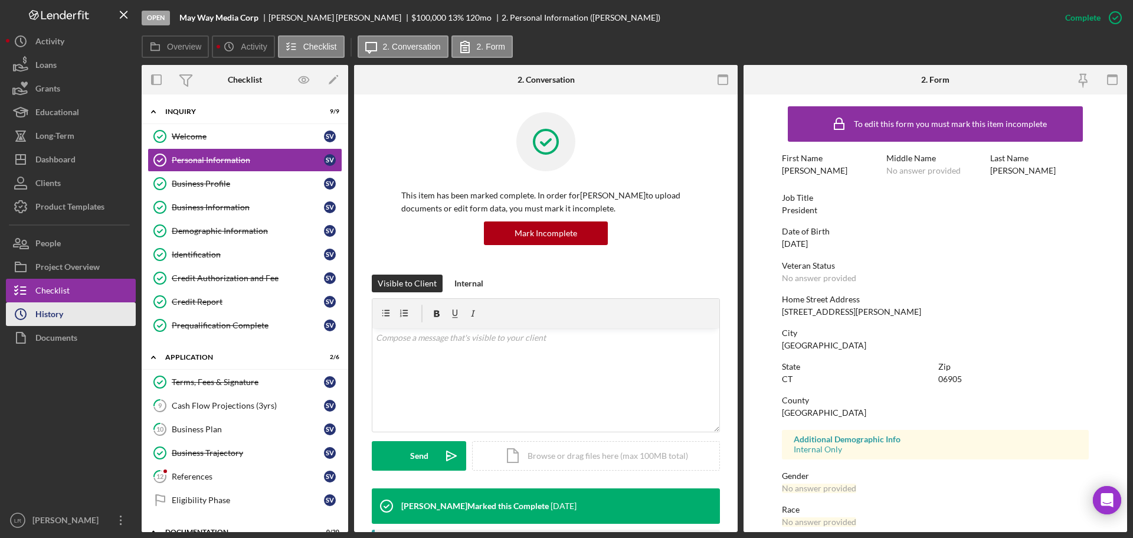
click at [70, 310] on button "Icon/History History" at bounding box center [71, 314] width 130 height 24
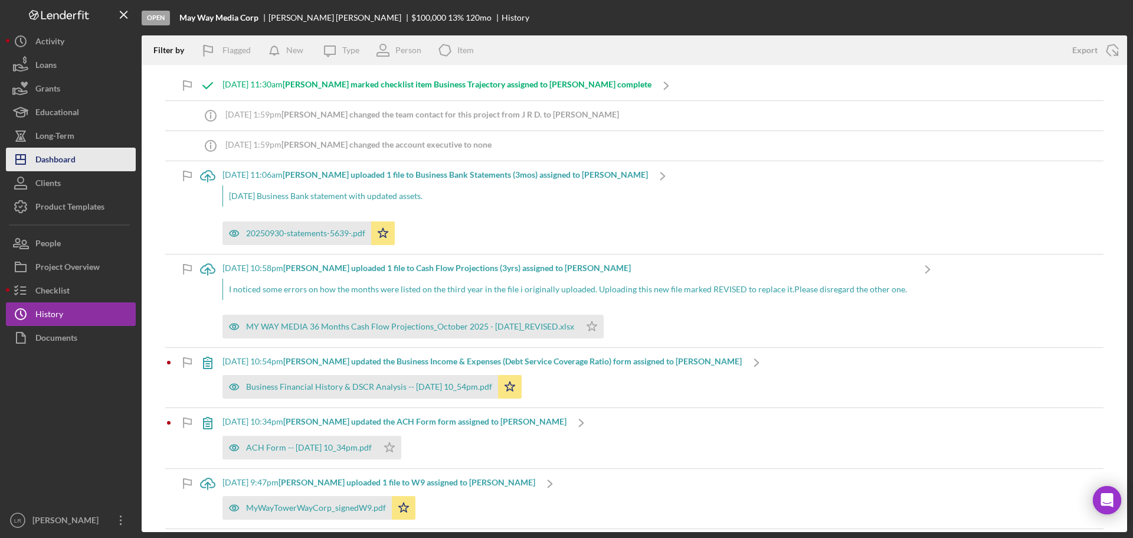
click at [64, 166] on div "Dashboard" at bounding box center [55, 161] width 40 height 27
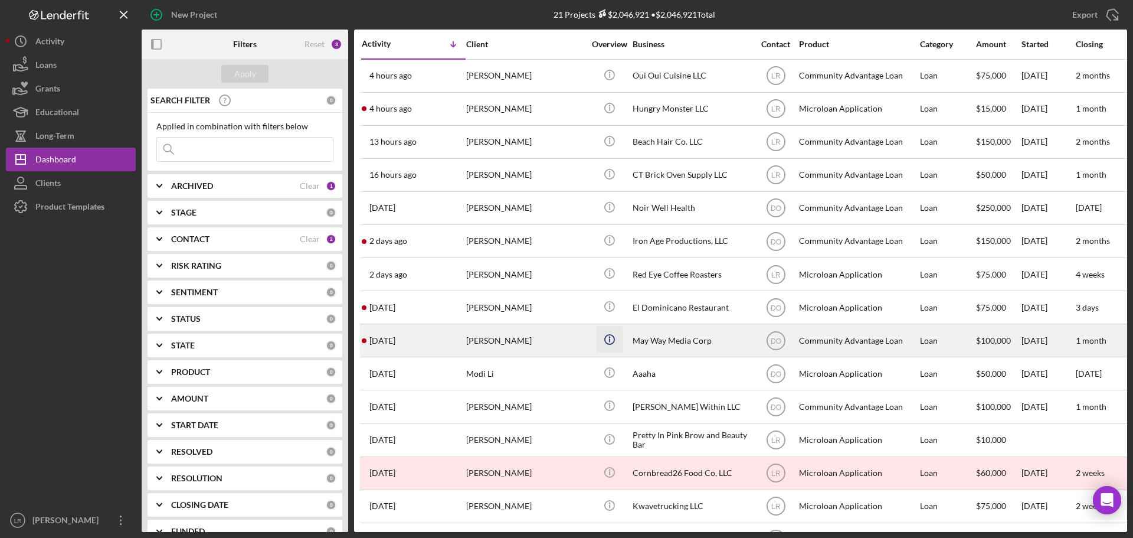
click at [607, 341] on icon "Icon/Info" at bounding box center [609, 339] width 27 height 27
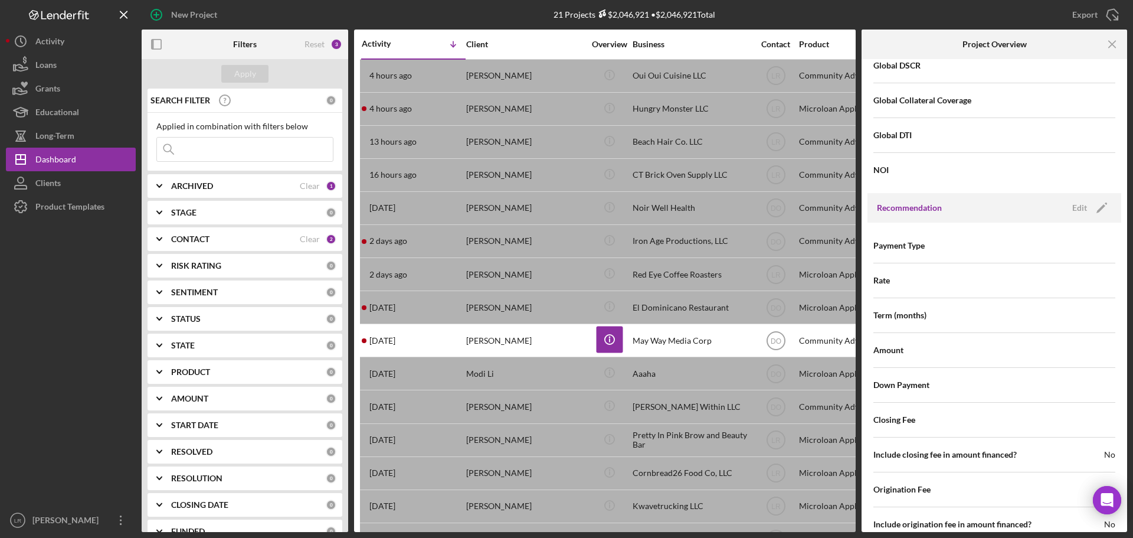
scroll to position [1282, 0]
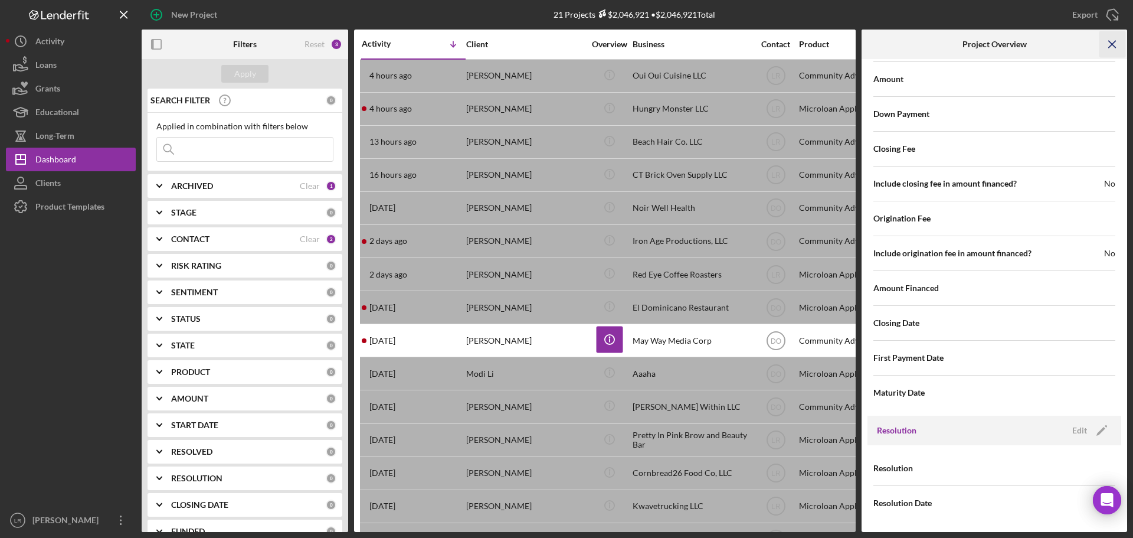
click at [1109, 44] on icon "Icon/Menu Close" at bounding box center [1113, 44] width 27 height 27
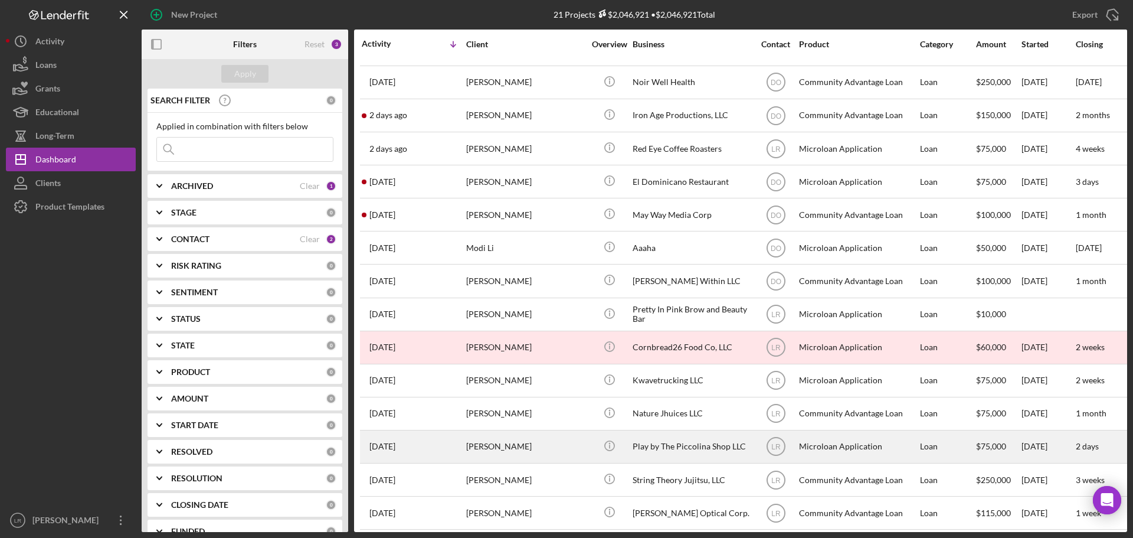
scroll to position [0, 0]
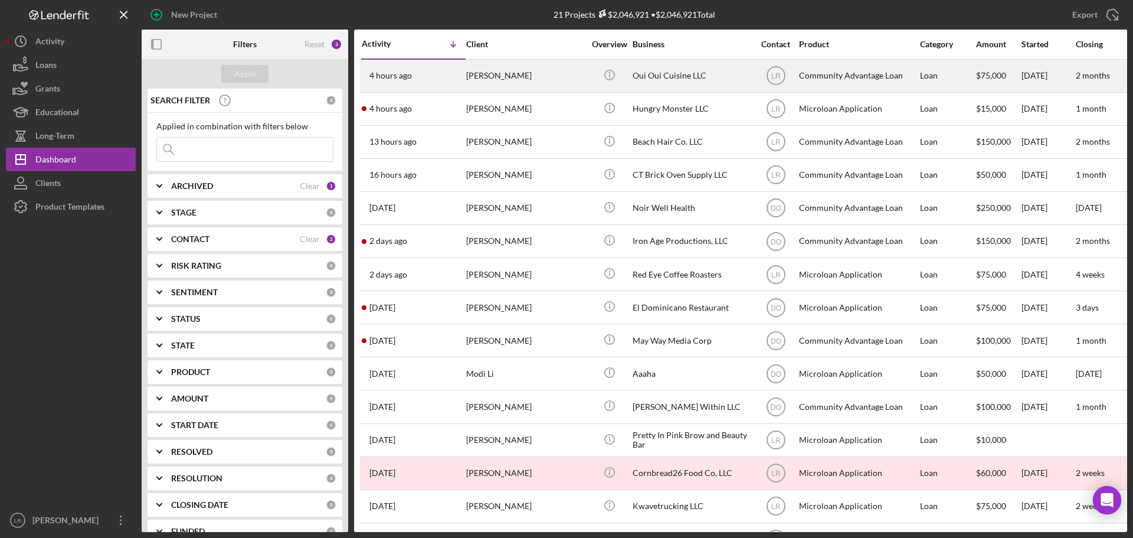
click at [528, 80] on div "[PERSON_NAME]" at bounding box center [525, 75] width 118 height 31
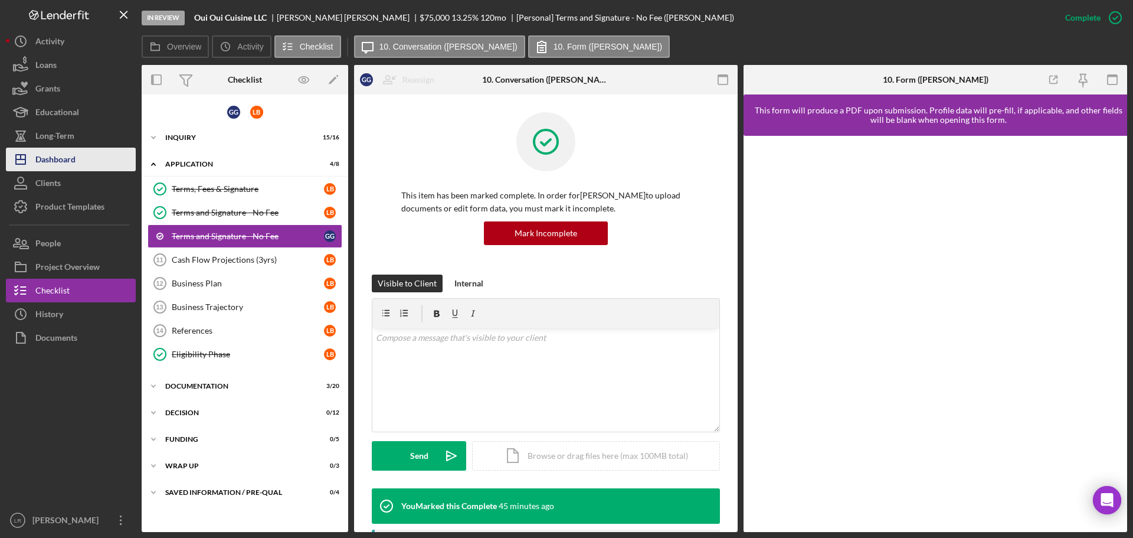
click at [81, 159] on button "Icon/Dashboard Dashboard" at bounding box center [71, 160] width 130 height 24
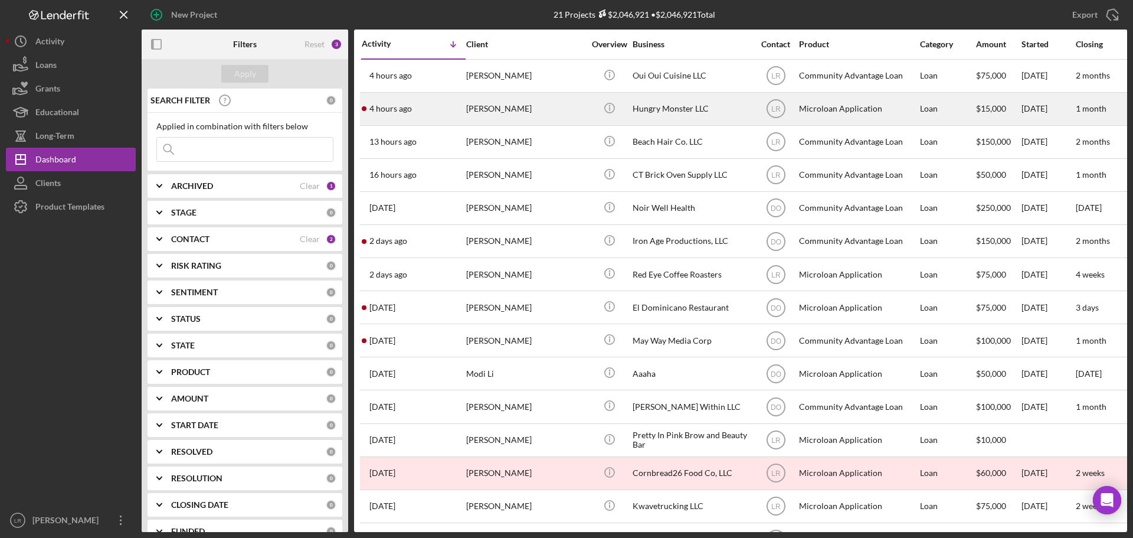
click at [499, 118] on div "[PERSON_NAME]" at bounding box center [525, 108] width 118 height 31
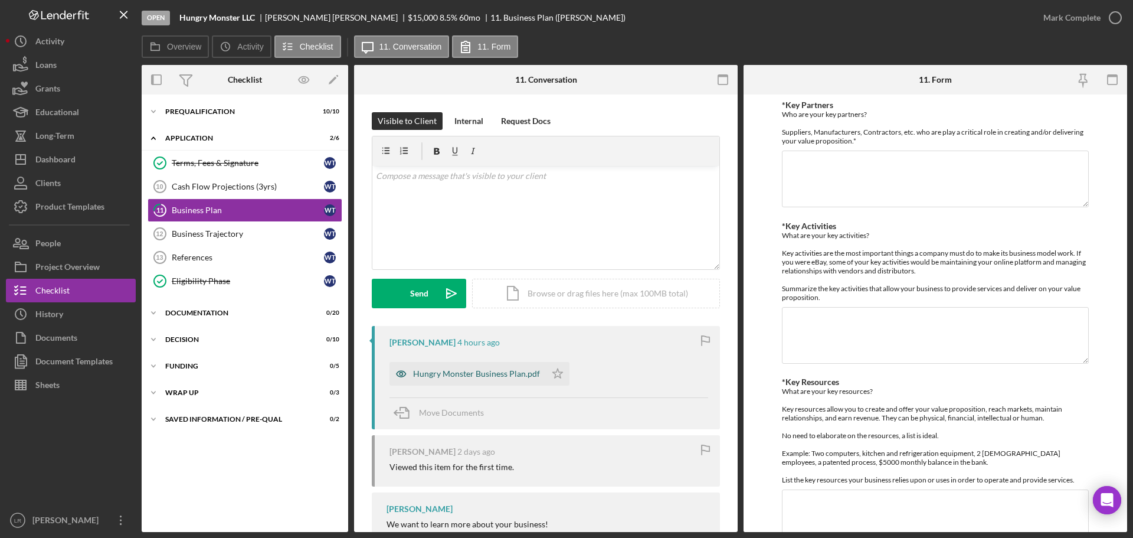
click at [499, 370] on div "Hungry Monster Business Plan.pdf" at bounding box center [476, 373] width 127 height 9
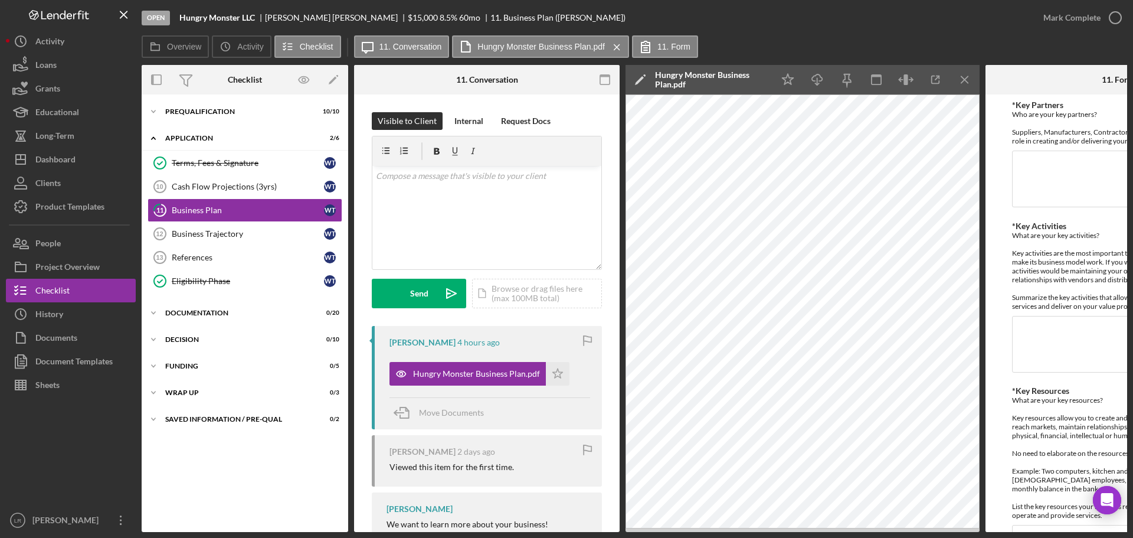
click at [641, 76] on icon "Icon/Edit" at bounding box center [641, 80] width 30 height 30
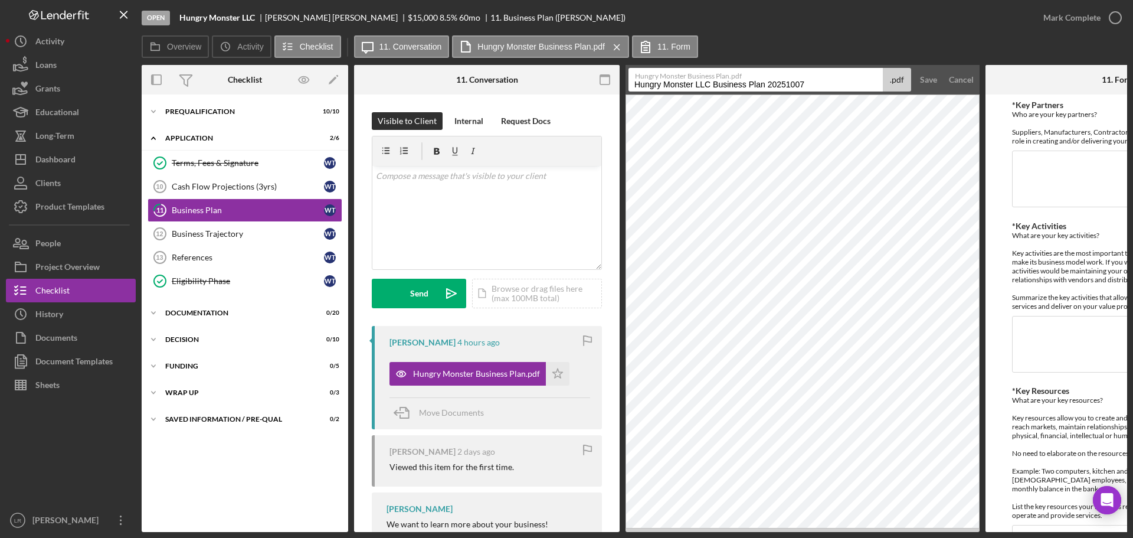
drag, startPoint x: 714, startPoint y: 84, endPoint x: 453, endPoint y: 86, distance: 260.9
click at [453, 86] on div "Overview Internal Workflow Stage Open Icon/Dropdown Arrow Archive (can unarchiv…" at bounding box center [635, 298] width 986 height 467
drag, startPoint x: 690, startPoint y: 83, endPoint x: 865, endPoint y: 80, distance: 175.3
click at [870, 82] on input "Business Plan 20251007" at bounding box center [756, 80] width 254 height 24
type input "Business Plan"
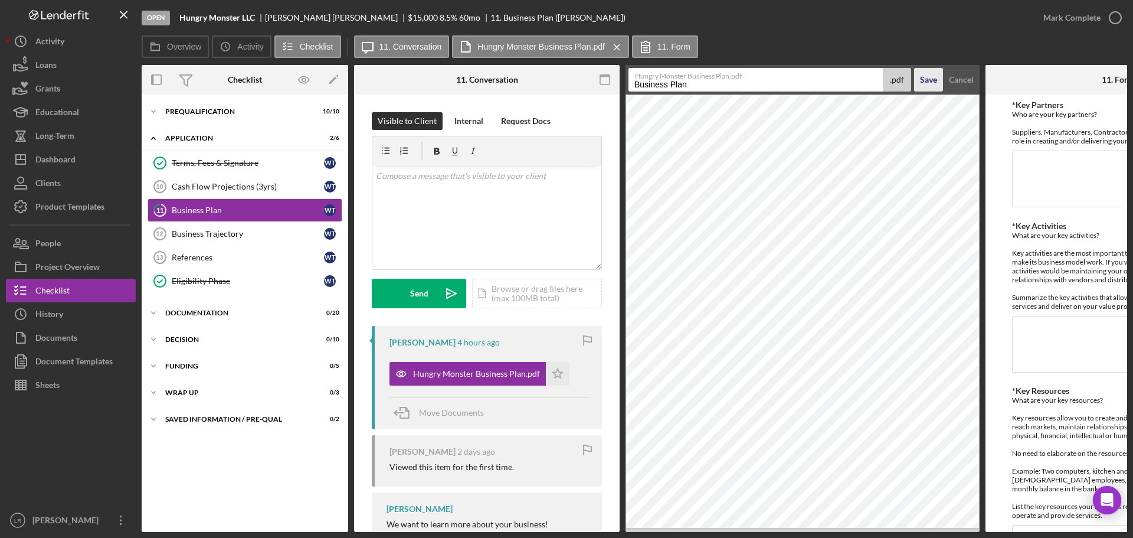
click at [929, 82] on div "Save" at bounding box center [928, 80] width 17 height 24
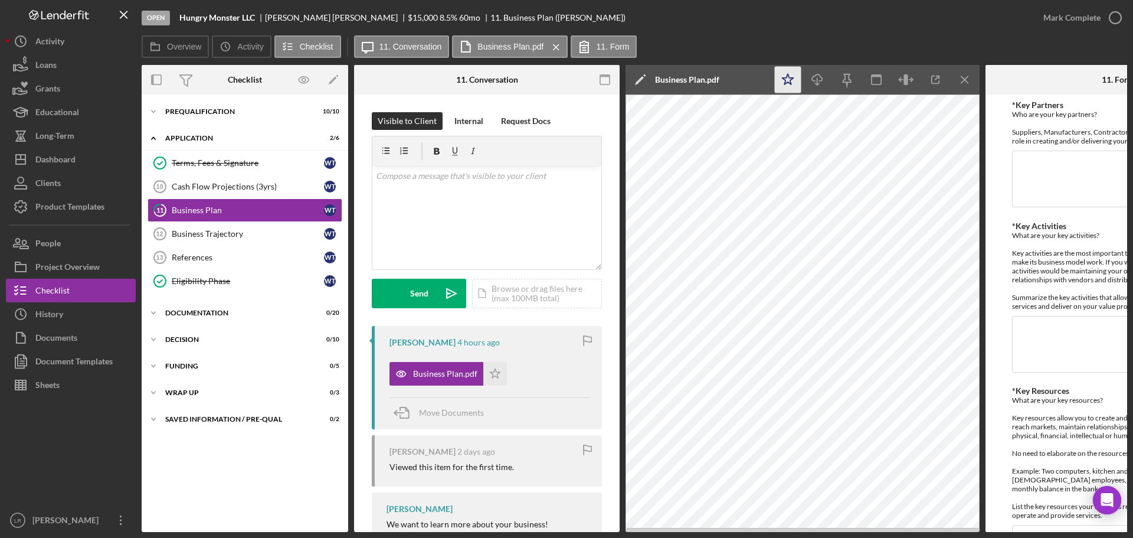
click at [796, 80] on icon "Icon/Star" at bounding box center [788, 80] width 27 height 27
click at [818, 76] on icon "Icon/Download" at bounding box center [818, 80] width 27 height 27
click at [1116, 22] on icon "button" at bounding box center [1116, 18] width 30 height 30
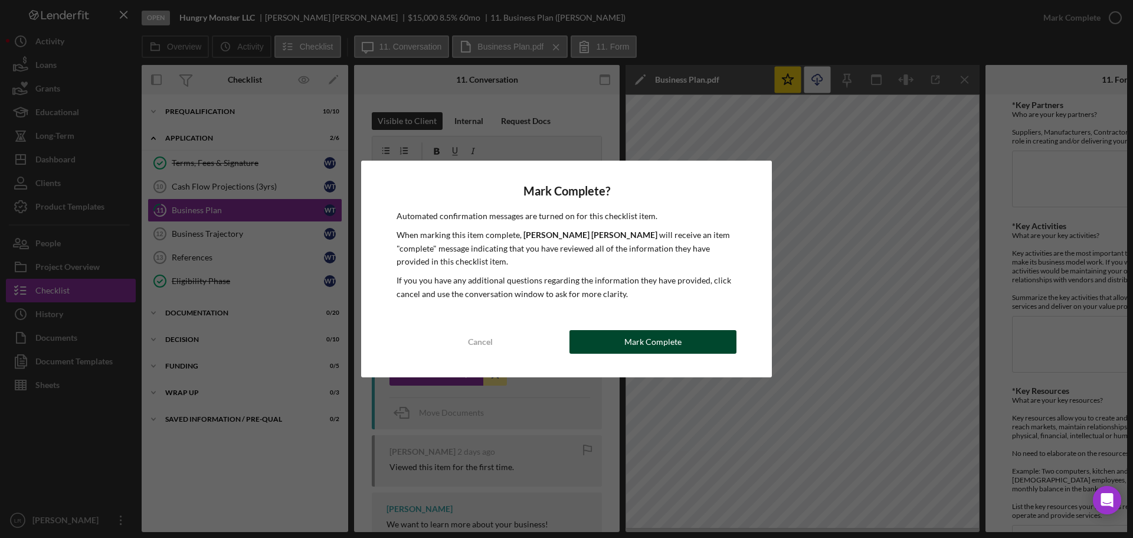
click at [680, 345] on div "Mark Complete" at bounding box center [653, 342] width 57 height 24
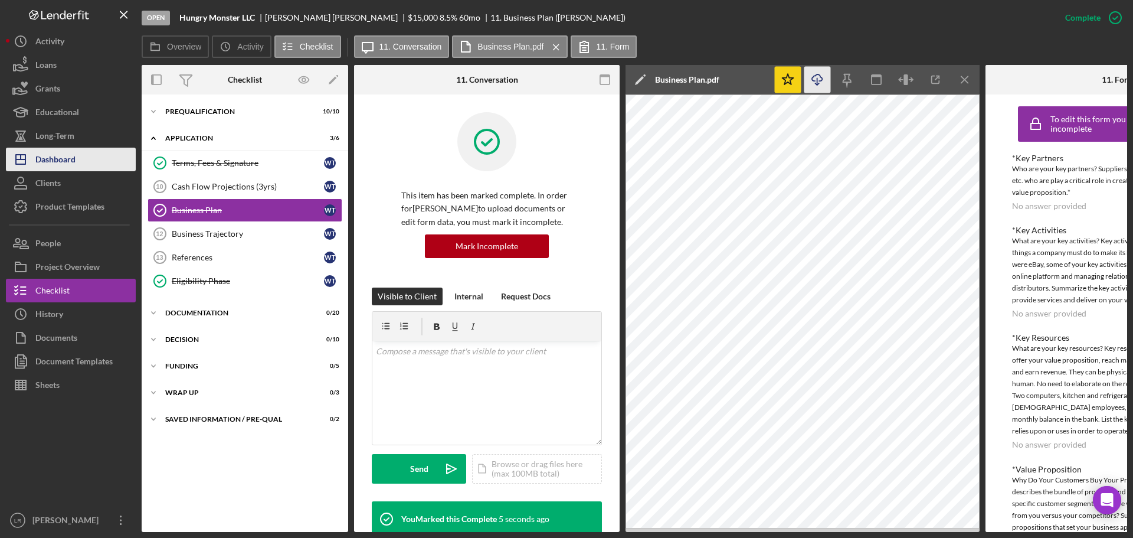
click at [81, 165] on button "Icon/Dashboard Dashboard" at bounding box center [71, 160] width 130 height 24
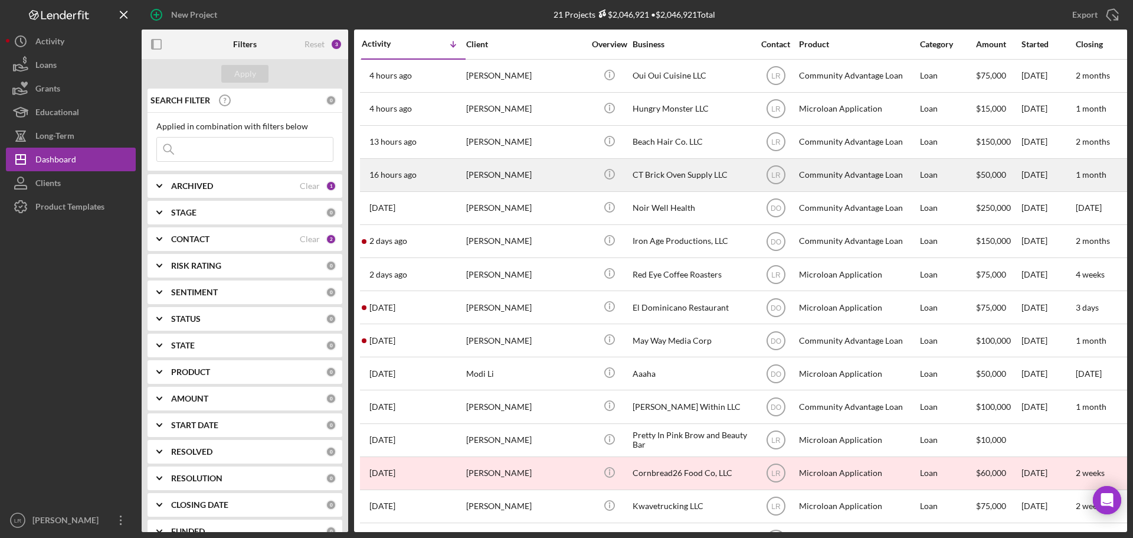
click at [501, 172] on div "[PERSON_NAME]" at bounding box center [525, 174] width 118 height 31
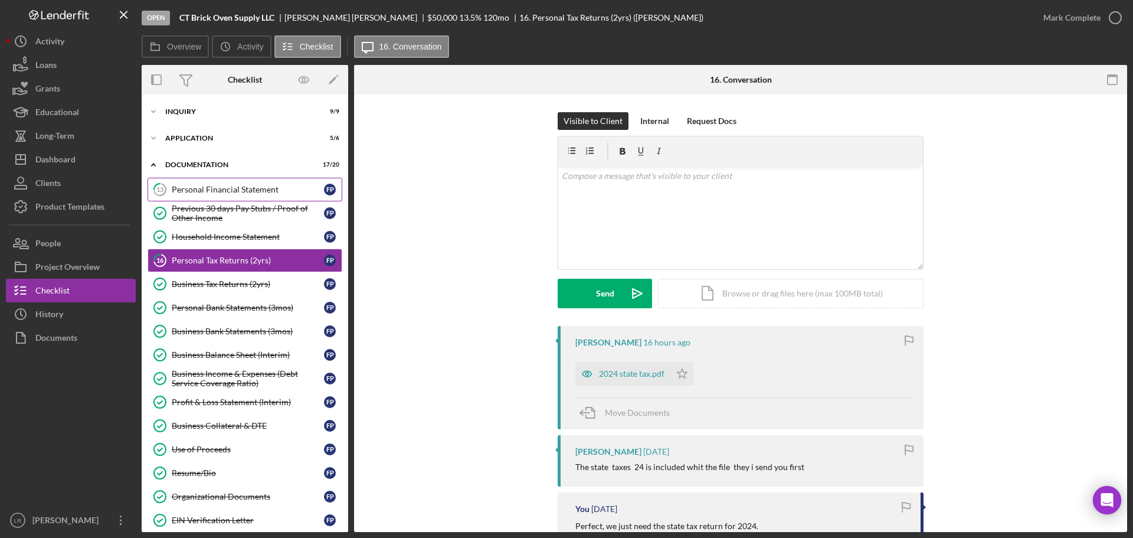
click at [237, 190] on div "Personal Financial Statement" at bounding box center [248, 189] width 152 height 9
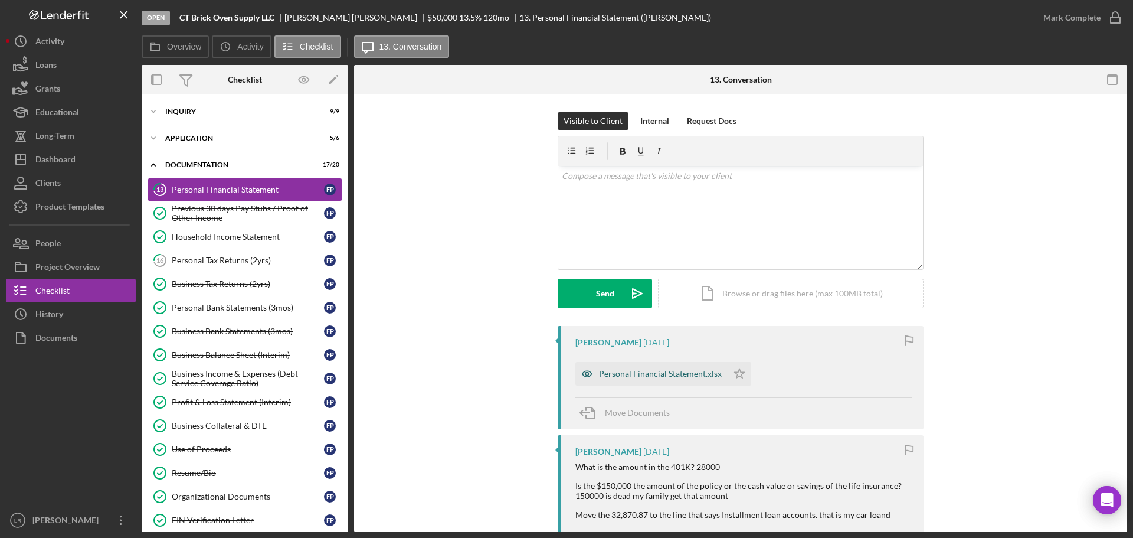
click at [643, 373] on div "Personal Financial Statement.xlsx" at bounding box center [660, 373] width 123 height 9
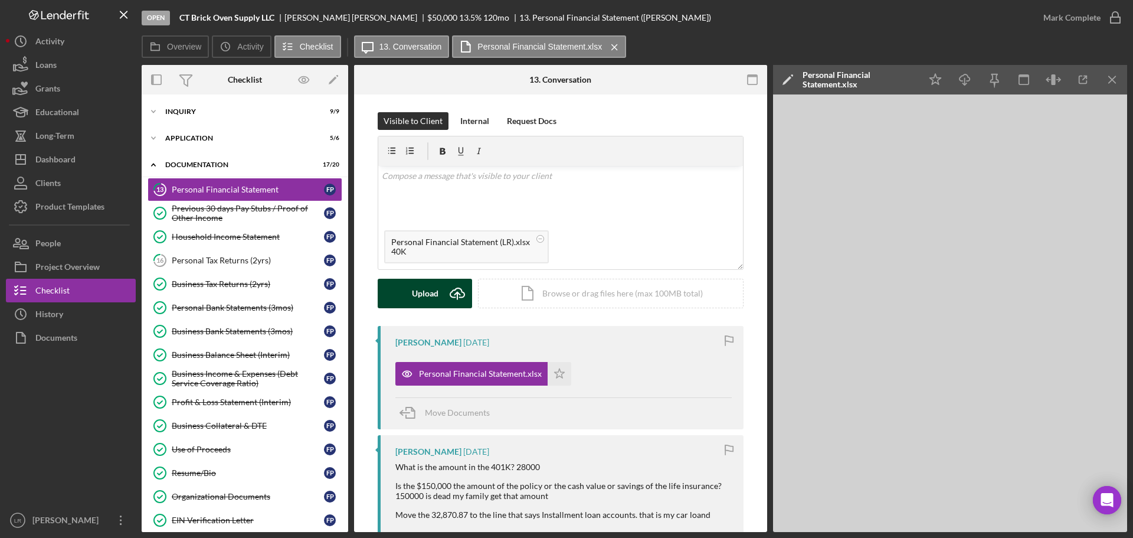
click at [412, 292] on div "Upload" at bounding box center [425, 294] width 27 height 30
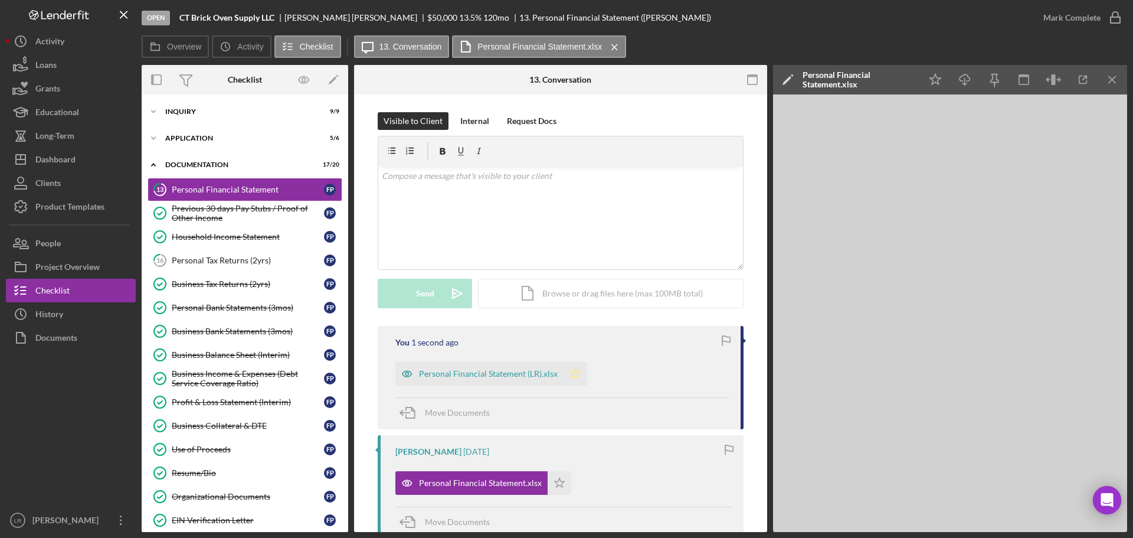
click at [574, 376] on icon "Icon/Star" at bounding box center [576, 374] width 24 height 24
click at [1120, 15] on icon "button" at bounding box center [1116, 18] width 30 height 30
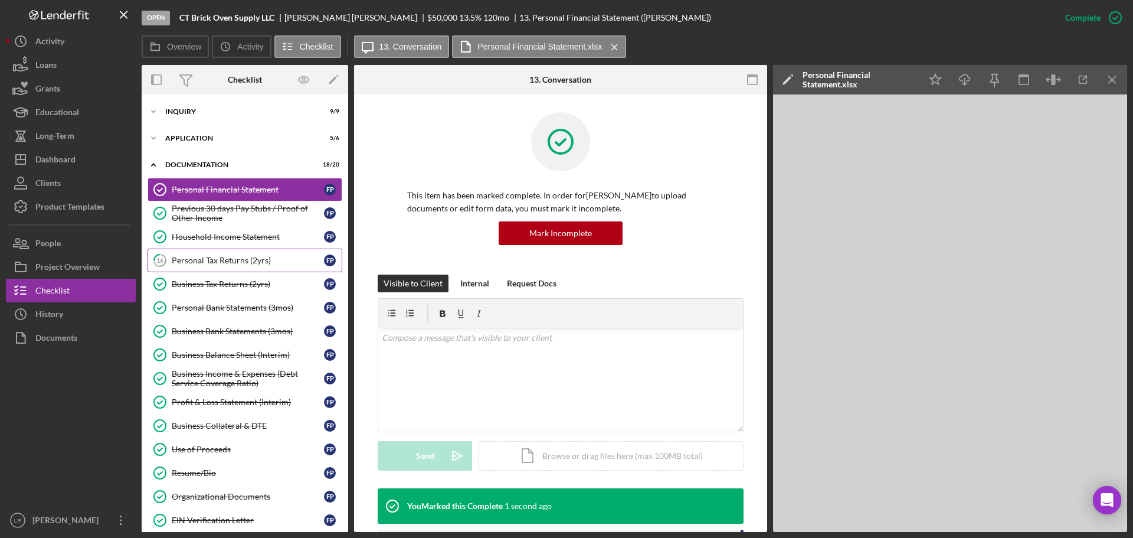
drag, startPoint x: 215, startPoint y: 263, endPoint x: 246, endPoint y: 267, distance: 30.3
click at [215, 263] on div "Personal Tax Returns (2yrs)" at bounding box center [248, 260] width 152 height 9
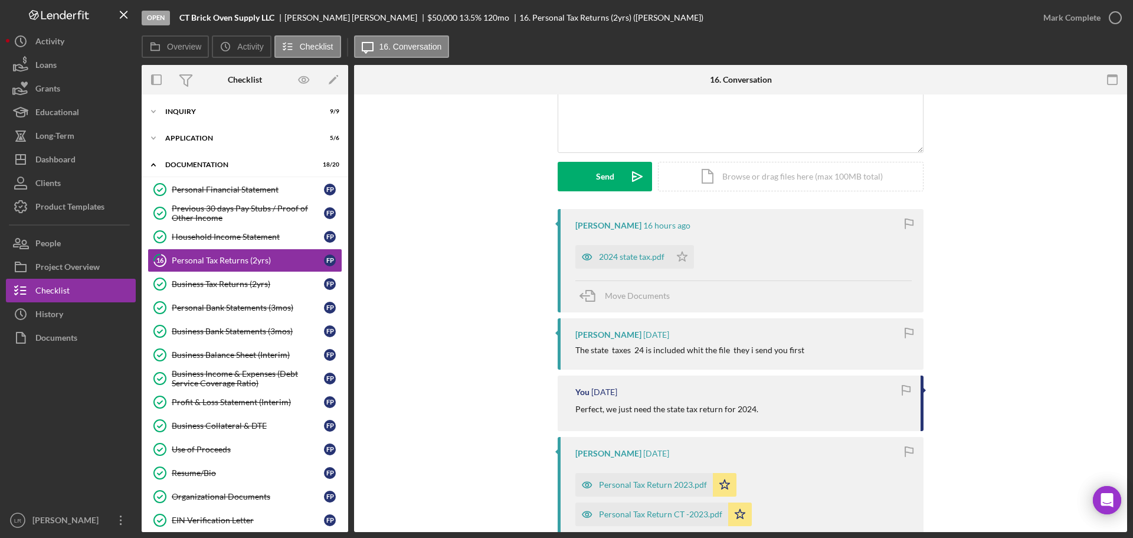
scroll to position [118, 0]
click at [632, 257] on div "2024 state tax.pdf" at bounding box center [632, 255] width 66 height 9
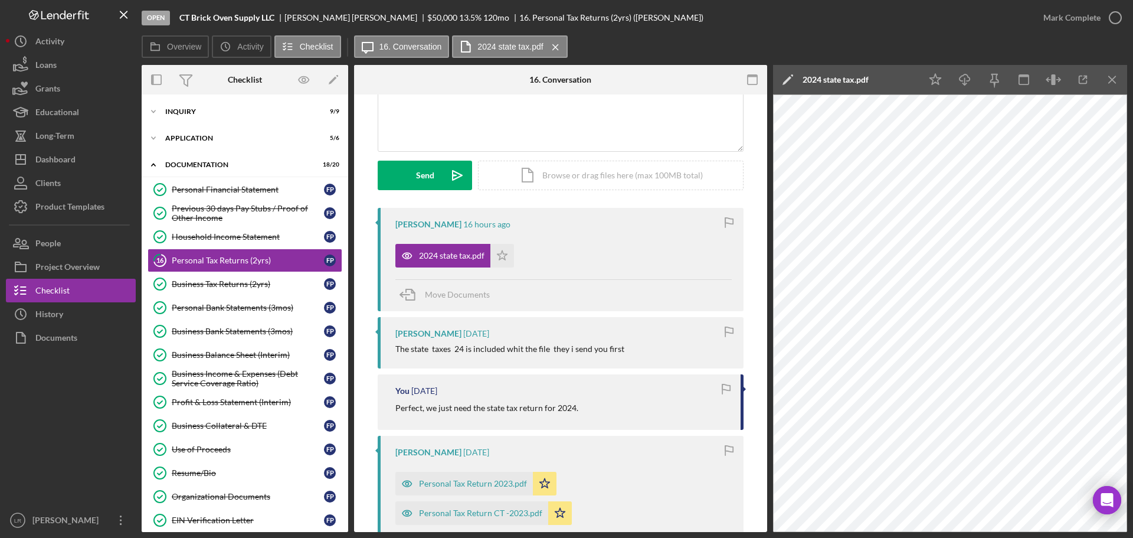
click at [789, 79] on polygon at bounding box center [787, 80] width 9 height 9
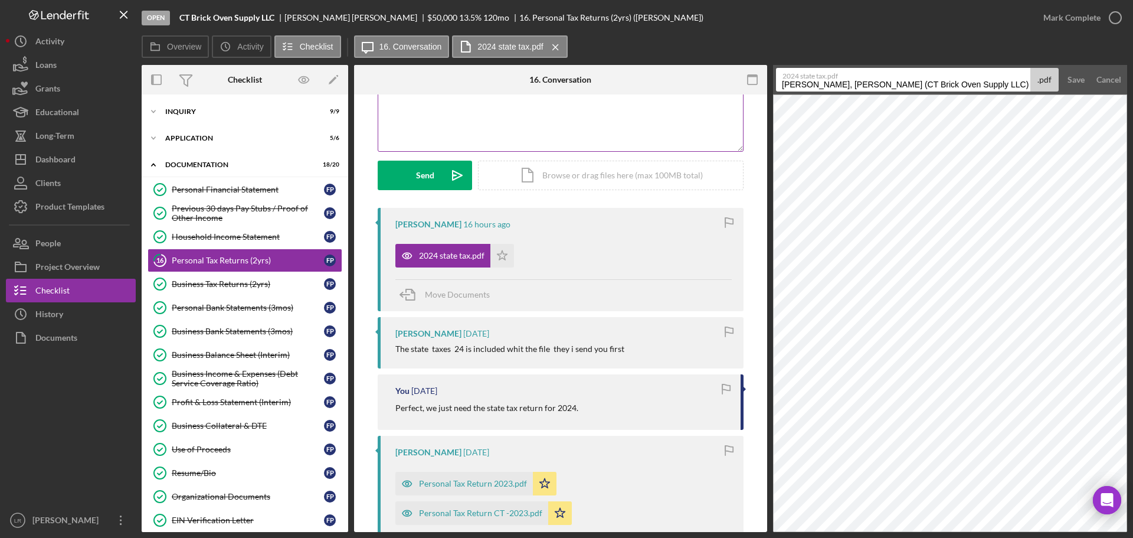
drag, startPoint x: 973, startPoint y: 80, endPoint x: 556, endPoint y: 97, distance: 418.3
click at [556, 97] on div "Overview Internal Workflow Stage Open Icon/Dropdown Arrow Archive (can unarchiv…" at bounding box center [635, 298] width 986 height 467
drag, startPoint x: 939, startPoint y: 84, endPoint x: 584, endPoint y: 79, distance: 354.8
click at [584, 79] on div "Overview Internal Workflow Stage Open Icon/Dropdown Arrow Archive (can unarchiv…" at bounding box center [635, 298] width 986 height 467
paste input "CT -2023"
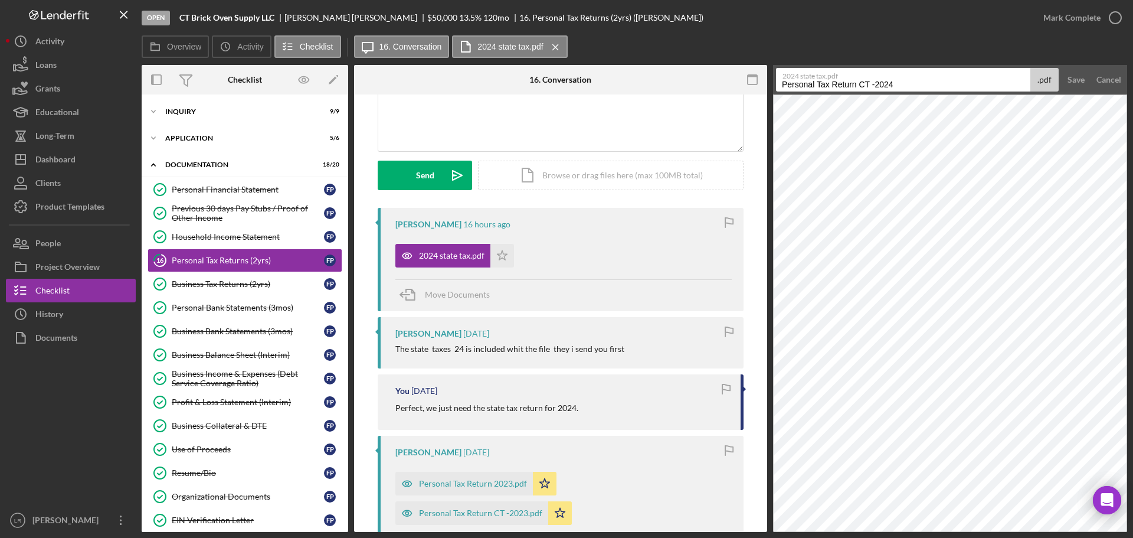
click at [876, 87] on input "Personal Tax Return CT -2024" at bounding box center [903, 80] width 254 height 24
type input "Personal Tax Return CT - 2024"
click at [1082, 80] on div "Save" at bounding box center [1076, 80] width 17 height 24
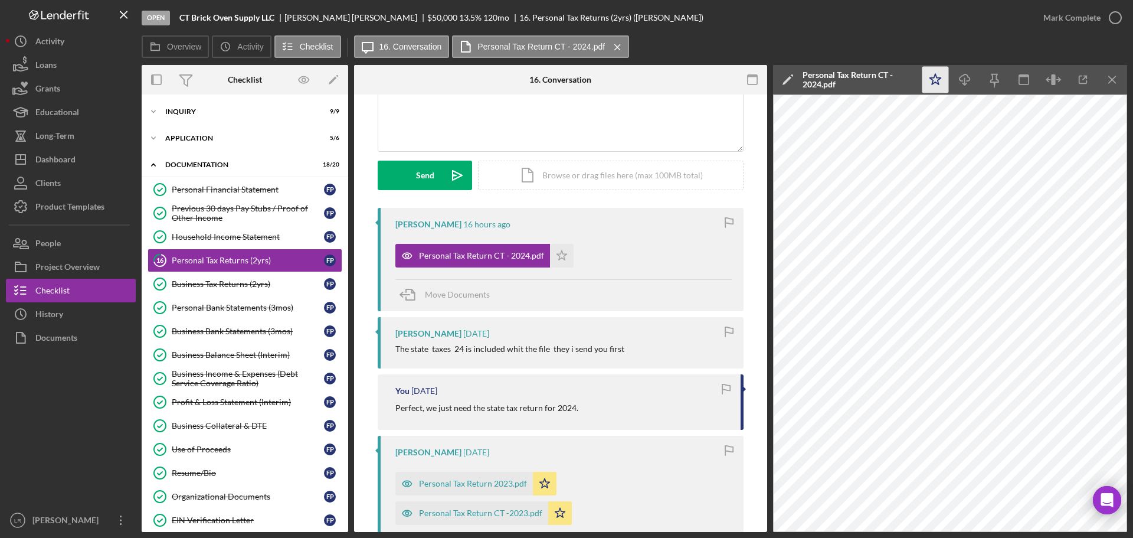
click at [924, 79] on icon "Icon/Star" at bounding box center [936, 80] width 27 height 27
drag, startPoint x: 1087, startPoint y: 23, endPoint x: 1095, endPoint y: 18, distance: 9.0
click at [1095, 18] on div "Mark Complete" at bounding box center [1072, 18] width 57 height 24
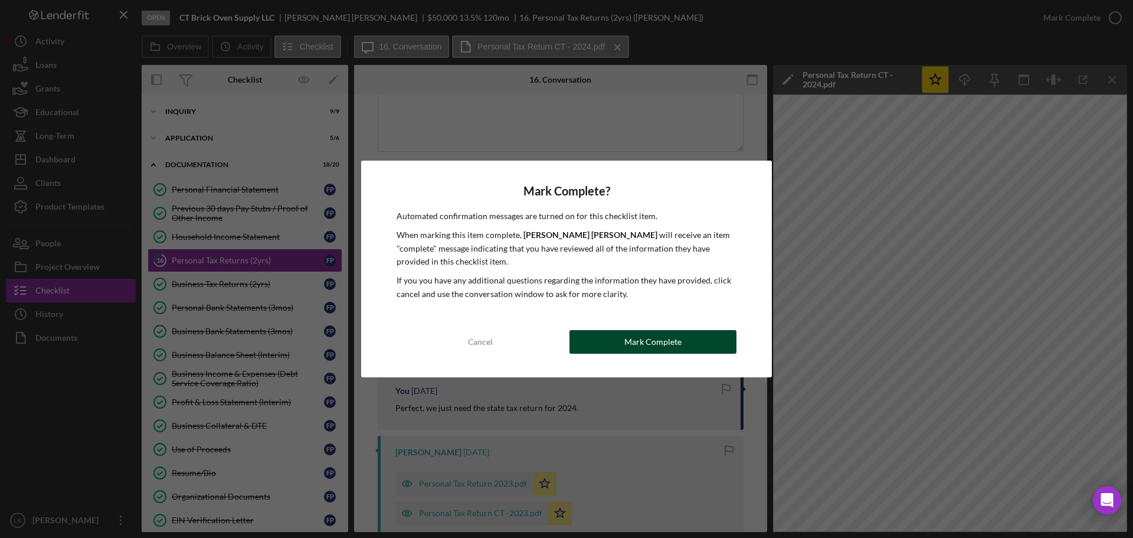
click at [612, 336] on button "Mark Complete" at bounding box center [653, 342] width 167 height 24
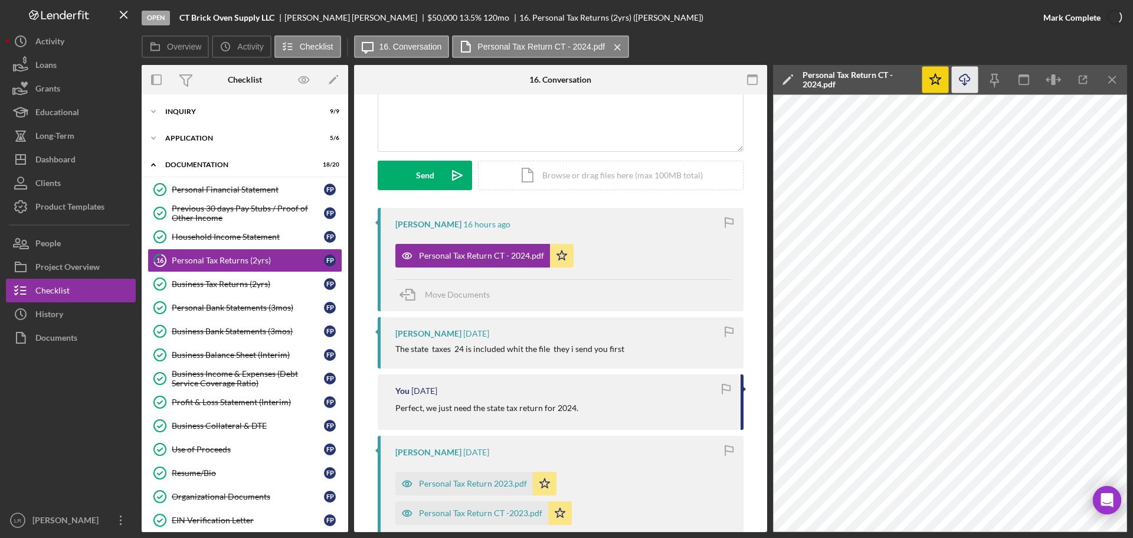
scroll to position [280, 0]
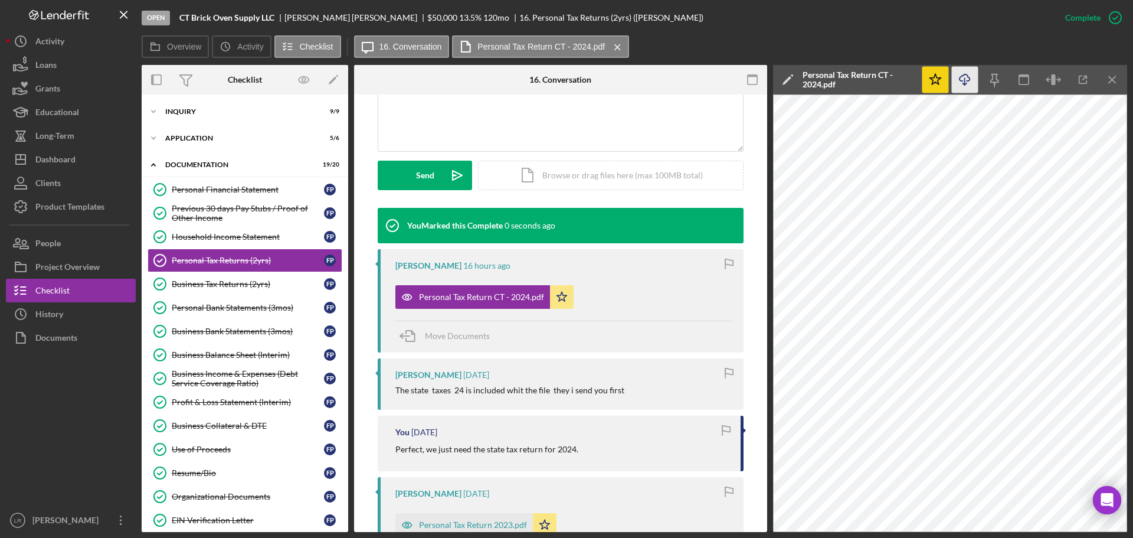
click at [964, 76] on icon "Icon/Download" at bounding box center [965, 80] width 27 height 27
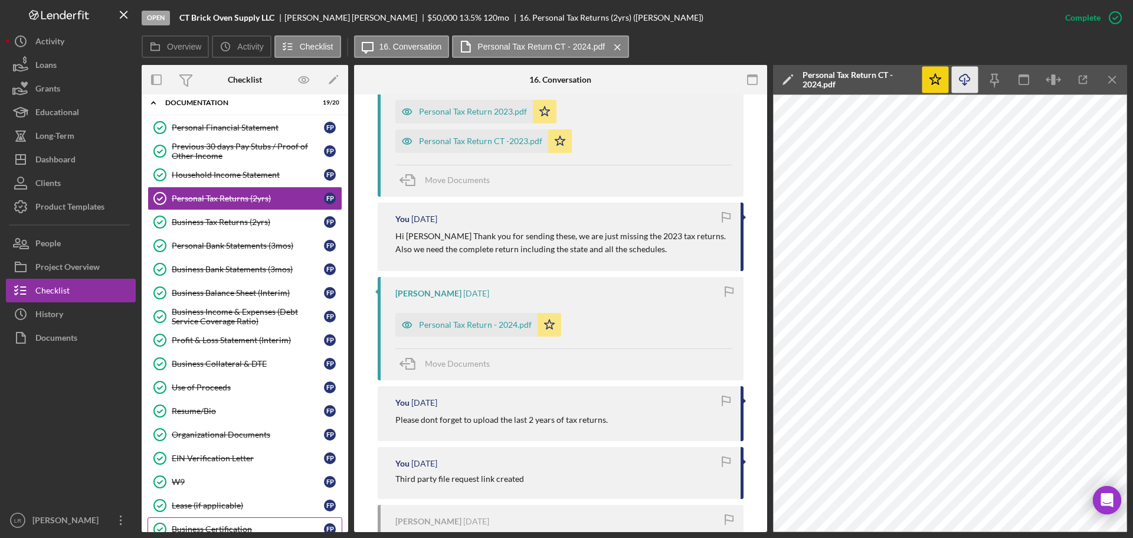
scroll to position [0, 0]
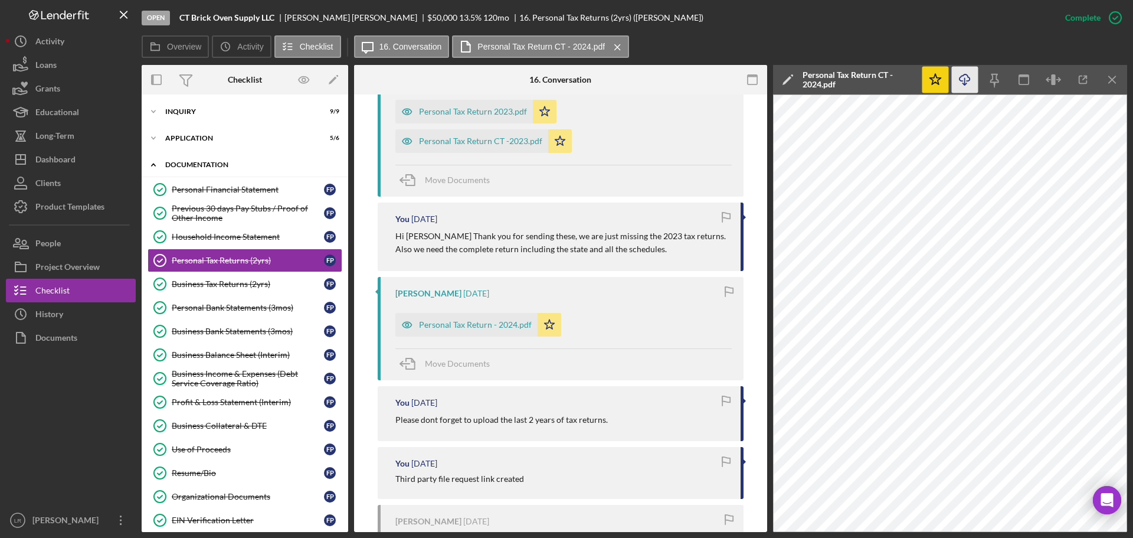
drag, startPoint x: 152, startPoint y: 165, endPoint x: 153, endPoint y: 155, distance: 9.5
click at [152, 165] on icon "Icon/Expander" at bounding box center [154, 165] width 24 height 24
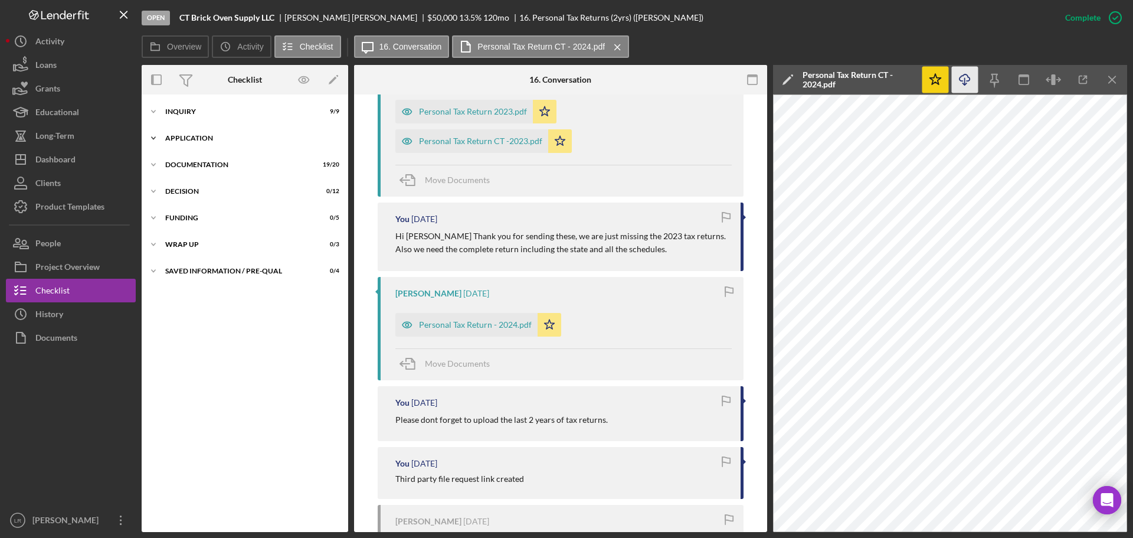
click at [156, 133] on icon "Icon/Expander" at bounding box center [154, 138] width 24 height 24
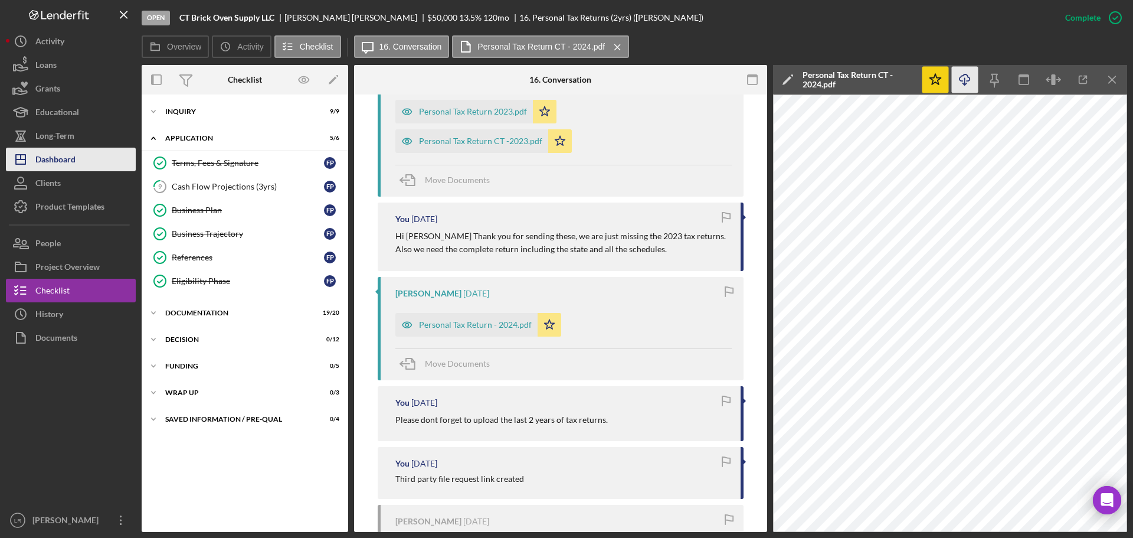
click at [73, 158] on div "Dashboard" at bounding box center [55, 161] width 40 height 27
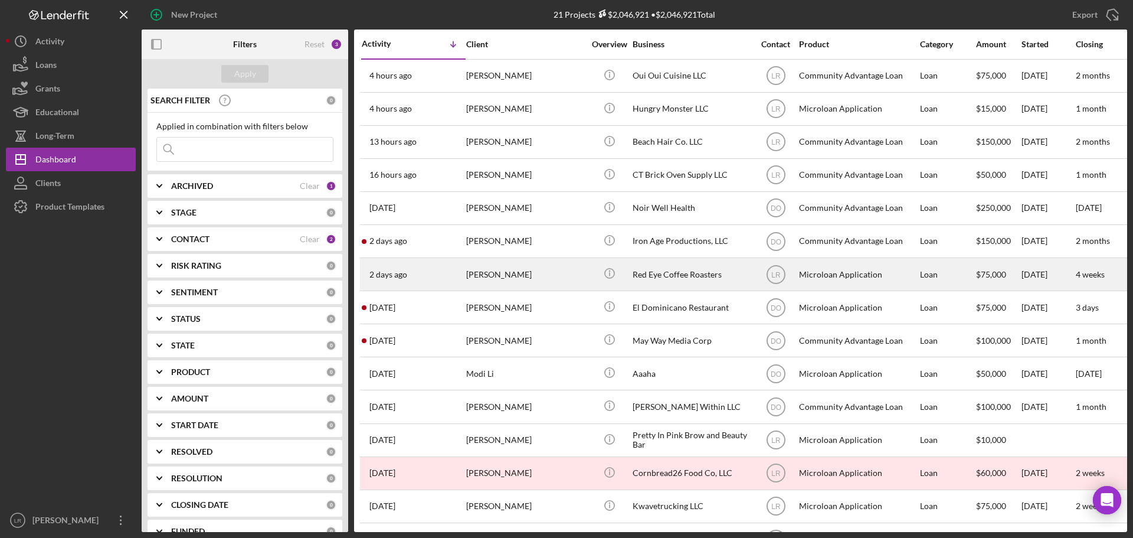
click at [500, 271] on div "[PERSON_NAME]" at bounding box center [525, 274] width 118 height 31
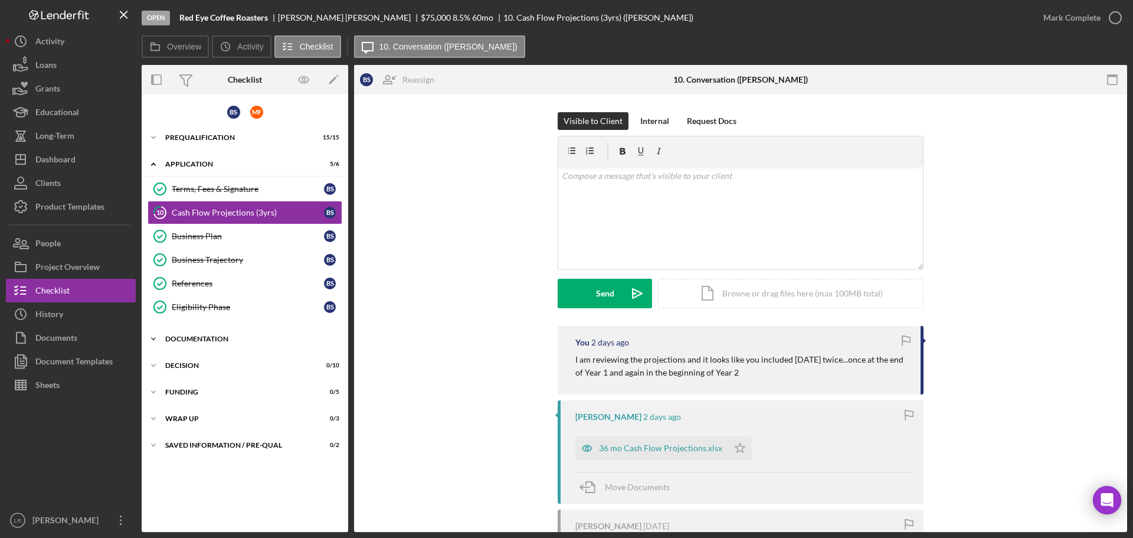
click at [200, 339] on div "Documentation" at bounding box center [249, 338] width 168 height 7
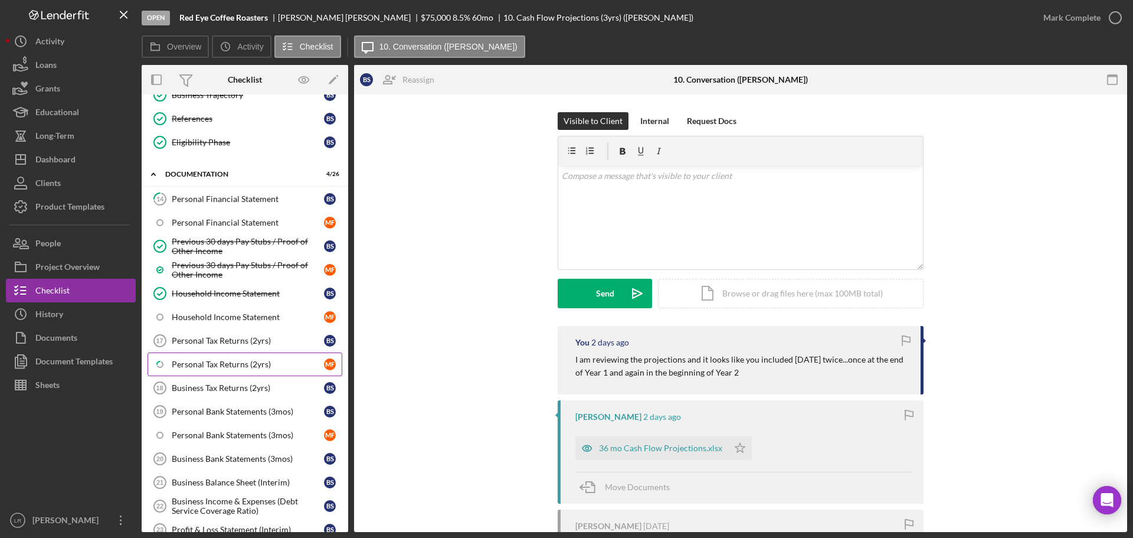
scroll to position [177, 0]
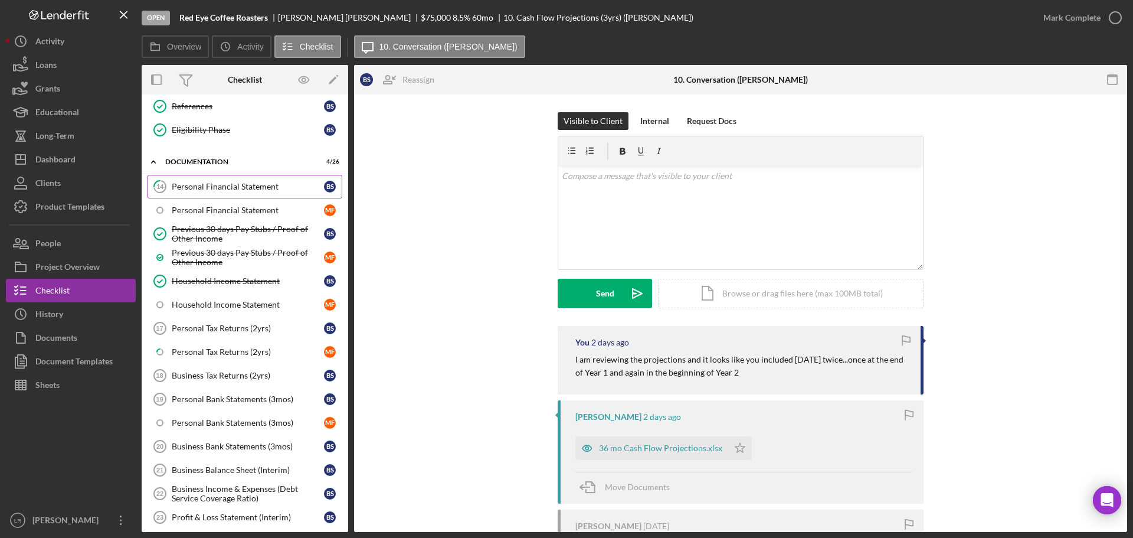
click at [230, 185] on div "Personal Financial Statement" at bounding box center [248, 186] width 152 height 9
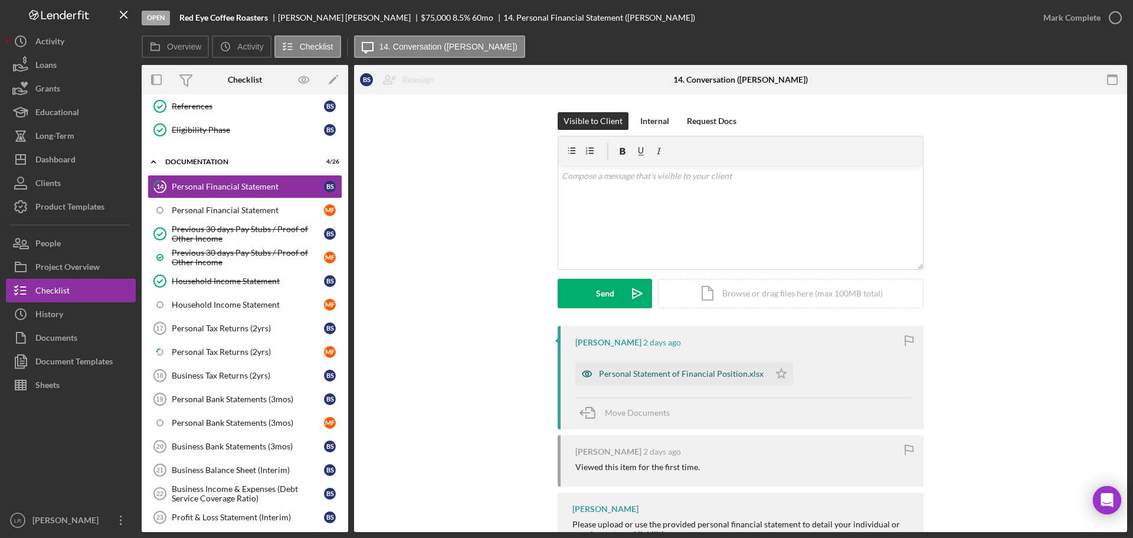
click at [670, 374] on div "Personal Statement of Financial Position.xlsx" at bounding box center [681, 373] width 165 height 9
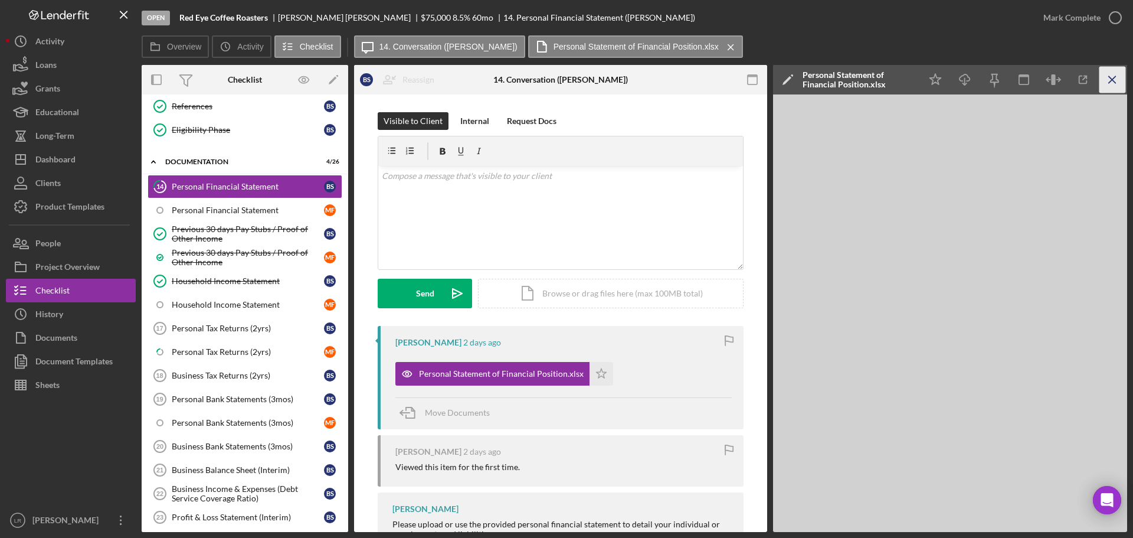
click at [1113, 80] on icon "Icon/Menu Close" at bounding box center [1113, 80] width 27 height 27
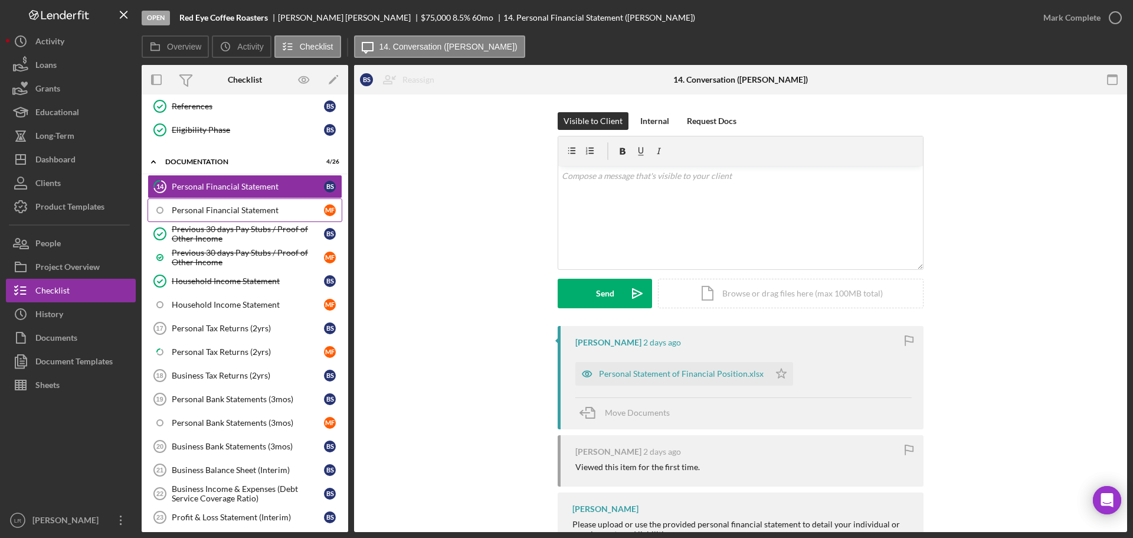
click at [234, 208] on div "Personal Financial Statement" at bounding box center [248, 209] width 152 height 9
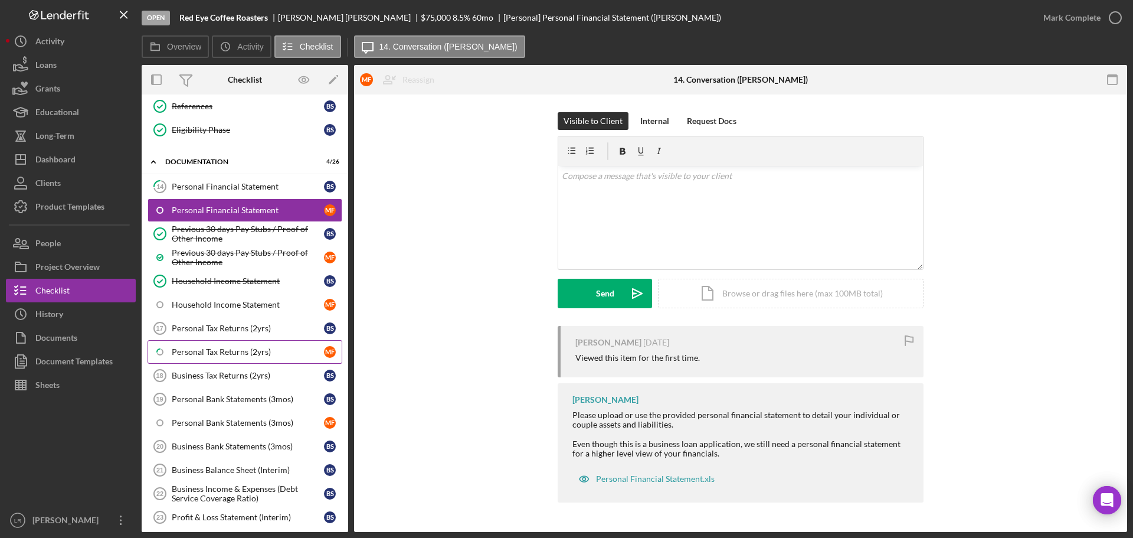
click at [204, 349] on div "Personal Tax Returns (2yrs)" at bounding box center [248, 351] width 152 height 9
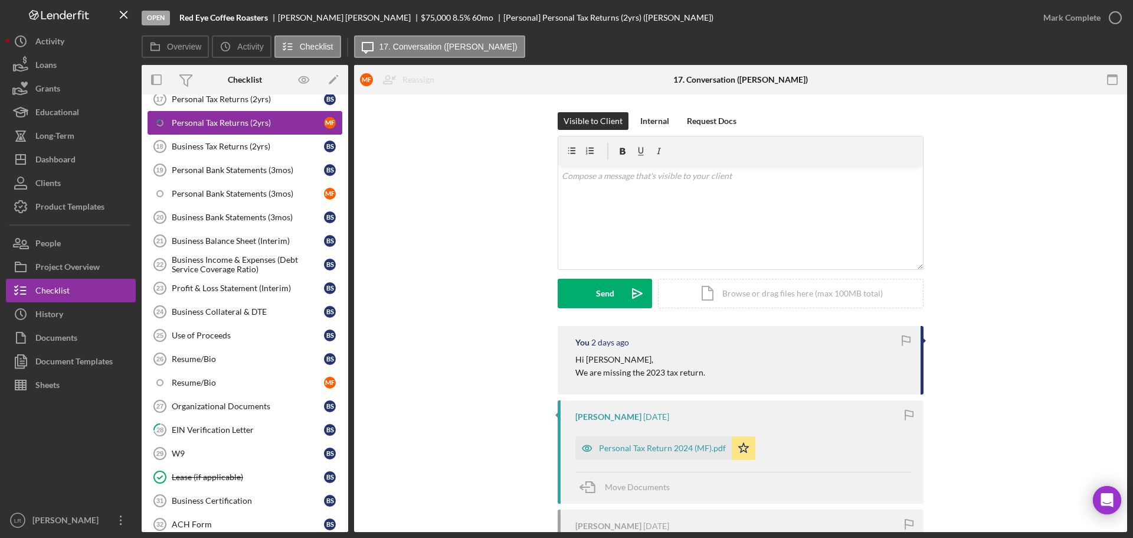
scroll to position [413, 0]
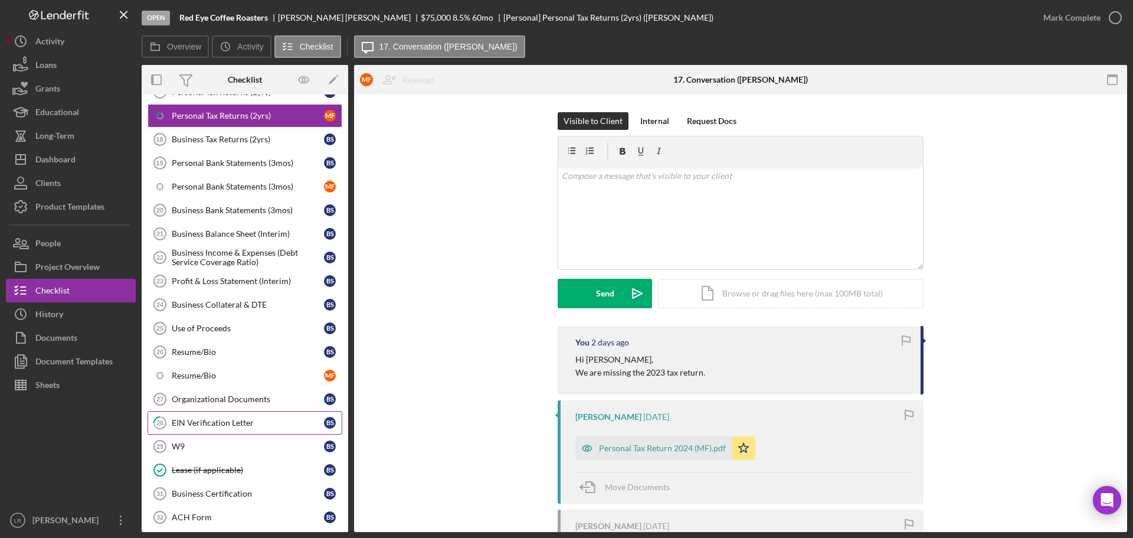
click at [205, 424] on div "EIN Verification Letter" at bounding box center [248, 422] width 152 height 9
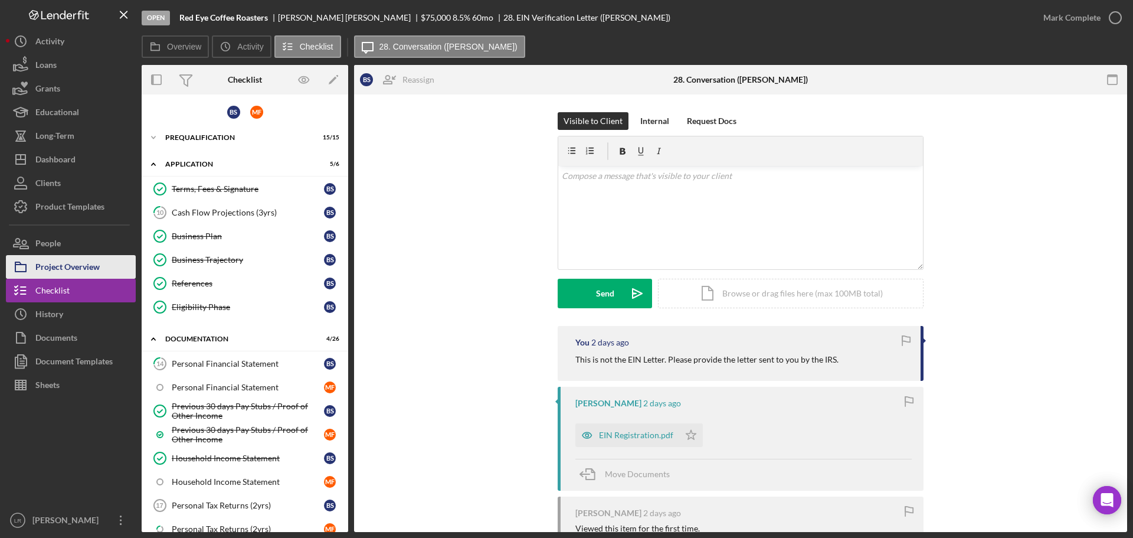
click at [79, 264] on div "Project Overview" at bounding box center [67, 268] width 64 height 27
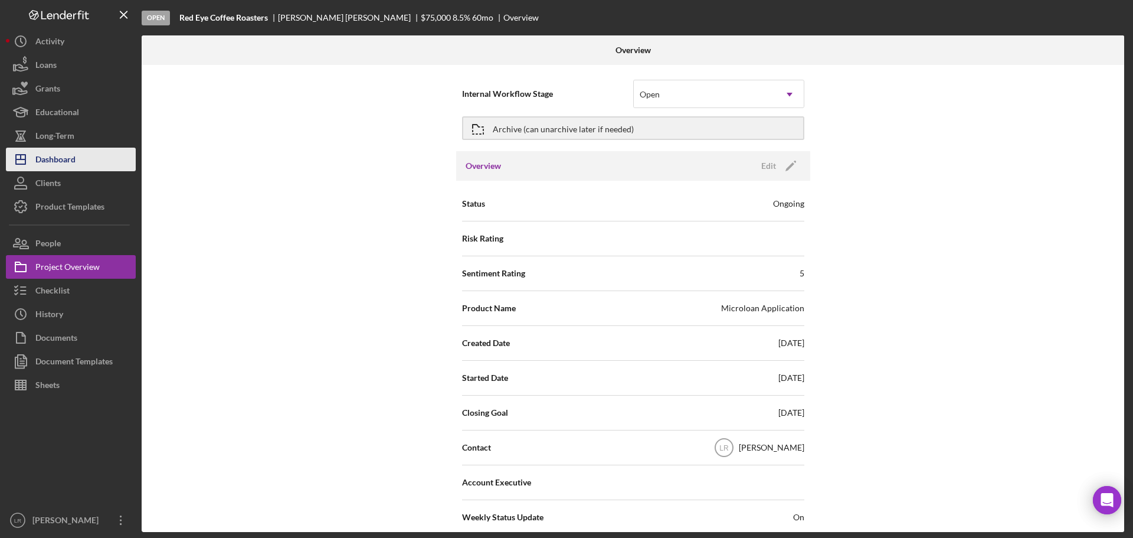
click at [78, 159] on button "Icon/Dashboard Dashboard" at bounding box center [71, 160] width 130 height 24
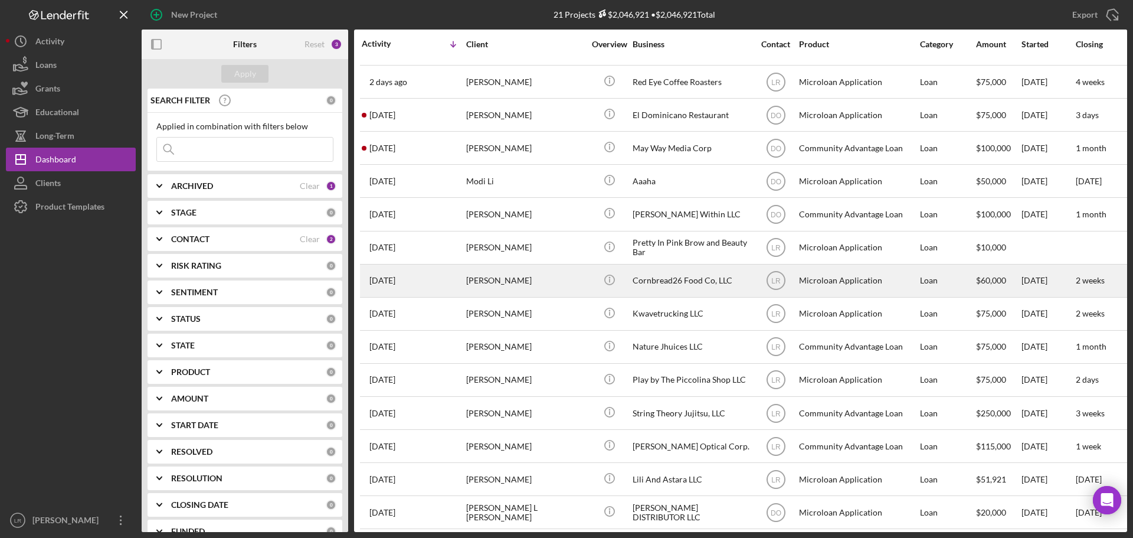
scroll to position [237, 0]
